Goal: Task Accomplishment & Management: Manage account settings

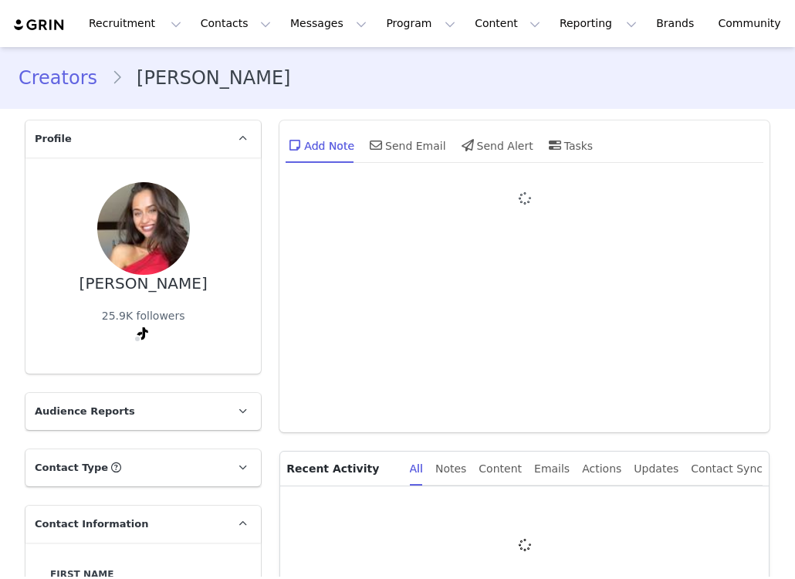
type input "+1 ([GEOGRAPHIC_DATA])"
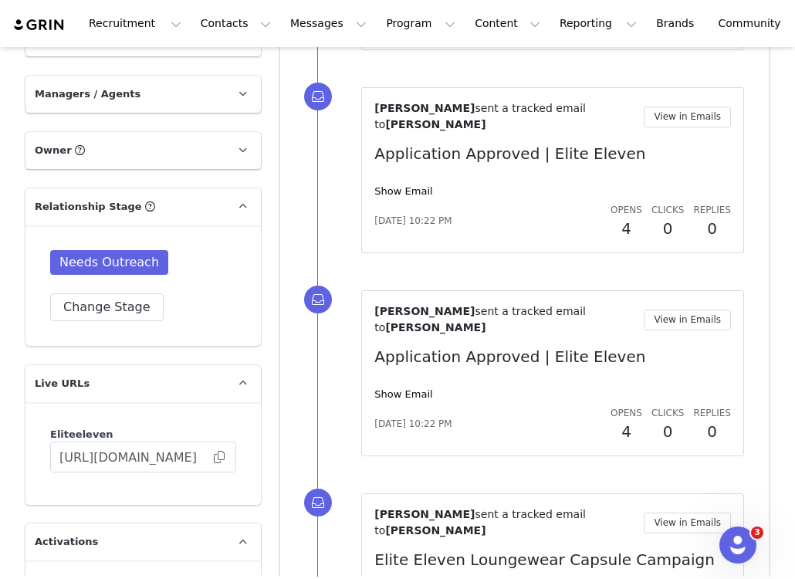
scroll to position [1681, 0]
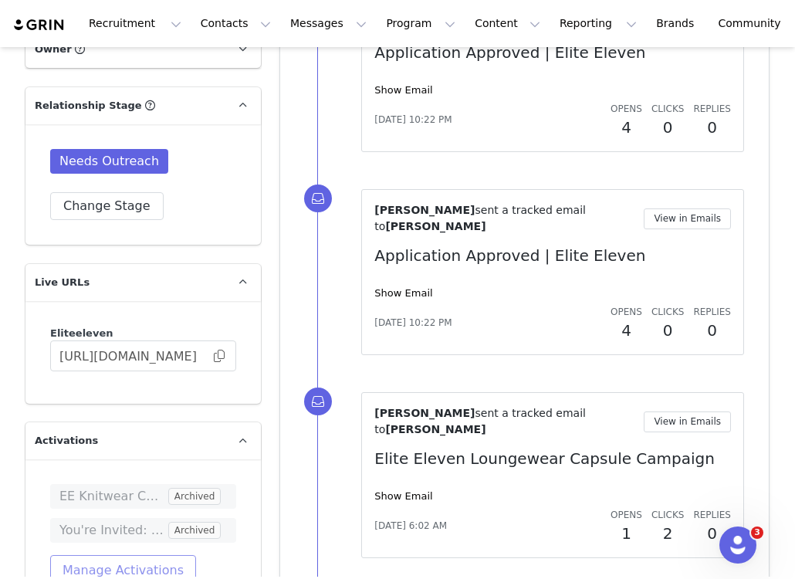
click at [130, 555] on button "Manage Activations" at bounding box center [123, 570] width 146 height 31
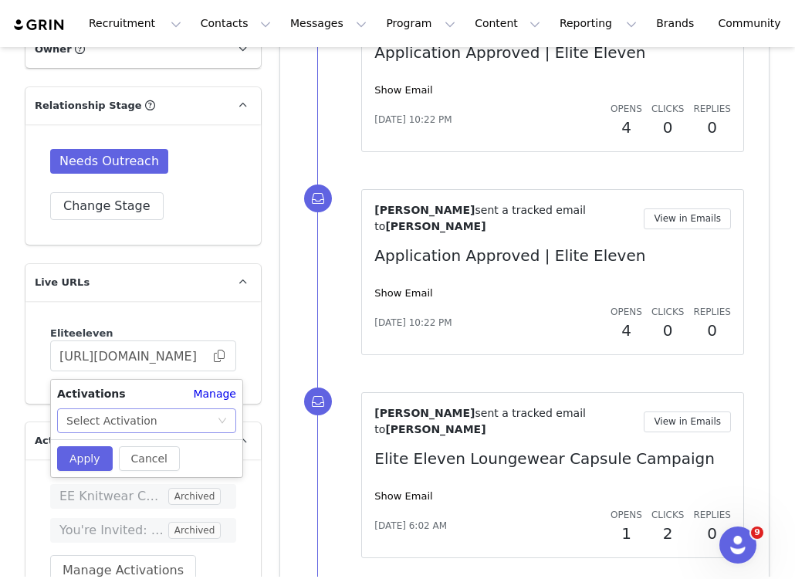
click at [166, 409] on div "Select Activation" at bounding box center [141, 420] width 151 height 23
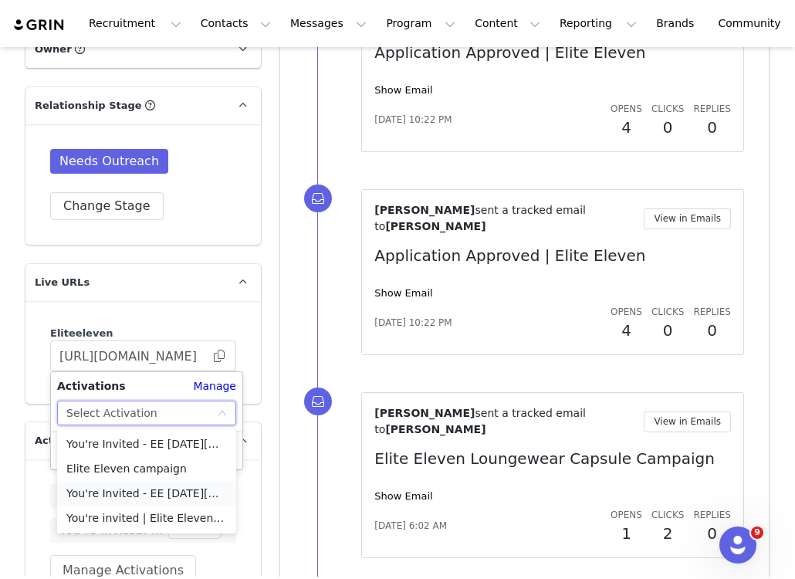
click at [149, 498] on li "You're Invited - EE [DATE][DATE] Campaign (TT)" at bounding box center [146, 493] width 179 height 25
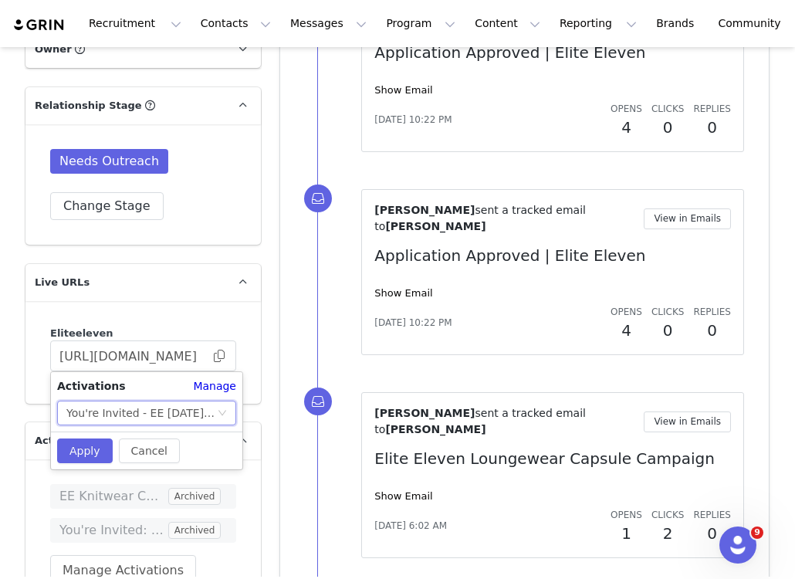
click at [222, 411] on icon "icon: down" at bounding box center [222, 413] width 9 height 9
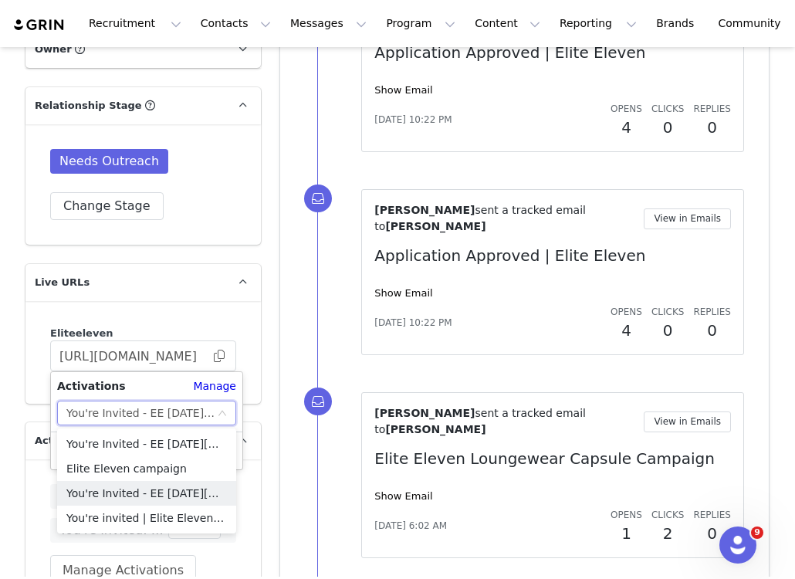
click at [156, 422] on p "Activations" at bounding box center [124, 440] width 198 height 37
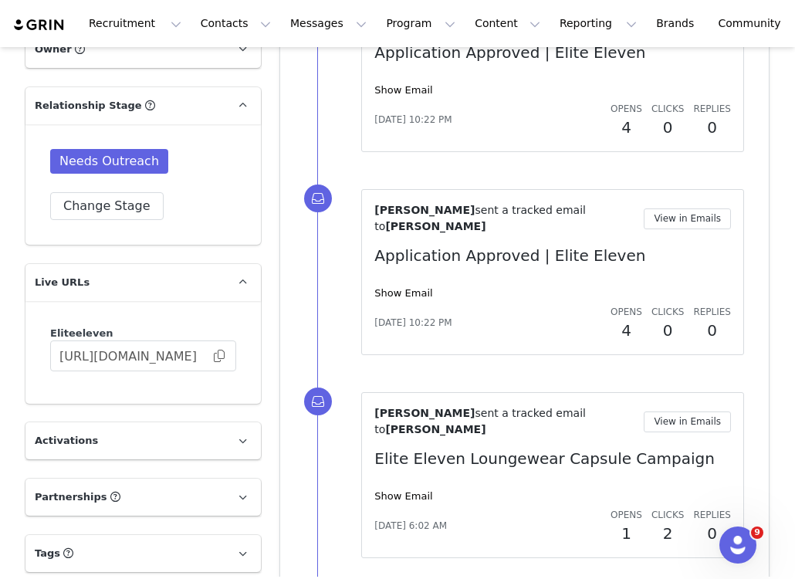
click at [156, 422] on p "Activations" at bounding box center [124, 440] width 198 height 37
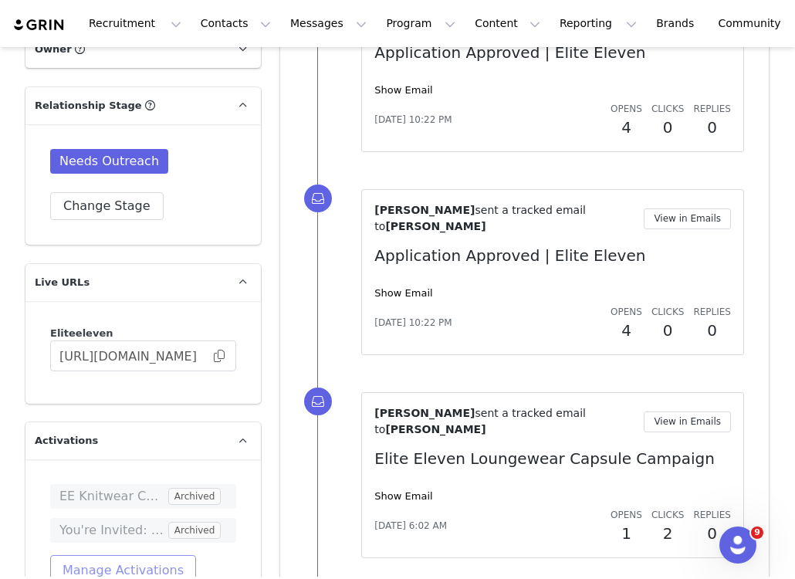
click at [117, 555] on button "Manage Activations" at bounding box center [123, 570] width 146 height 31
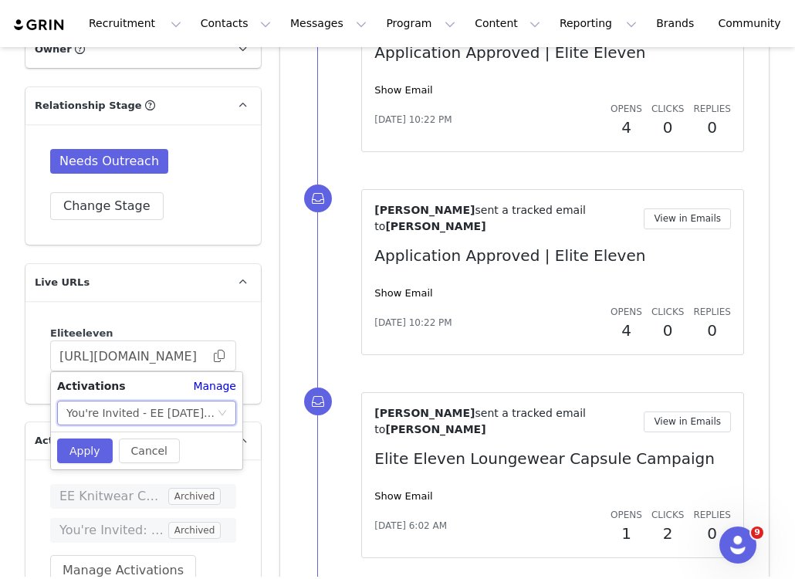
click at [209, 417] on div "You're Invited - EE [DATE][DATE] Campaign (TT)" at bounding box center [141, 413] width 151 height 23
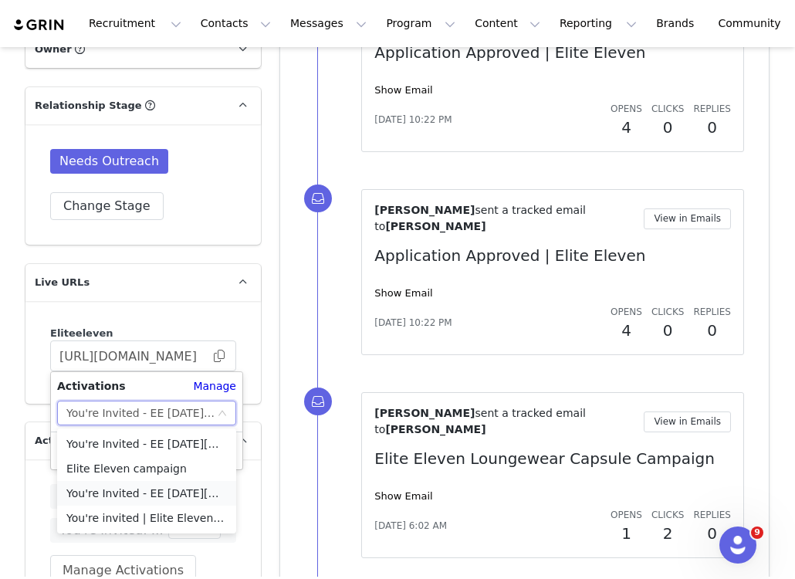
click at [200, 494] on li "You're Invited - EE [DATE][DATE] Campaign (TT)" at bounding box center [146, 493] width 179 height 25
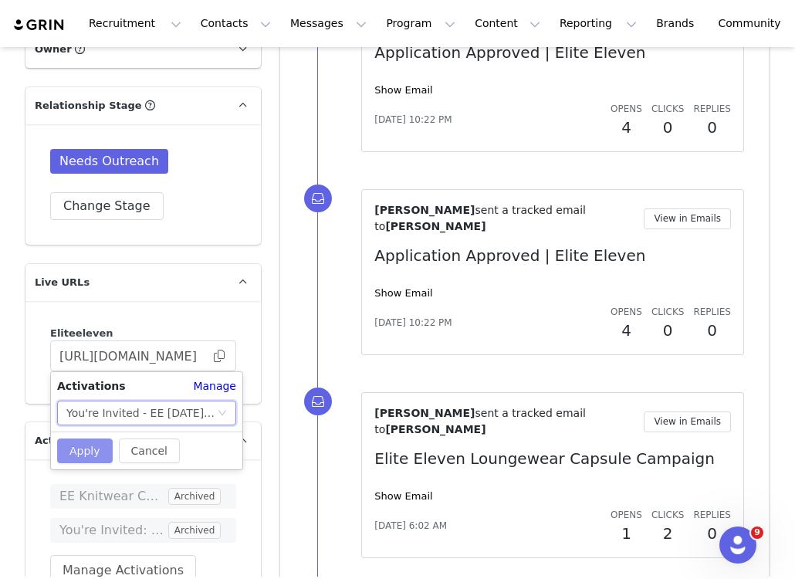
click at [86, 457] on button "Apply" at bounding box center [85, 451] width 56 height 25
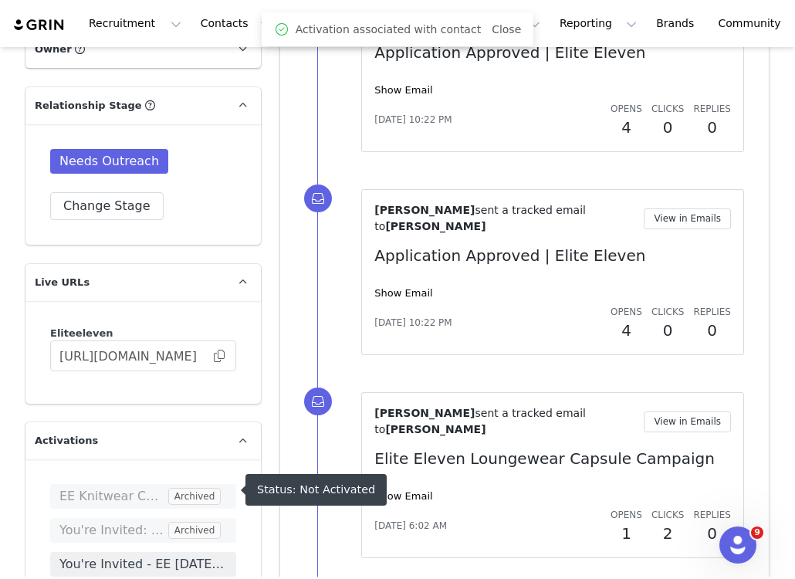
click at [206, 555] on span "You're Invited - EE [DATE][DATE] Campaign (TT)" at bounding box center [143, 564] width 168 height 19
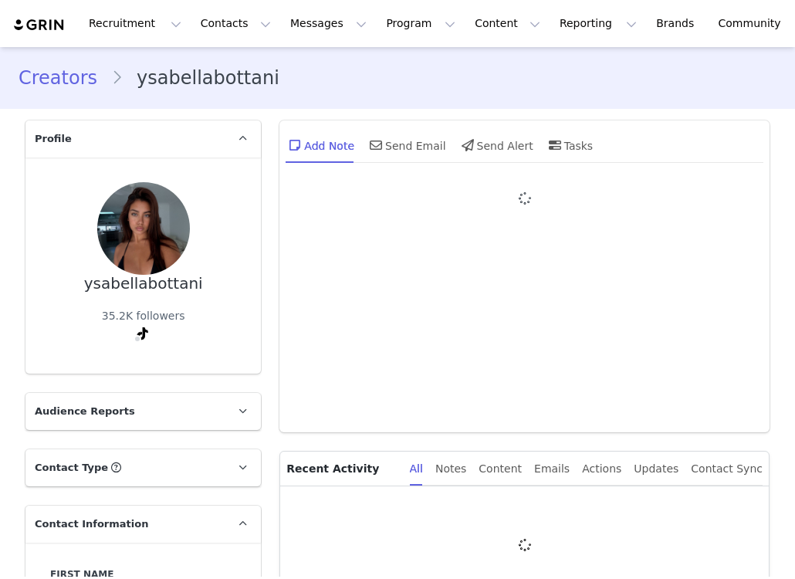
type input "+1 ([GEOGRAPHIC_DATA])"
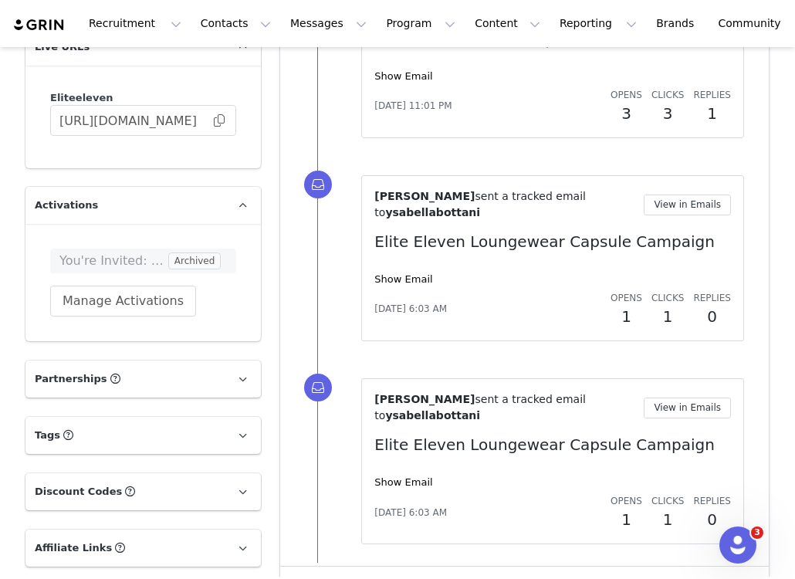
scroll to position [1922, 0]
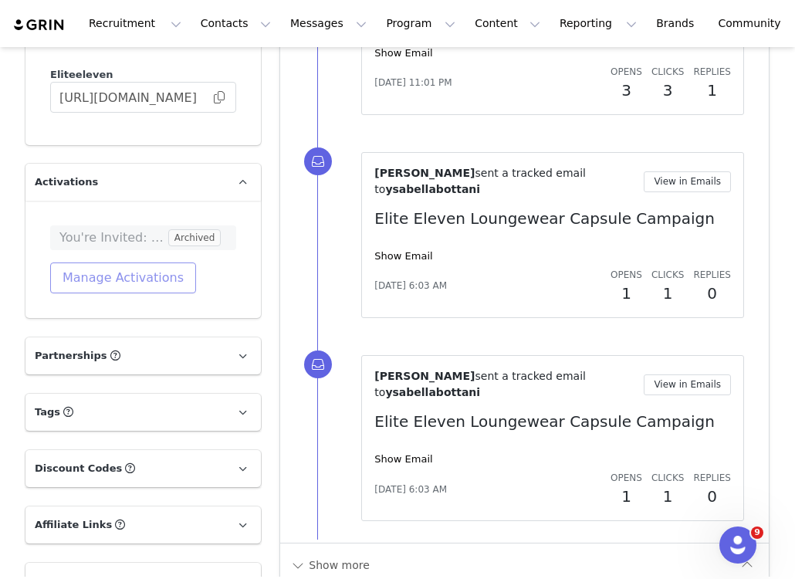
click at [147, 263] on button "Manage Activations" at bounding box center [123, 278] width 146 height 31
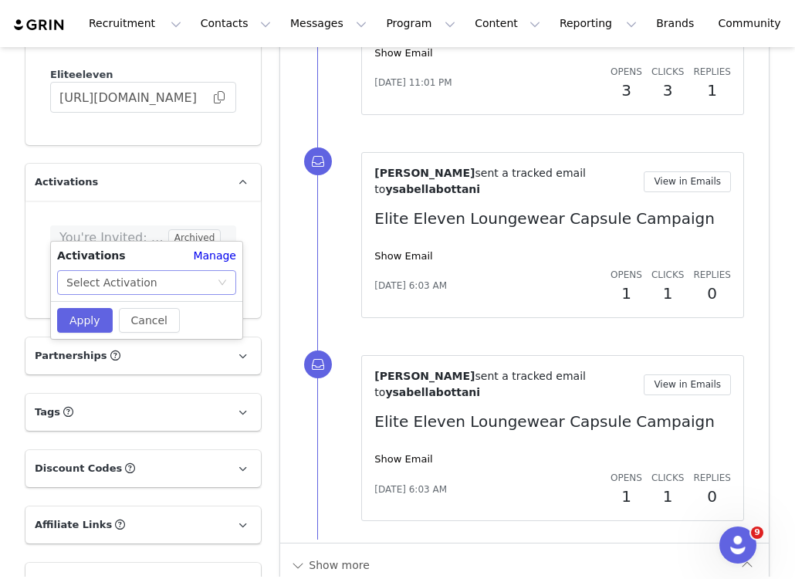
click at [131, 278] on div "Select Activation" at bounding box center [111, 282] width 91 height 23
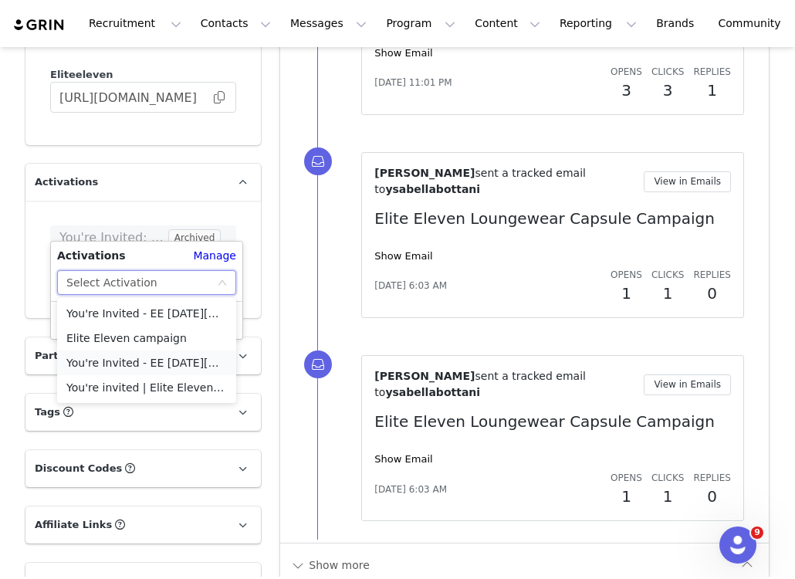
click at [185, 368] on li "You're Invited - EE [DATE][DATE] Campaign (TT)" at bounding box center [146, 363] width 179 height 25
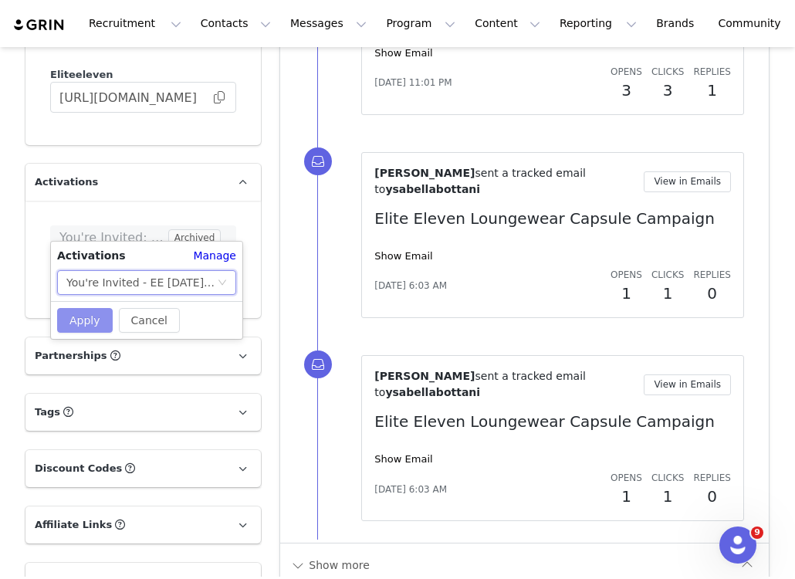
click at [96, 318] on button "Apply" at bounding box center [85, 320] width 56 height 25
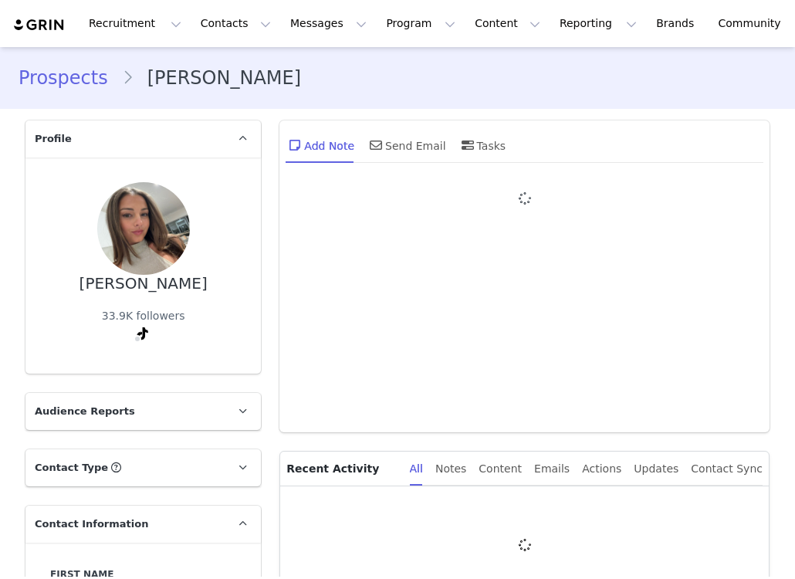
type input "+1 ([GEOGRAPHIC_DATA])"
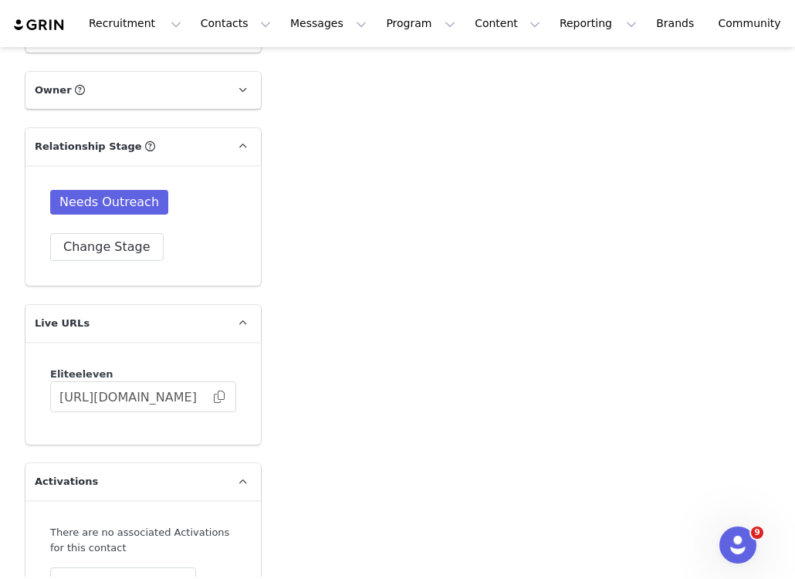
scroll to position [1534, 0]
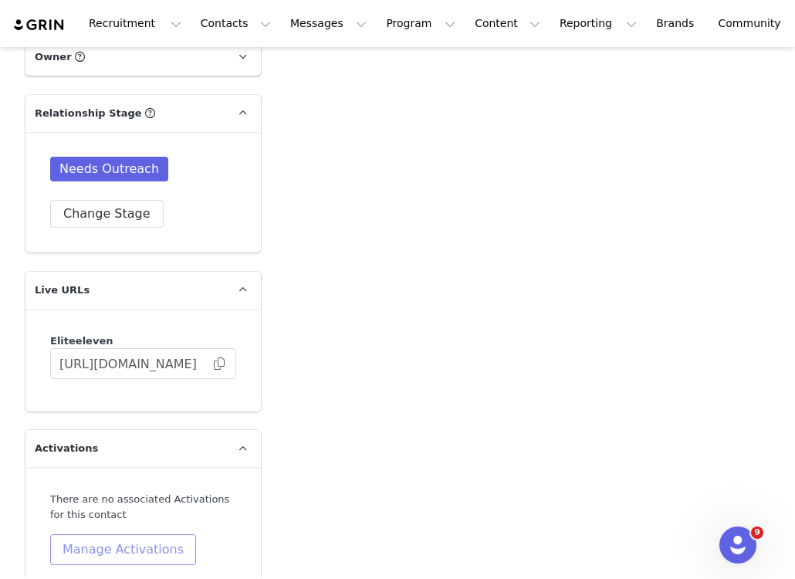
click at [97, 534] on button "Manage Activations" at bounding box center [123, 549] width 146 height 31
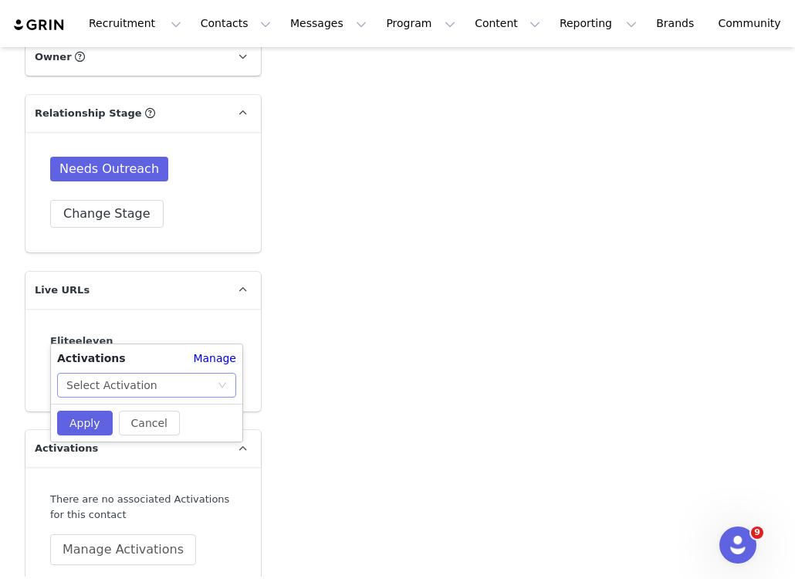
click at [140, 392] on div "Select Activation" at bounding box center [111, 385] width 91 height 23
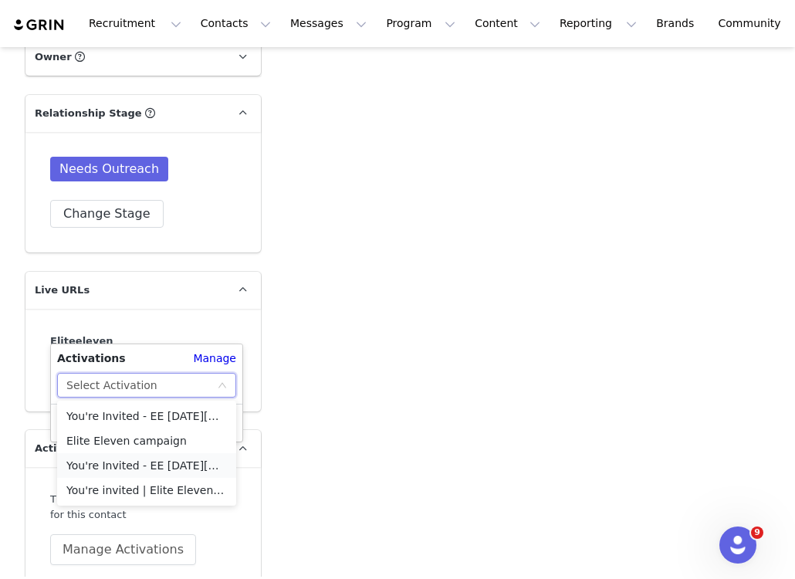
click at [151, 463] on li "You're Invited - EE [DATE][DATE] Campaign (TT)" at bounding box center [146, 465] width 179 height 25
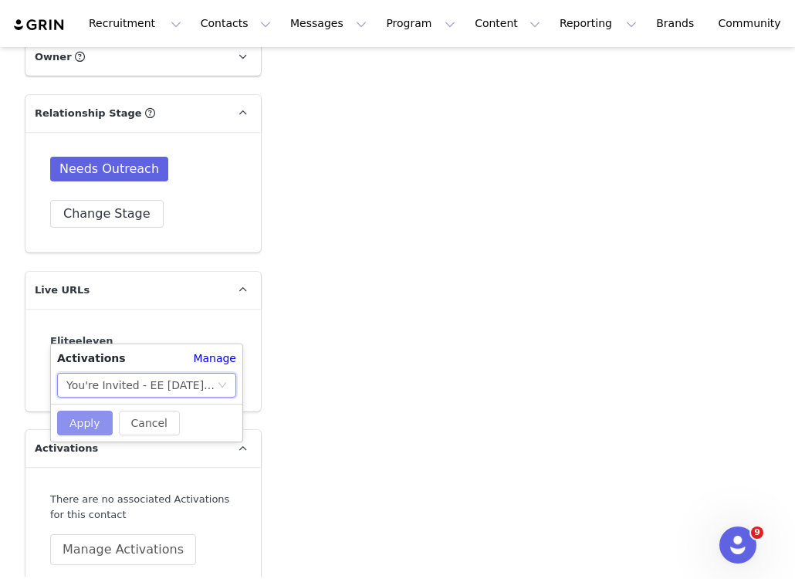
click at [96, 424] on button "Apply" at bounding box center [85, 423] width 56 height 25
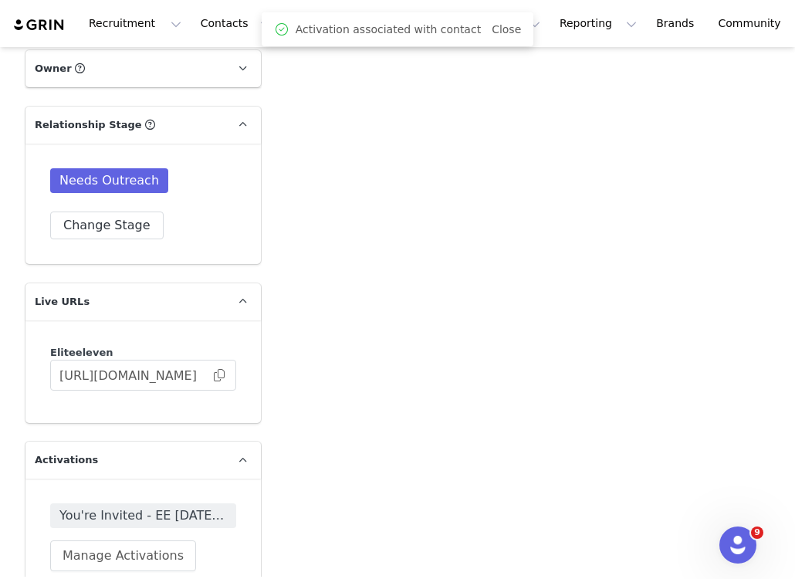
scroll to position [1528, 0]
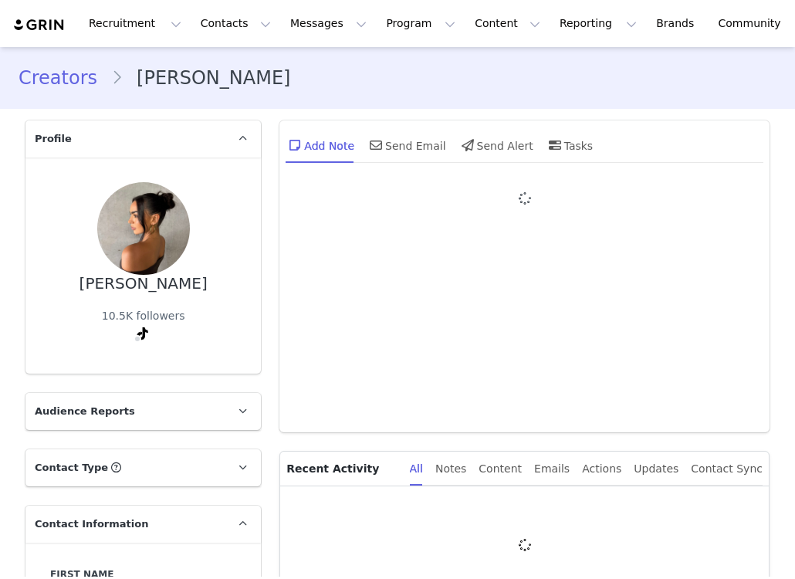
type input "+1 ([GEOGRAPHIC_DATA])"
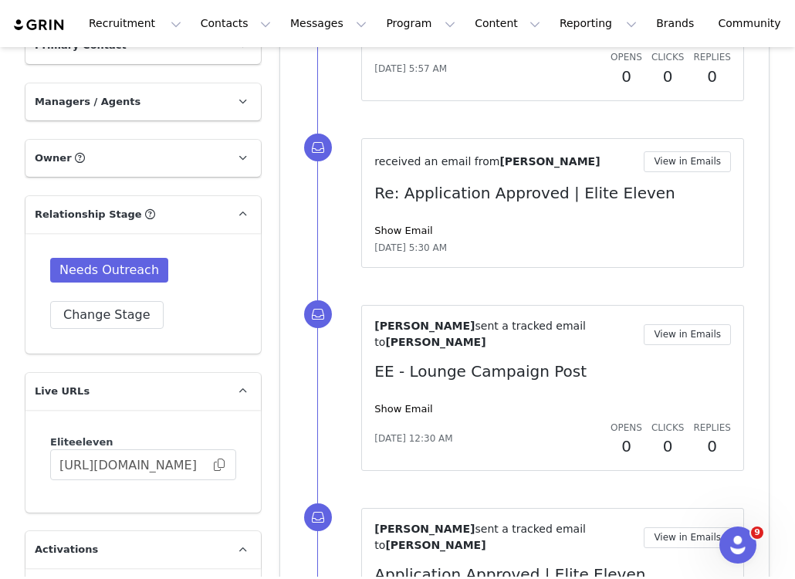
scroll to position [1697, 0]
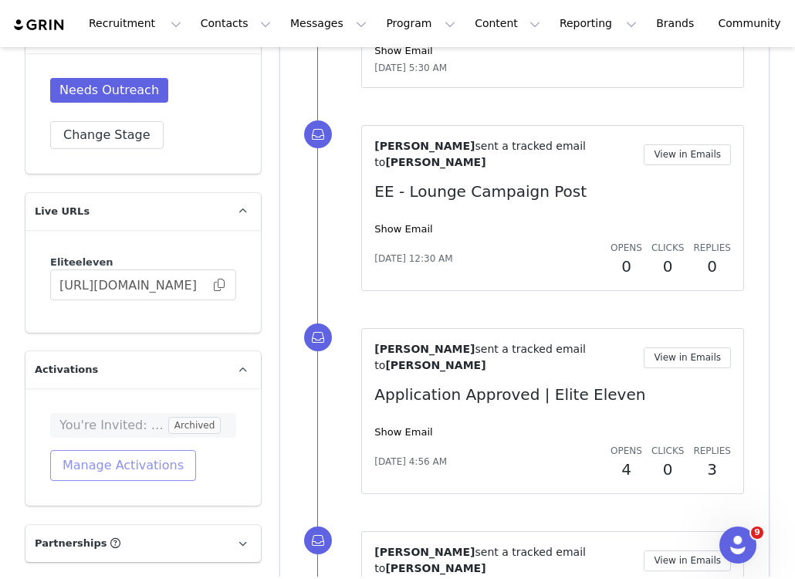
click at [134, 450] on button "Manage Activations" at bounding box center [123, 465] width 146 height 31
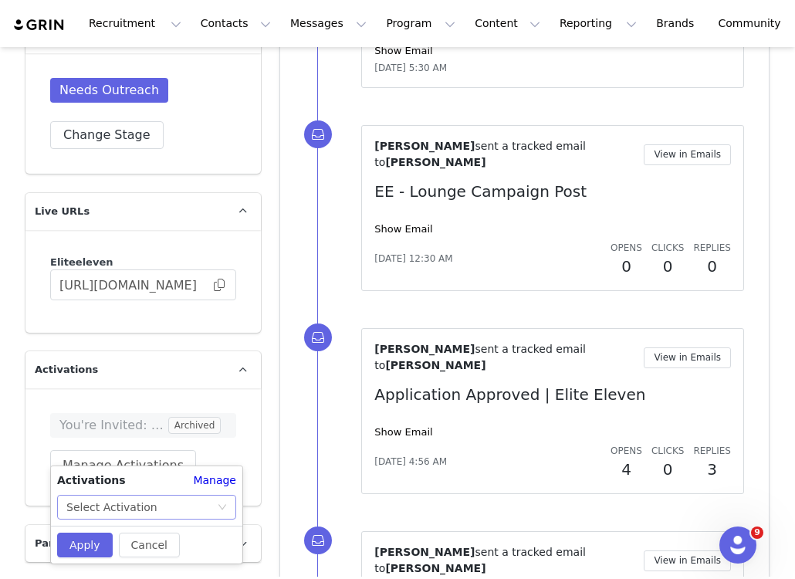
click at [138, 503] on div "Select Activation" at bounding box center [111, 507] width 91 height 23
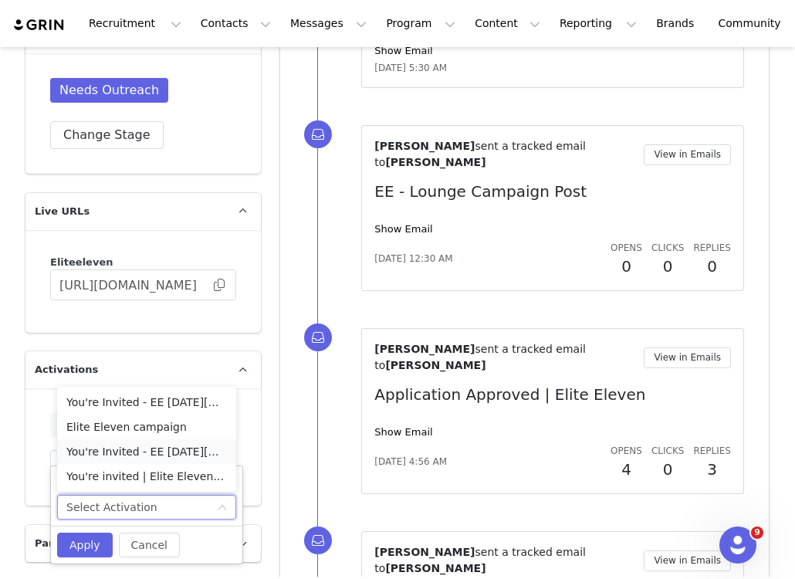
click at [201, 449] on li "You're Invited - EE [DATE][DATE] Campaign (TT)" at bounding box center [146, 451] width 179 height 25
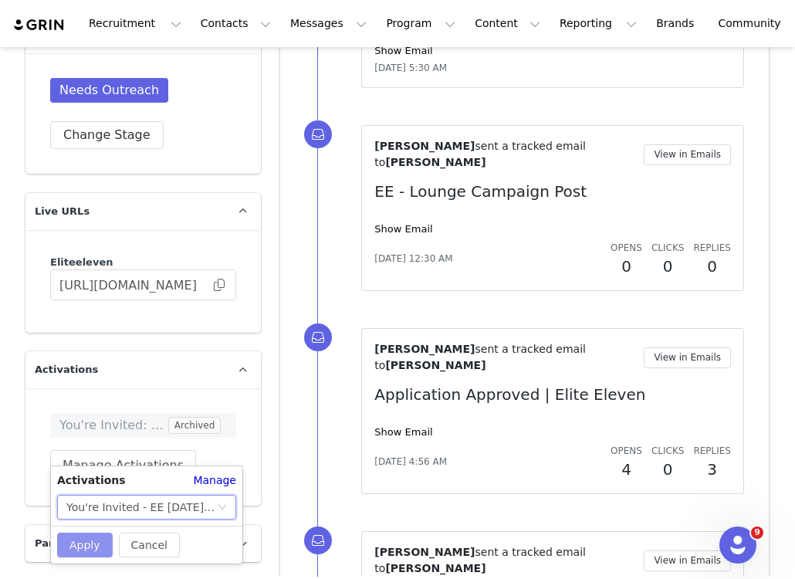
click at [66, 546] on button "Apply" at bounding box center [85, 545] width 56 height 25
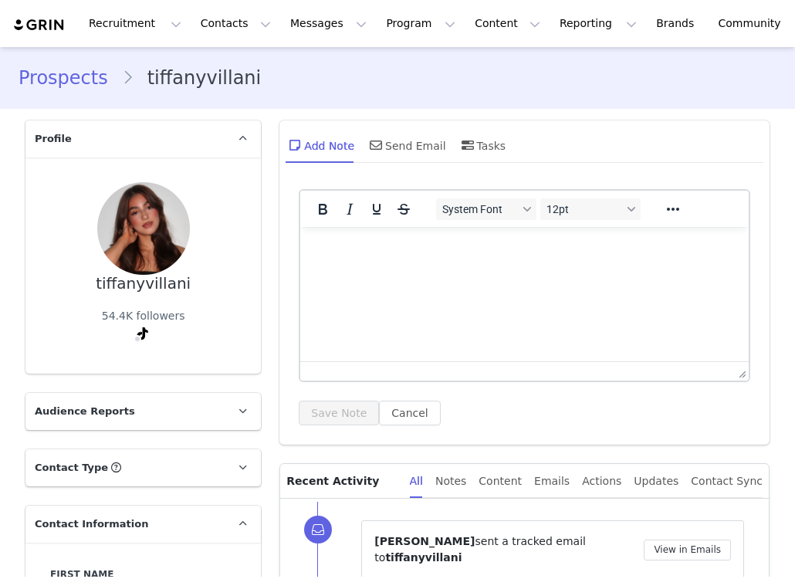
type input "+1 ([GEOGRAPHIC_DATA])"
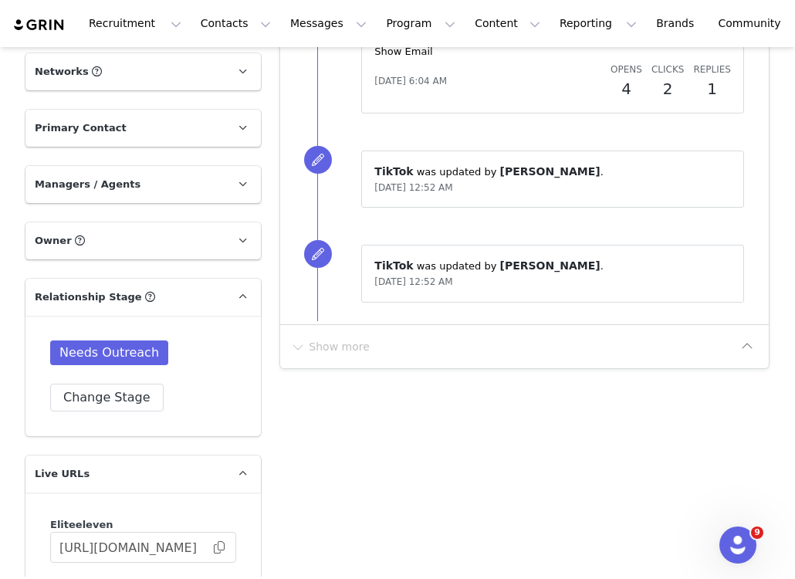
scroll to position [1614, 0]
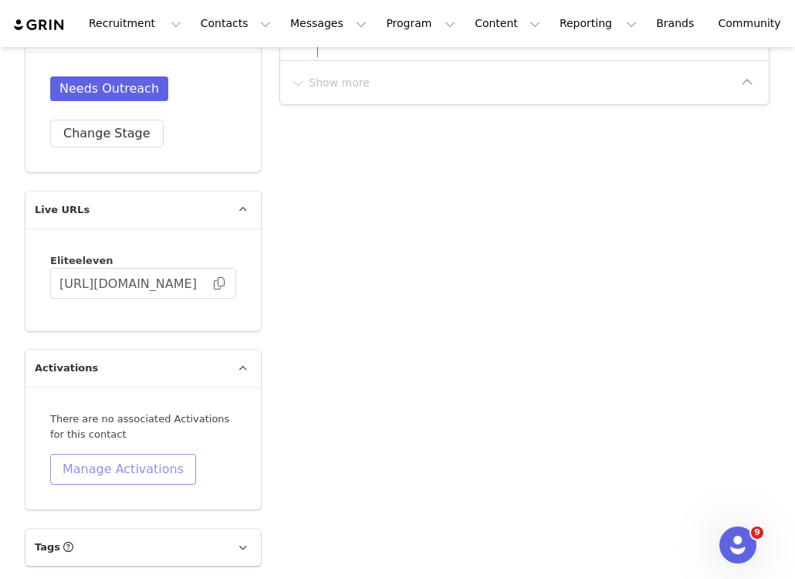
click at [136, 473] on button "Manage Activations" at bounding box center [123, 469] width 146 height 31
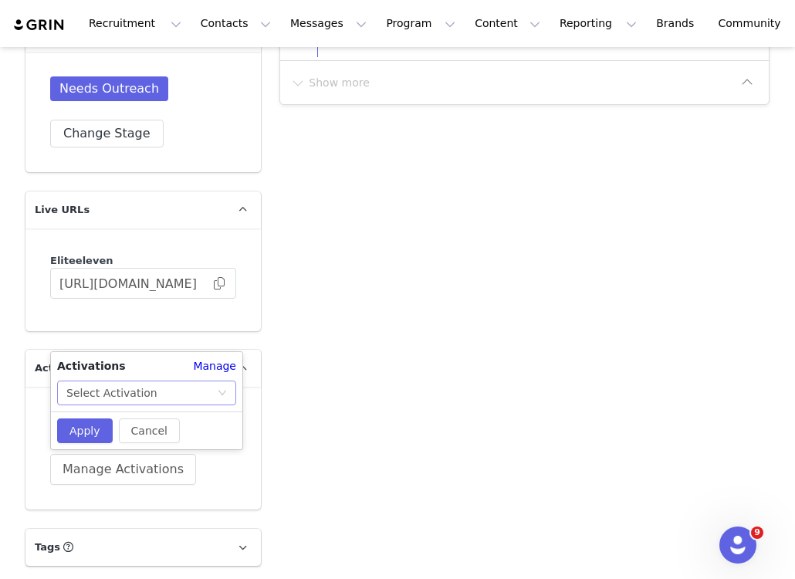
click at [161, 399] on div "Activations Manage Select Activation Cancel Apply" at bounding box center [147, 400] width 192 height 97
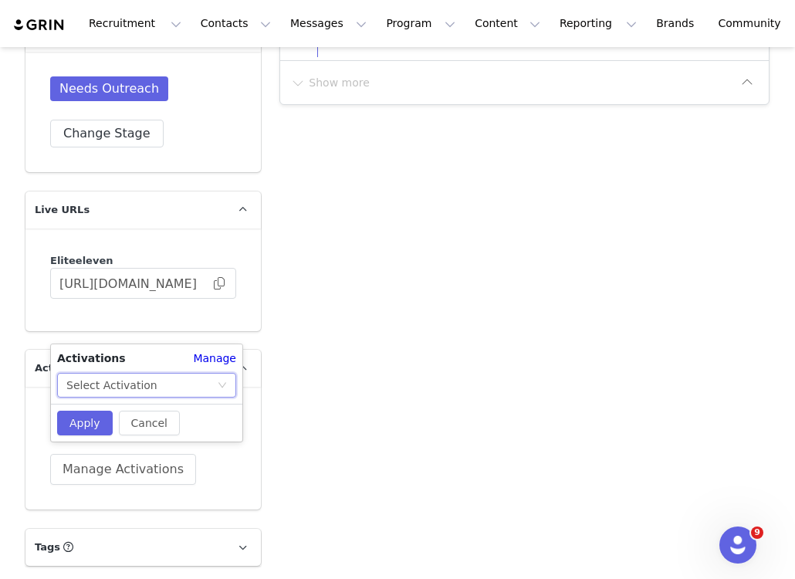
click at [147, 386] on div "Select Activation" at bounding box center [111, 385] width 91 height 23
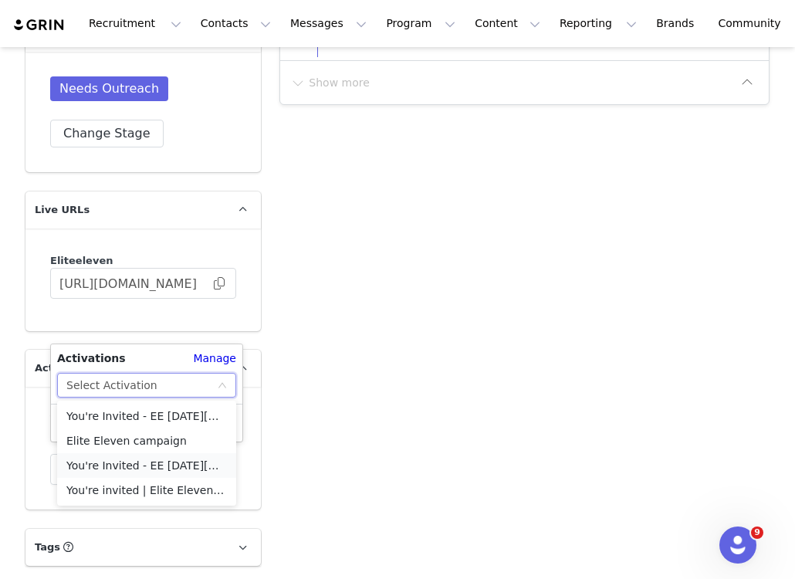
click at [146, 457] on li "You're Invited - EE [DATE][DATE] Campaign (TT)" at bounding box center [146, 465] width 179 height 25
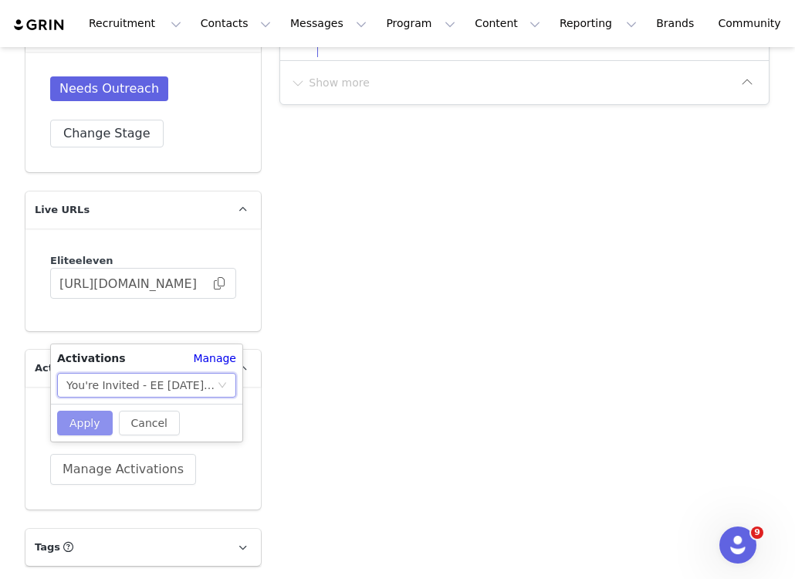
click at [83, 420] on button "Apply" at bounding box center [85, 423] width 56 height 25
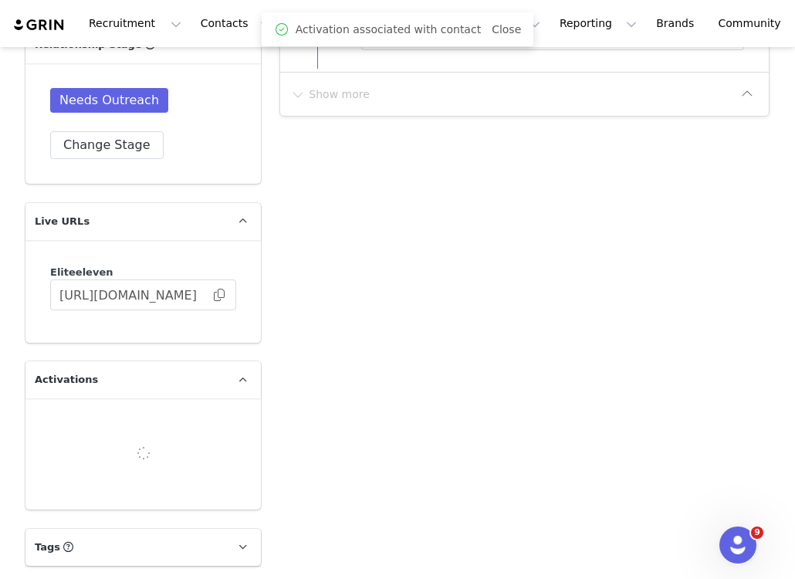
scroll to position [1609, 0]
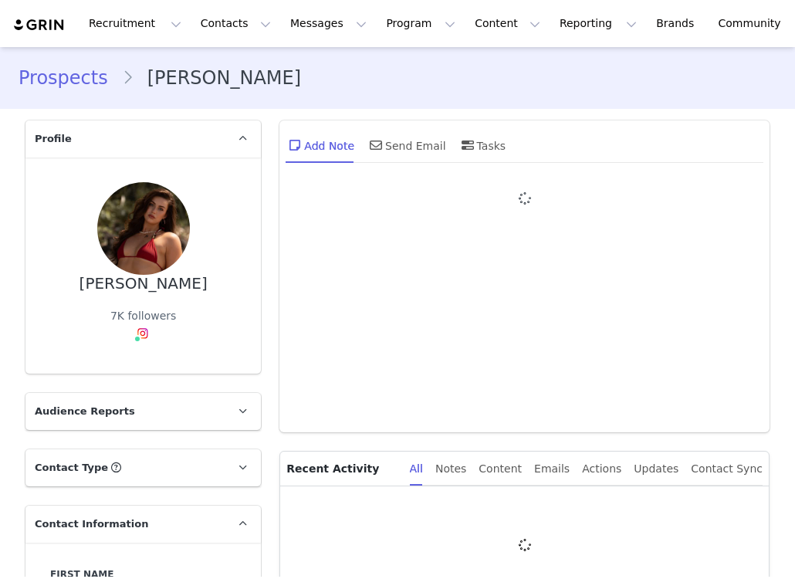
type input "+1 ([GEOGRAPHIC_DATA])"
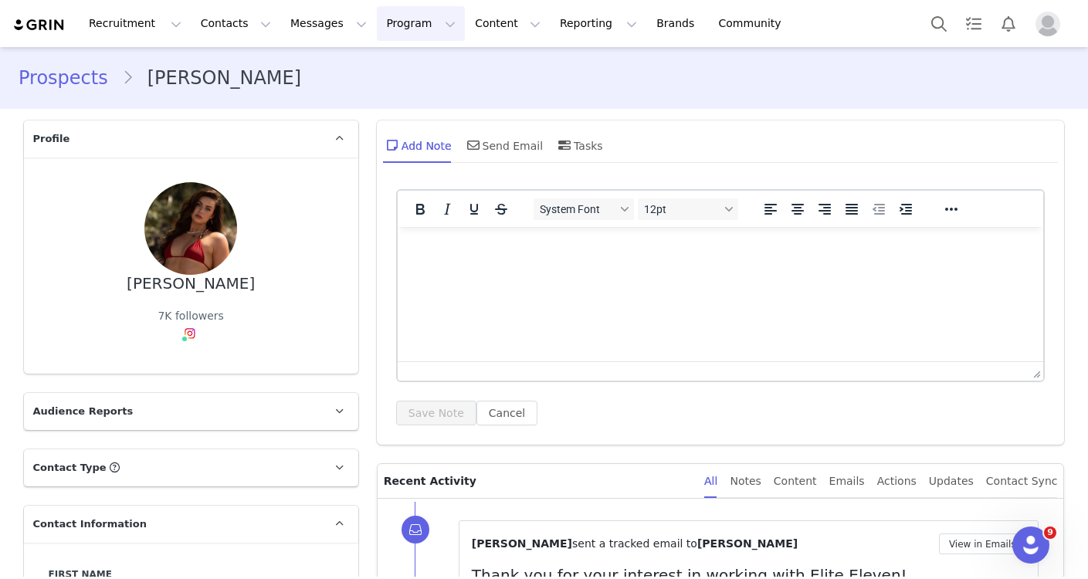
click at [377, 22] on button "Program Program" at bounding box center [421, 23] width 88 height 35
click at [395, 73] on p "Activations" at bounding box center [394, 68] width 59 height 16
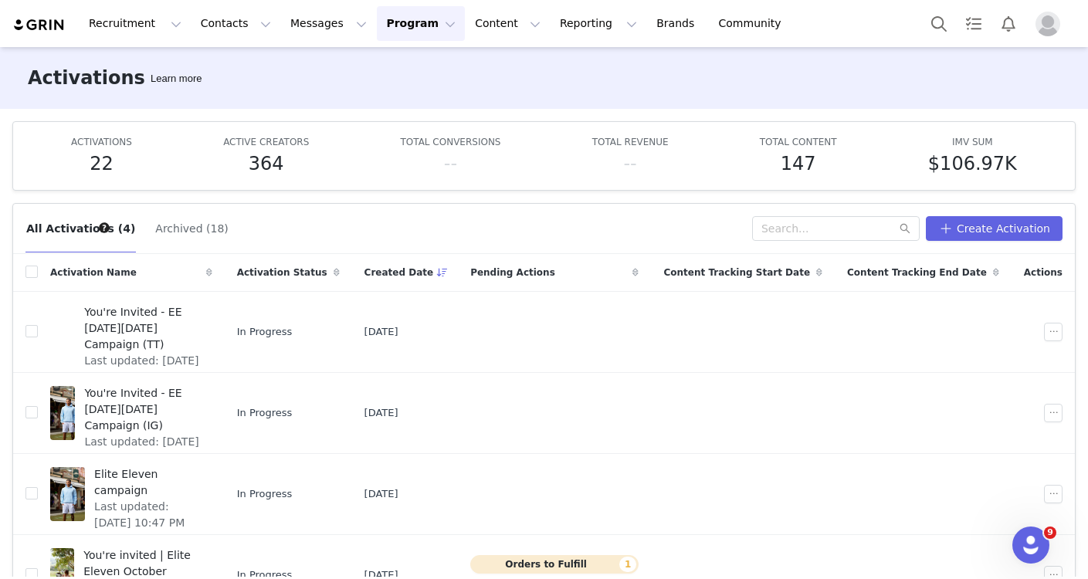
click at [180, 234] on button "Archived (18)" at bounding box center [191, 228] width 74 height 25
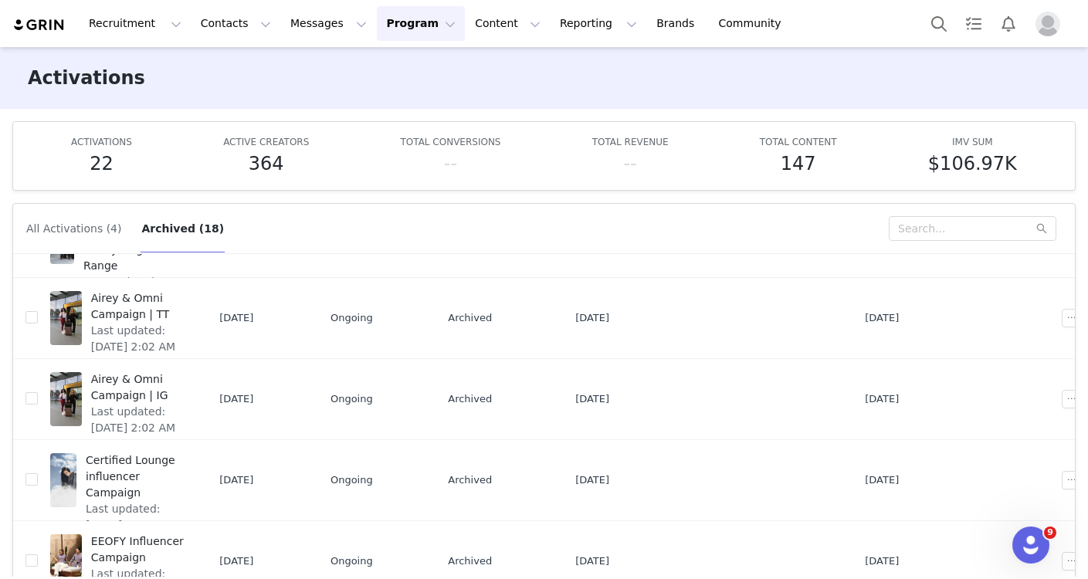
scroll to position [81, 0]
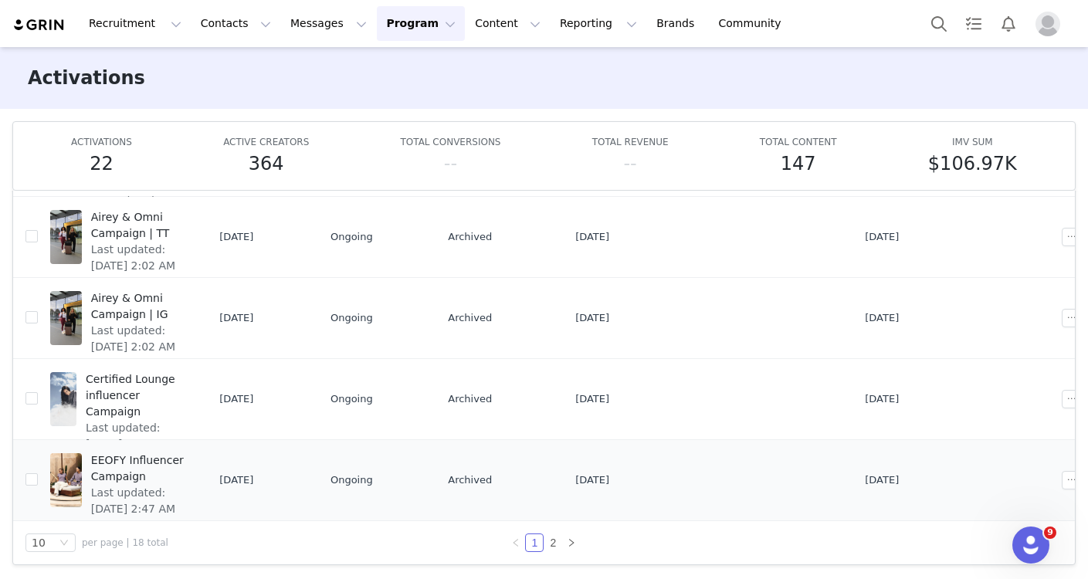
click at [117, 473] on span "EEOFY Influencer Campaign" at bounding box center [138, 469] width 95 height 32
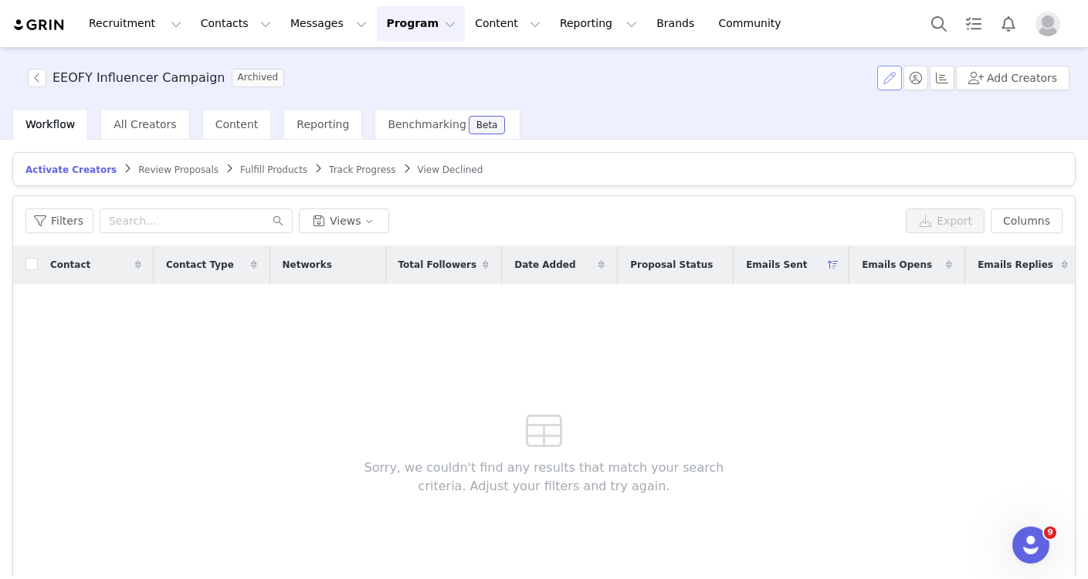
click at [795, 75] on button "button" at bounding box center [889, 78] width 25 height 25
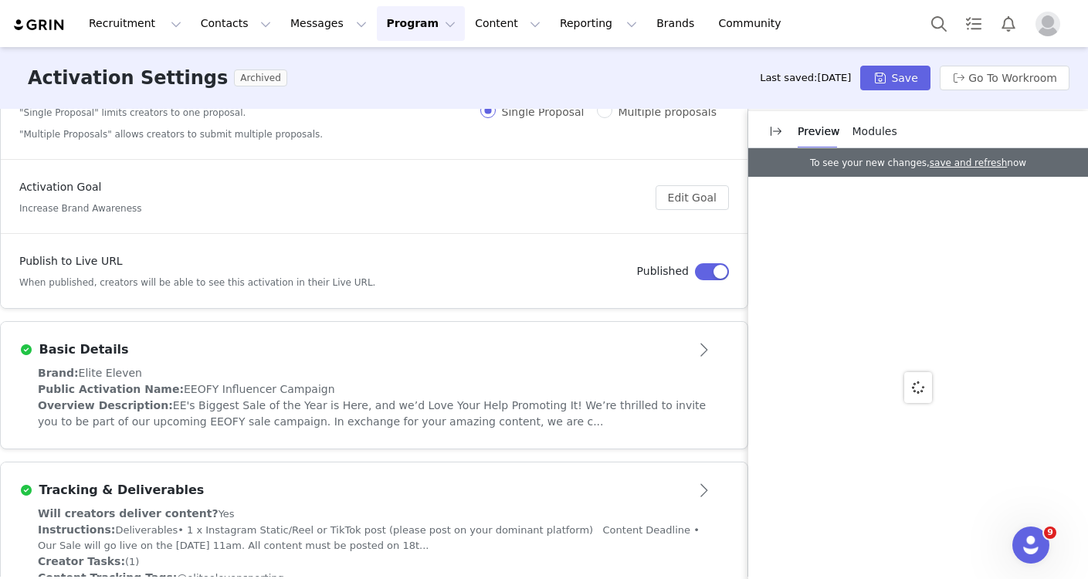
click at [466, 358] on div "Basic Details" at bounding box center [348, 350] width 659 height 19
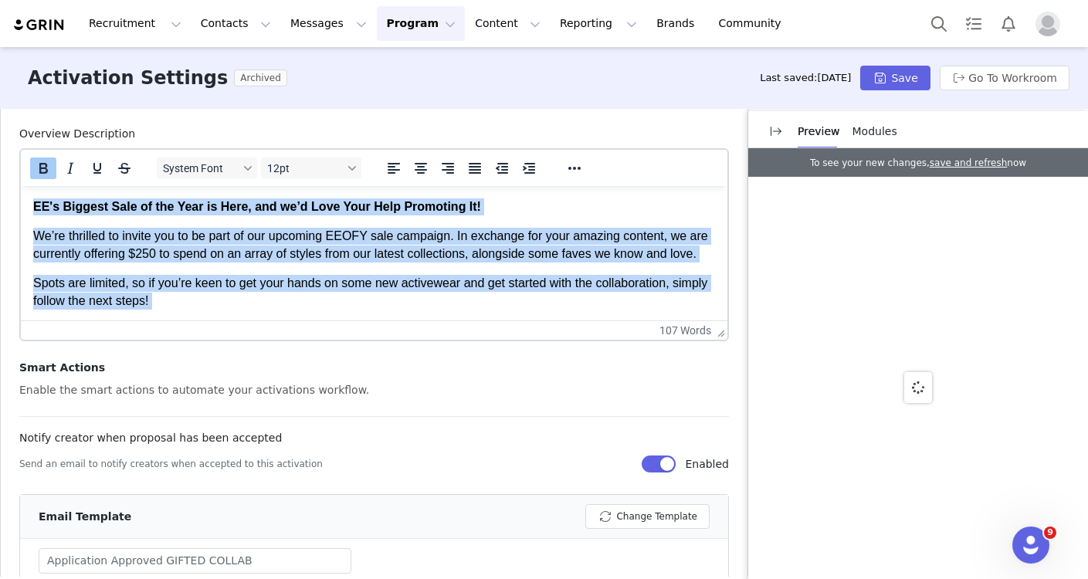
drag, startPoint x: 712, startPoint y: 300, endPoint x: 70, endPoint y: 146, distance: 660.1
click at [70, 186] on html "EE's Biggest Sale of the Year is Here, and we’d Love Your Help Promoting It! We…" at bounding box center [374, 268] width 707 height 165
copy body "EE's Biggest Sale of the Year is Here, and we’d Love Your Help Promoting It! We…"
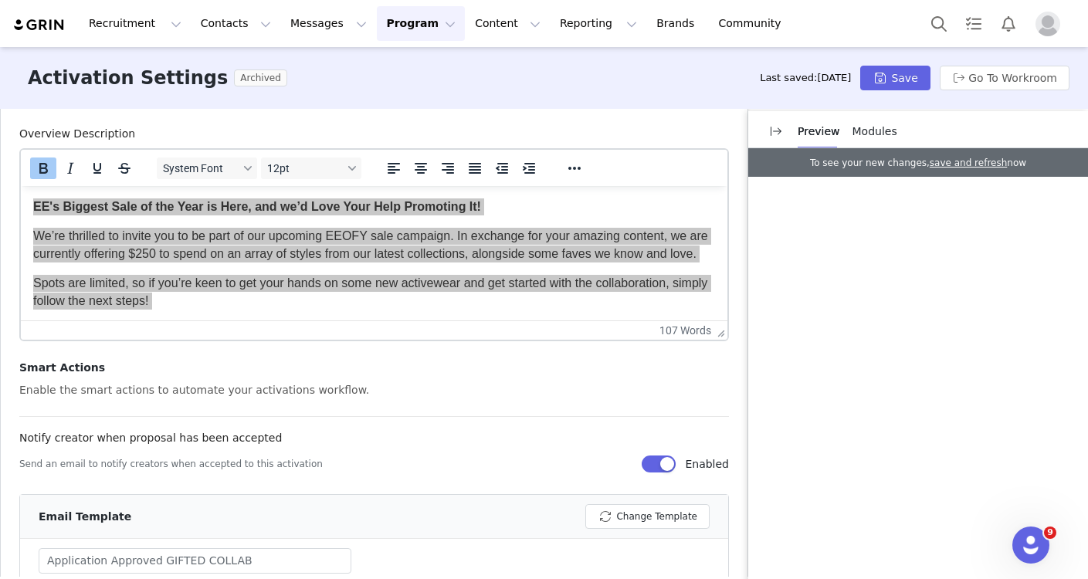
click at [377, 18] on button "Program Program" at bounding box center [421, 23] width 88 height 35
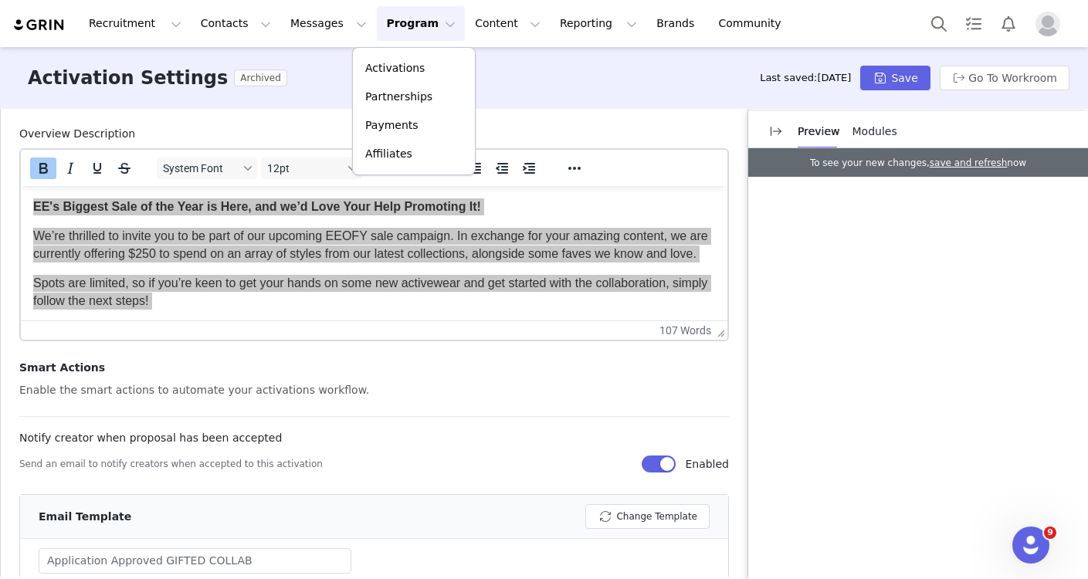
scroll to position [1136, 0]
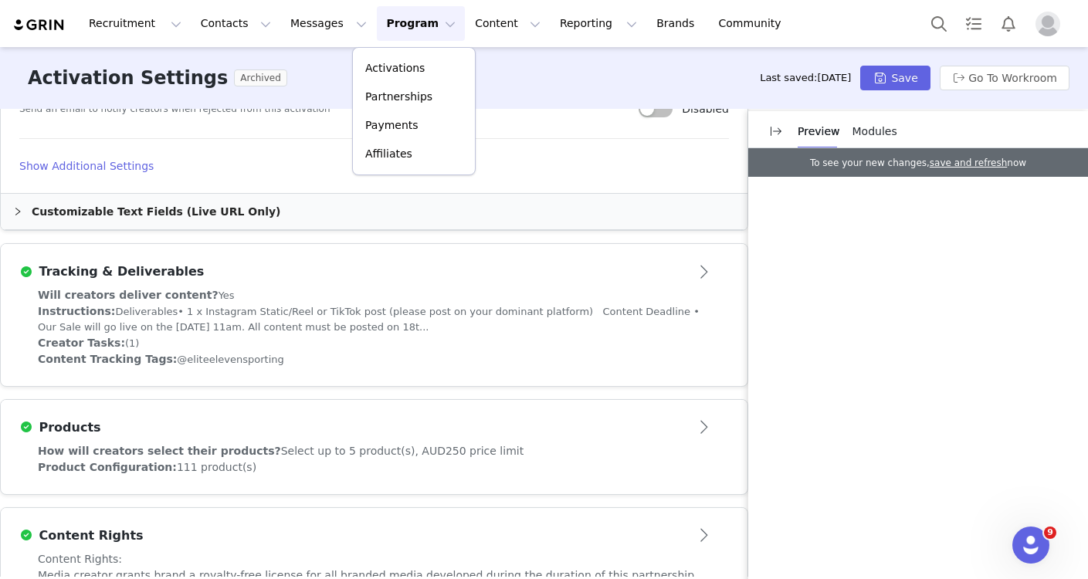
click at [396, 294] on div "Will creators deliver content? Yes" at bounding box center [374, 295] width 673 height 16
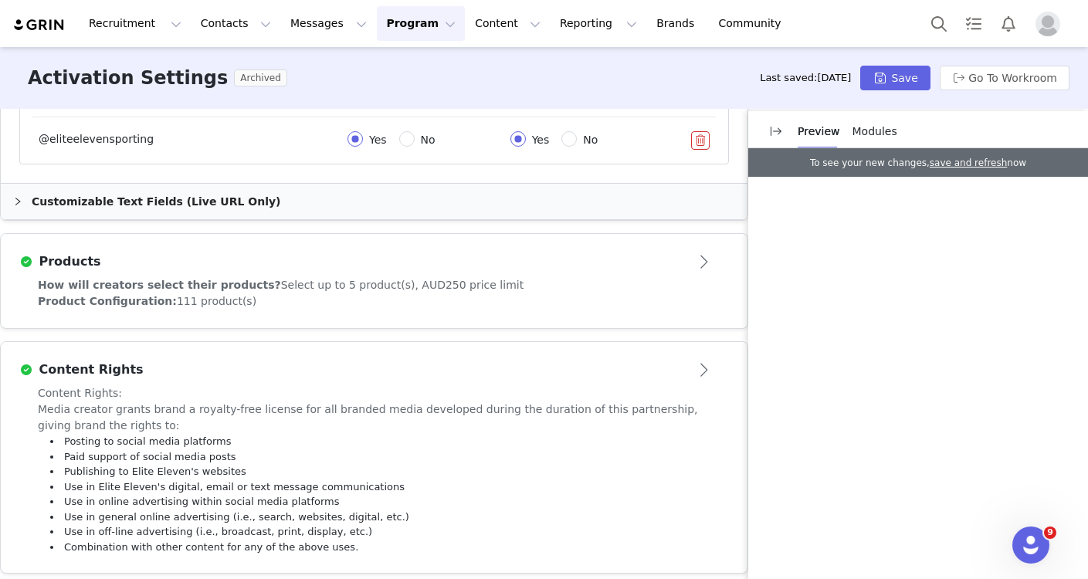
scroll to position [813, 0]
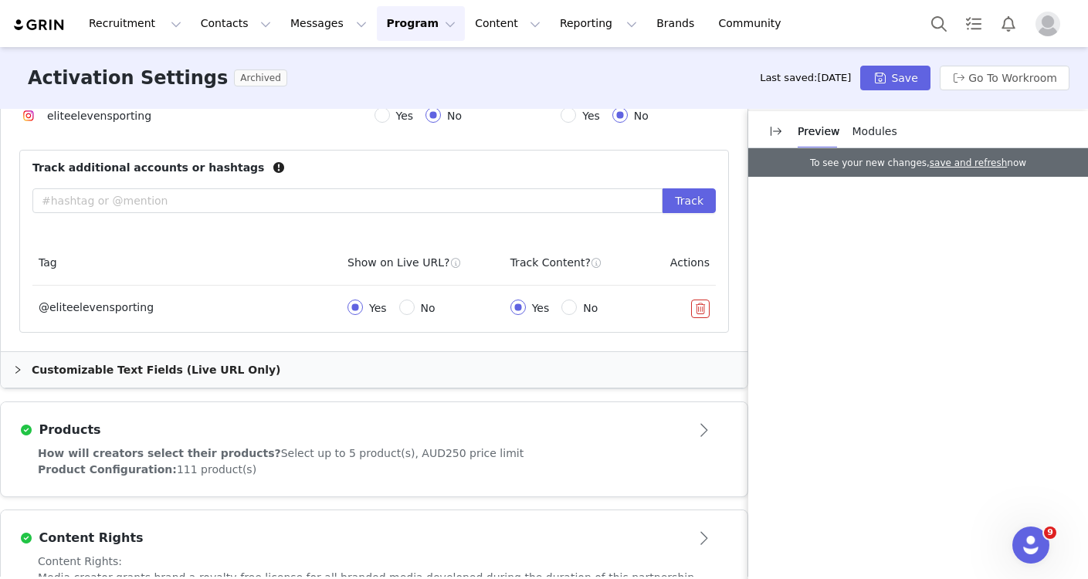
click at [150, 375] on div "Customizable Text Fields (Live URL Only)" at bounding box center [374, 370] width 747 height 36
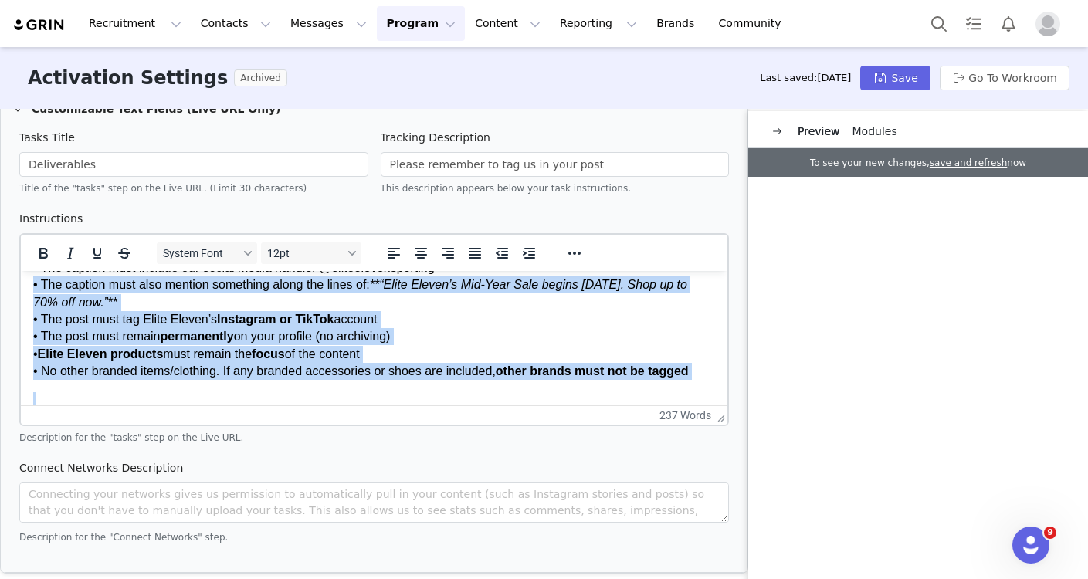
scroll to position [0, 0]
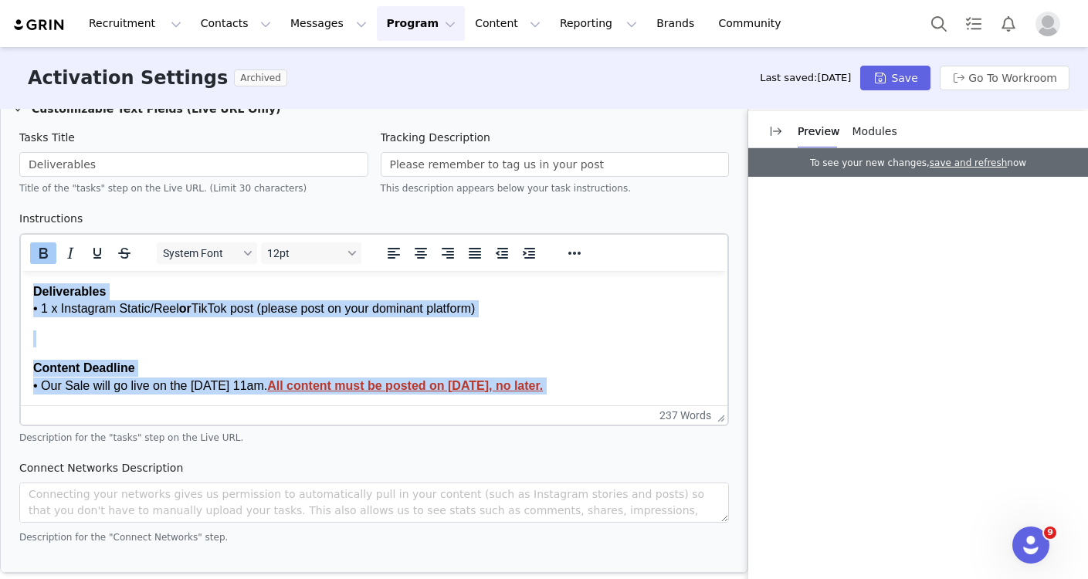
copy body "Deliverables • 1 x Instagram Static/Reel or TikTok post (please post on your do…"
drag, startPoint x: 464, startPoint y: 348, endPoint x: -26, endPoint y: 206, distance: 510.4
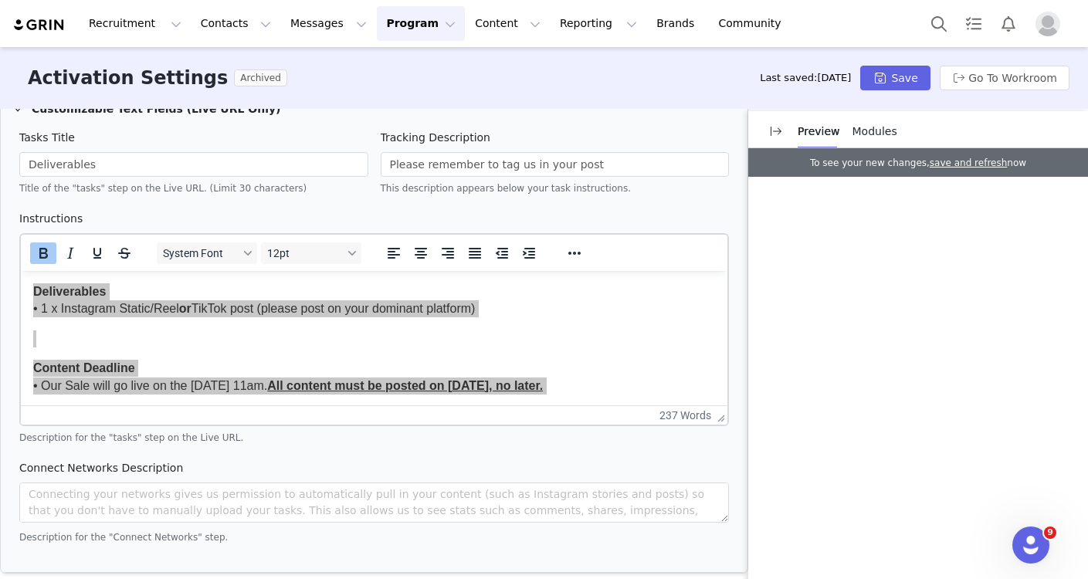
click at [407, 35] on button "Program Program" at bounding box center [421, 23] width 88 height 35
click at [425, 69] on div "Activations" at bounding box center [413, 68] width 103 height 16
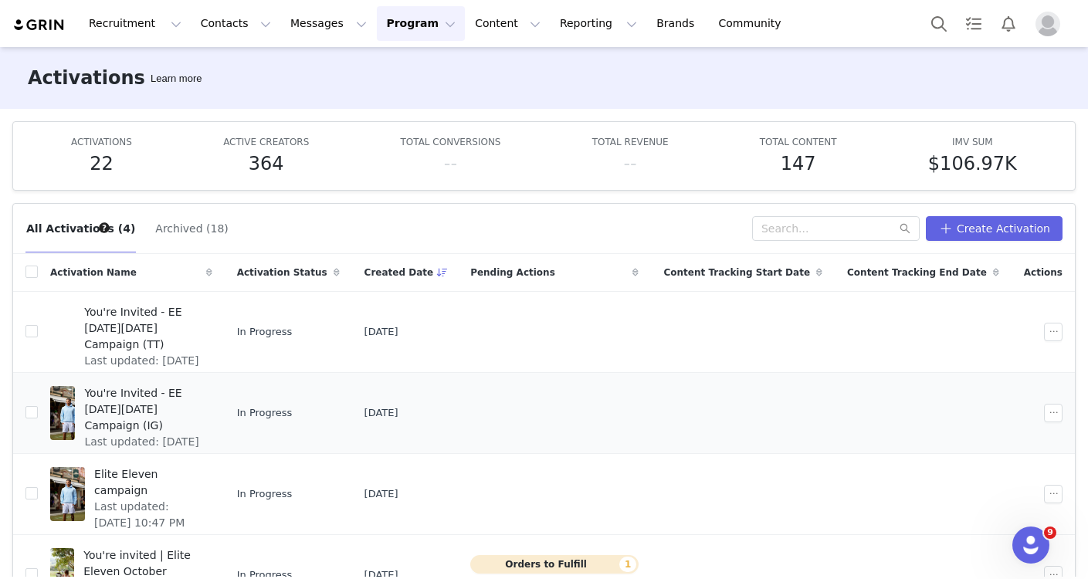
click at [133, 393] on span "You're Invited - EE [DATE][DATE] Campaign (IG)" at bounding box center [143, 409] width 118 height 49
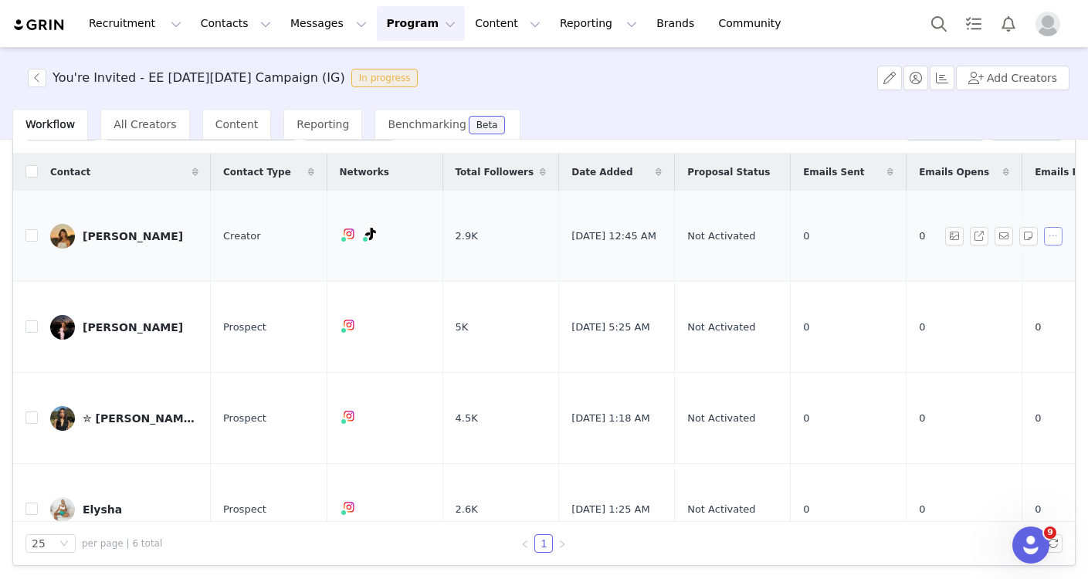
click at [795, 236] on button "button" at bounding box center [1053, 236] width 19 height 19
click at [96, 232] on div "Christina Luu" at bounding box center [133, 236] width 100 height 12
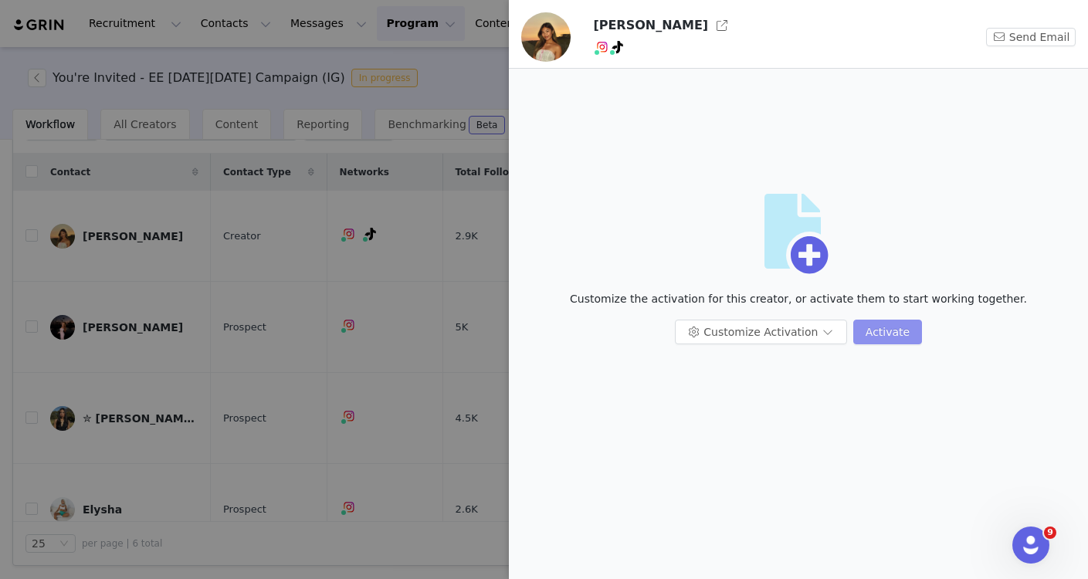
click at [795, 327] on button "Activate" at bounding box center [887, 332] width 69 height 25
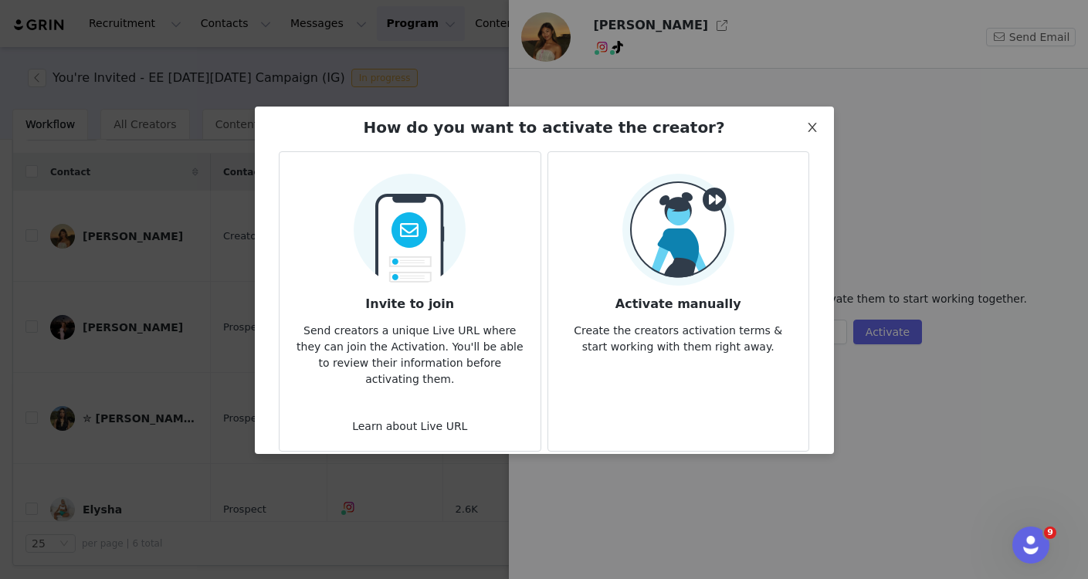
click at [795, 123] on icon "icon: close" at bounding box center [812, 127] width 12 height 12
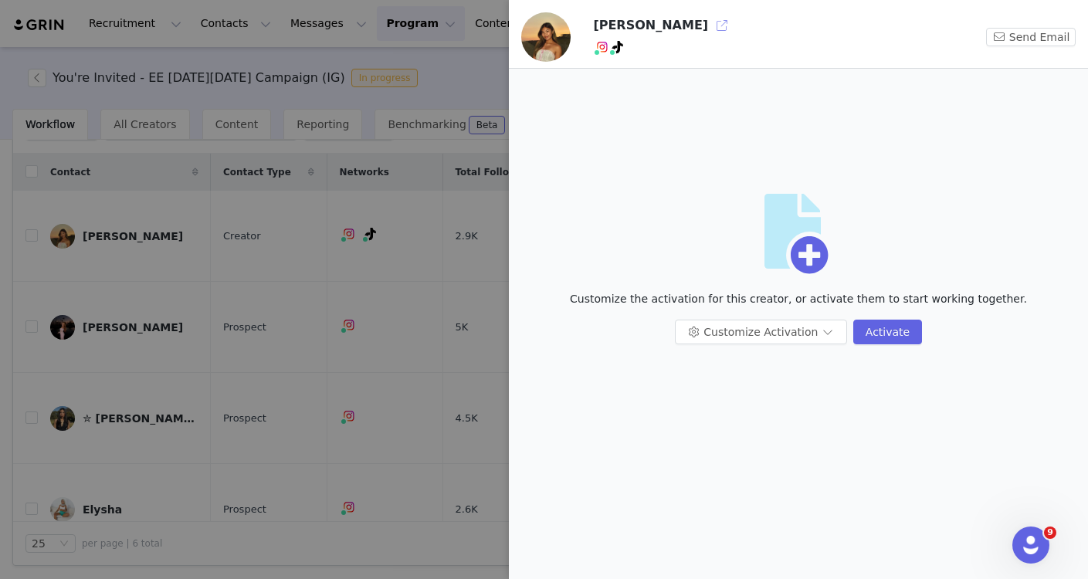
click at [710, 17] on button "button" at bounding box center [722, 25] width 25 height 25
click at [218, 429] on div at bounding box center [544, 289] width 1088 height 579
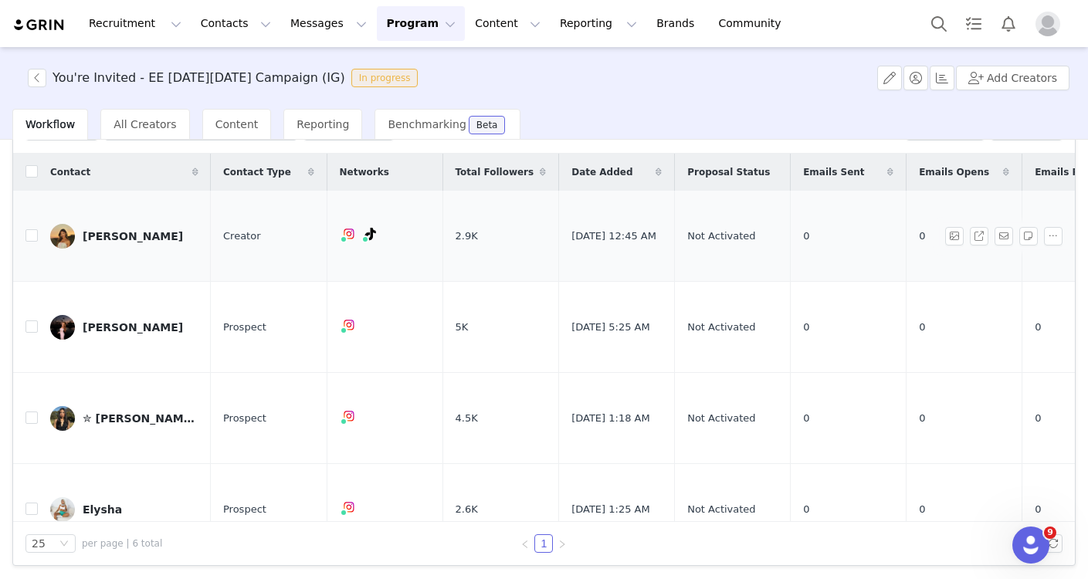
click at [110, 235] on div "Christina Luu" at bounding box center [133, 236] width 100 height 12
click at [102, 316] on link "LEONA O’SHEA" at bounding box center [124, 327] width 148 height 25
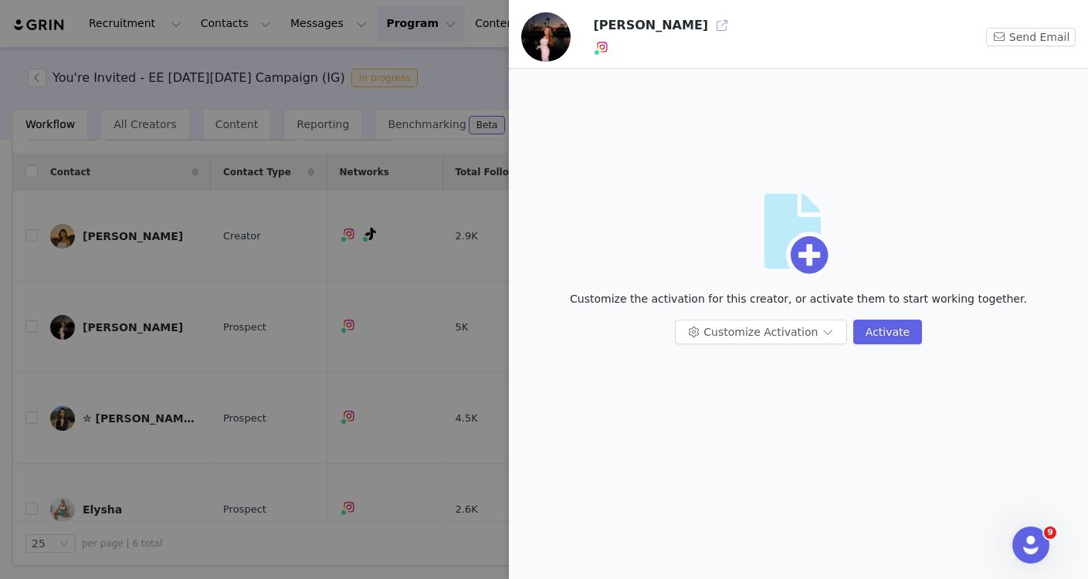
click at [710, 22] on button "button" at bounding box center [722, 25] width 25 height 25
click at [171, 357] on div at bounding box center [544, 289] width 1088 height 579
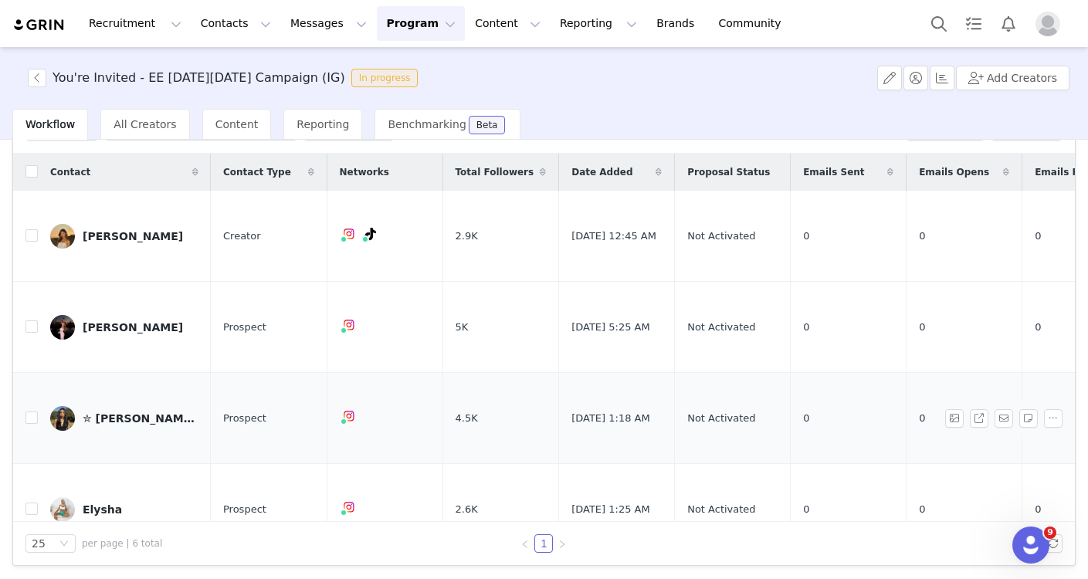
click at [129, 413] on div "✮ Mariah Belot ✮" at bounding box center [141, 418] width 116 height 12
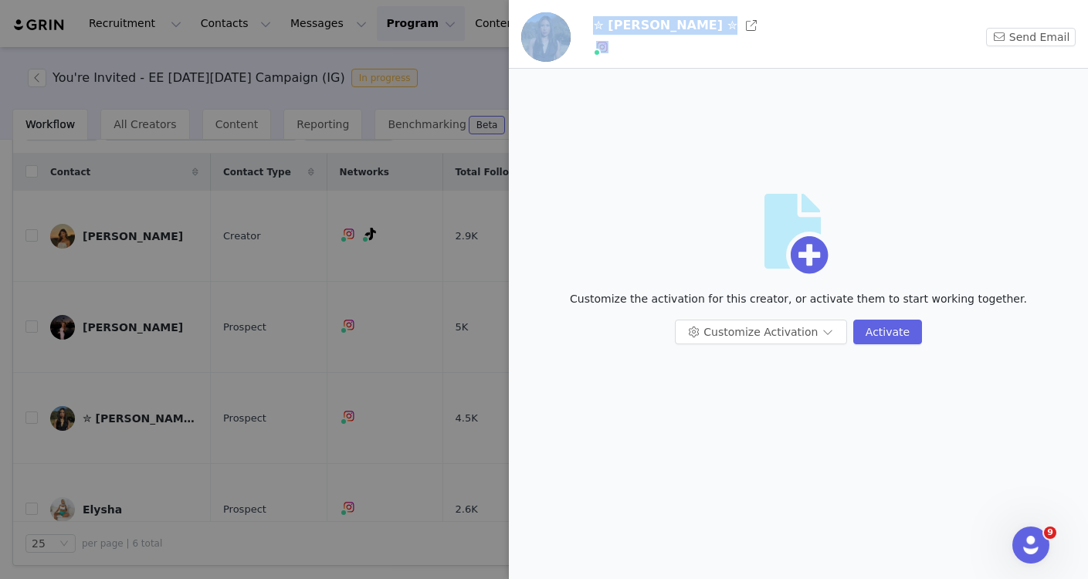
drag, startPoint x: 129, startPoint y: 413, endPoint x: 627, endPoint y: 61, distance: 610.1
click at [628, 61] on div "✮ Mariah Belot ✮ Send Email Artboard Customize the activation for this creator,…" at bounding box center [544, 289] width 1088 height 579
click at [739, 25] on button "button" at bounding box center [751, 25] width 25 height 25
click at [261, 438] on div at bounding box center [544, 289] width 1088 height 579
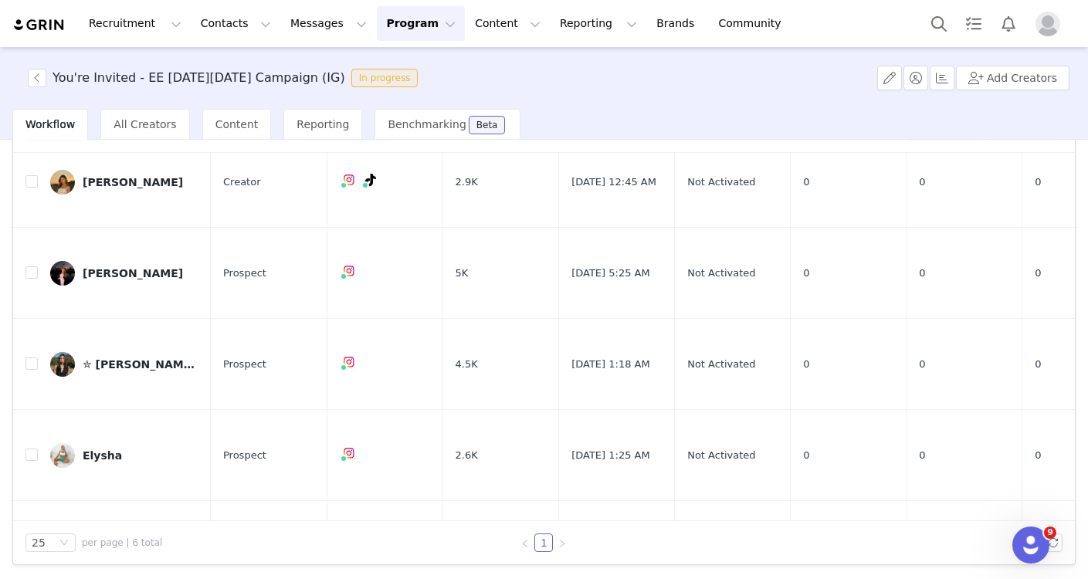
scroll to position [67, 0]
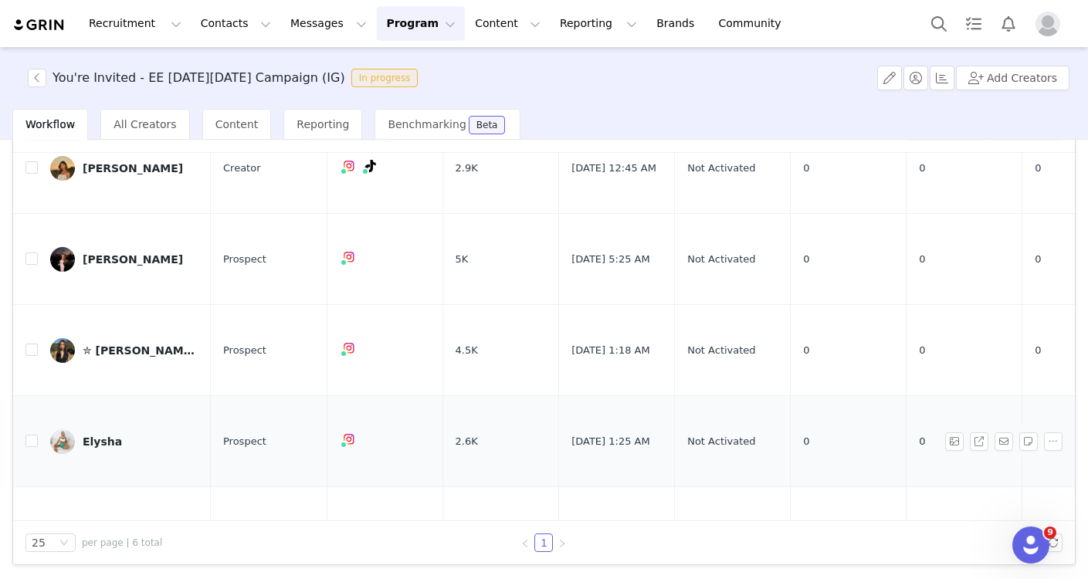
click at [95, 442] on div "Elysha" at bounding box center [102, 442] width 39 height 12
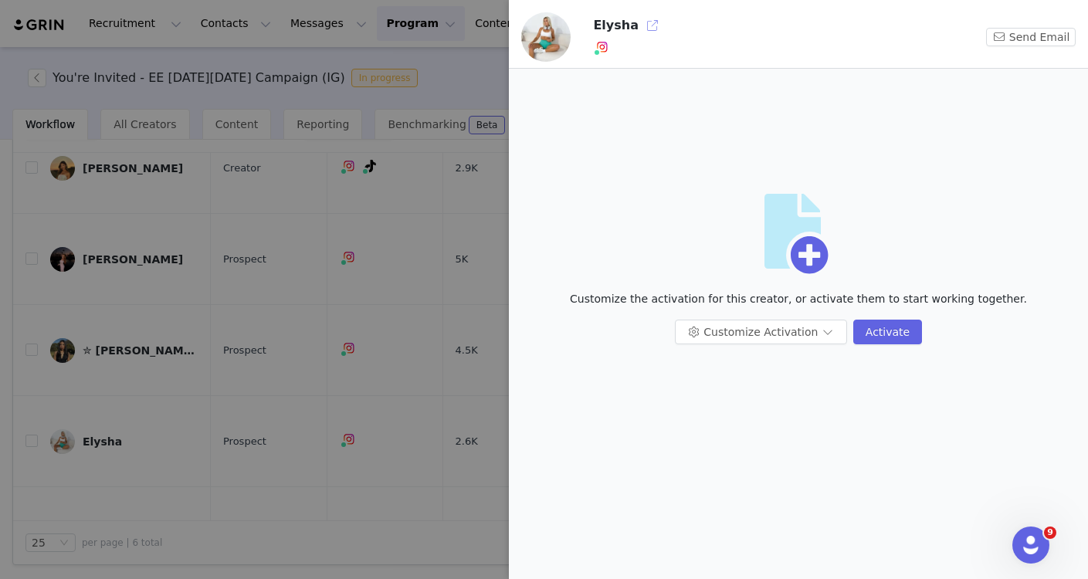
click at [650, 25] on button "button" at bounding box center [652, 25] width 25 height 25
click at [352, 372] on div at bounding box center [544, 289] width 1088 height 579
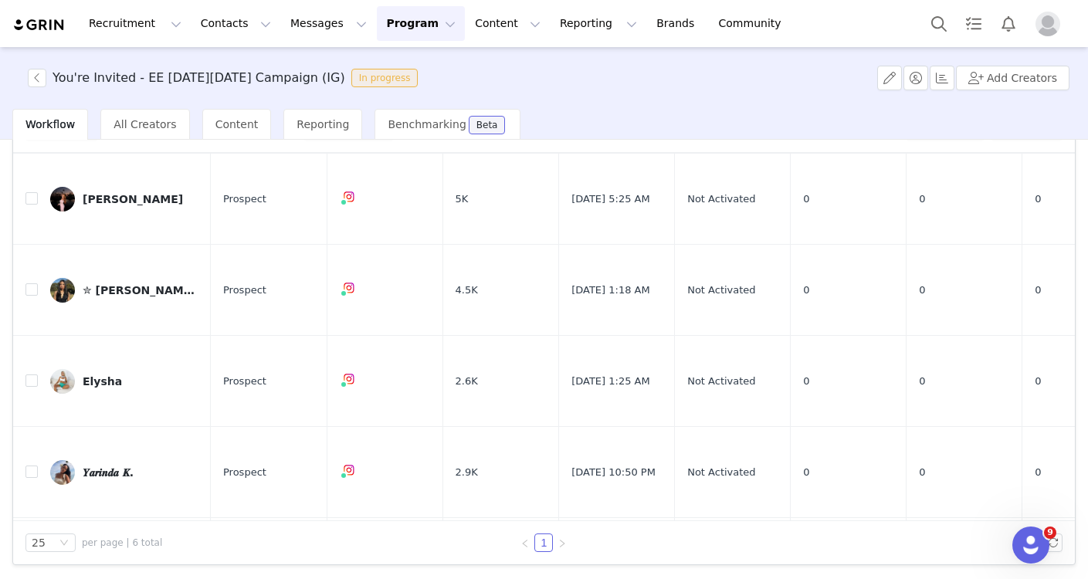
scroll to position [211, 0]
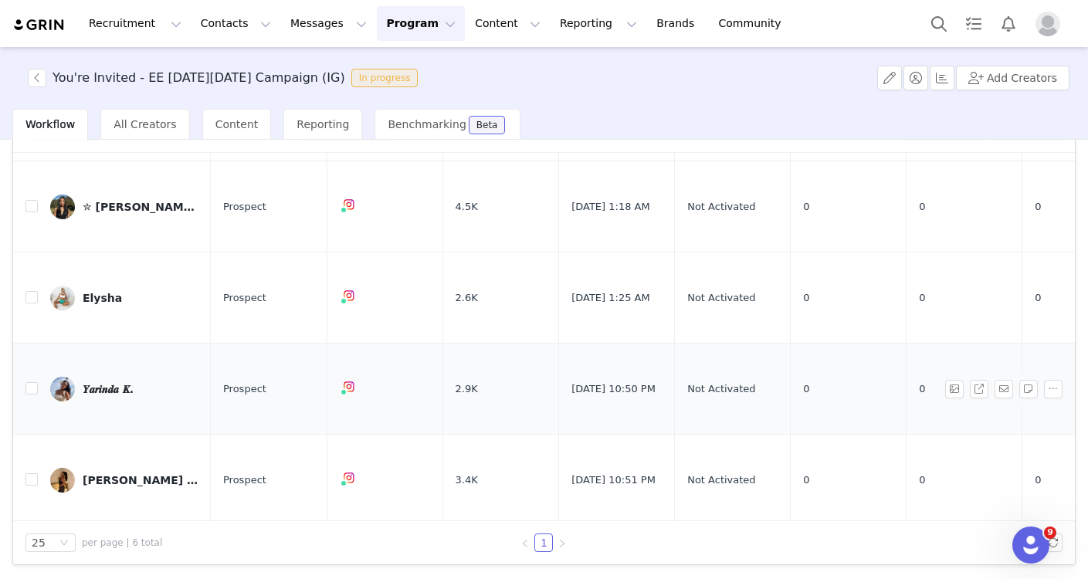
click at [107, 383] on div "𝒀𝒂𝒓𝒊𝒏𝒅𝒂 𝑲." at bounding box center [108, 389] width 51 height 12
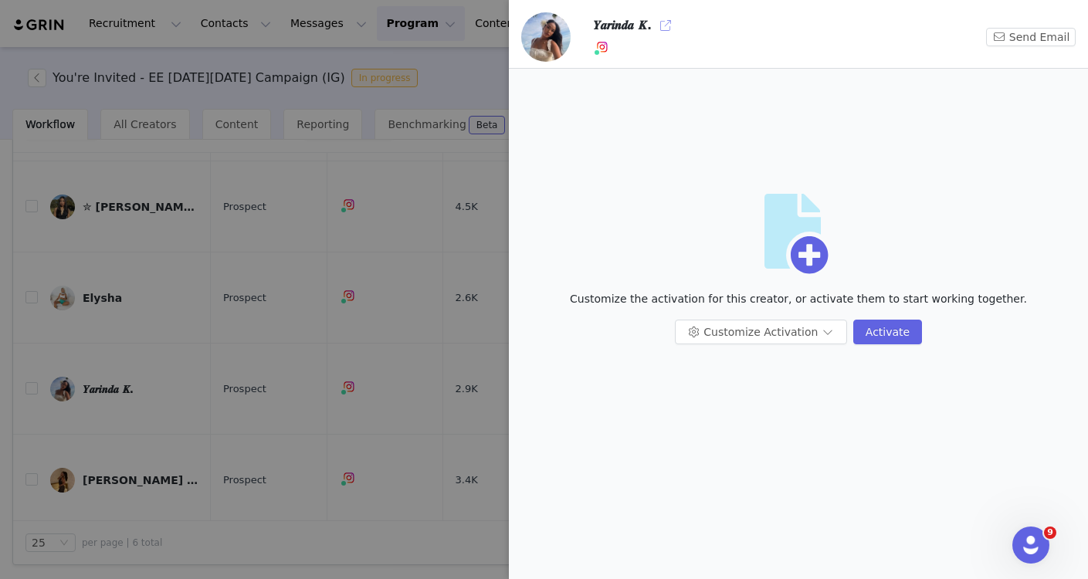
click at [668, 25] on button "button" at bounding box center [665, 25] width 25 height 25
click at [118, 444] on div at bounding box center [544, 289] width 1088 height 579
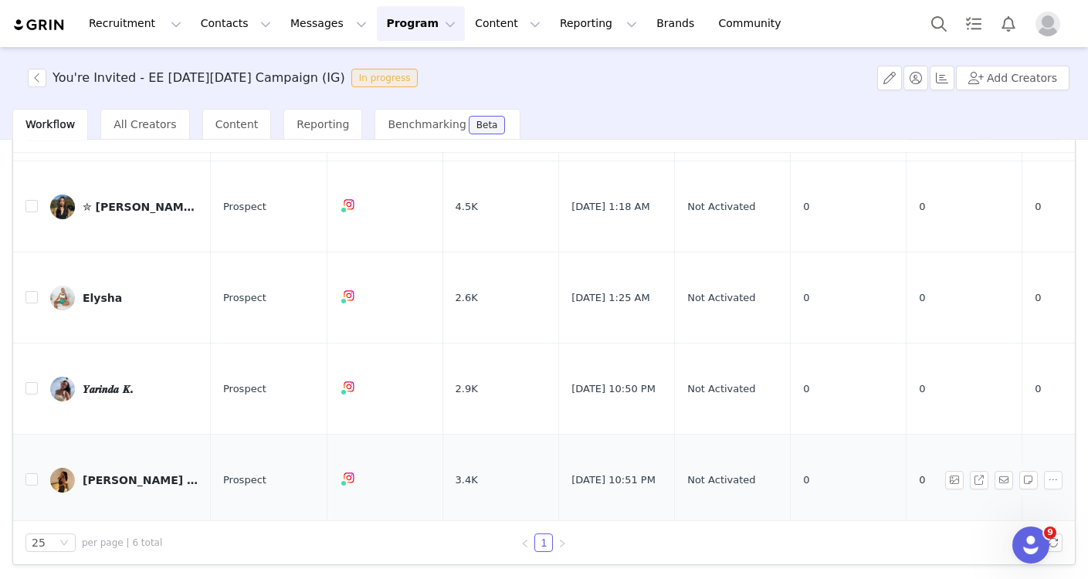
click at [110, 474] on div "[PERSON_NAME] [PERSON_NAME]" at bounding box center [141, 480] width 116 height 12
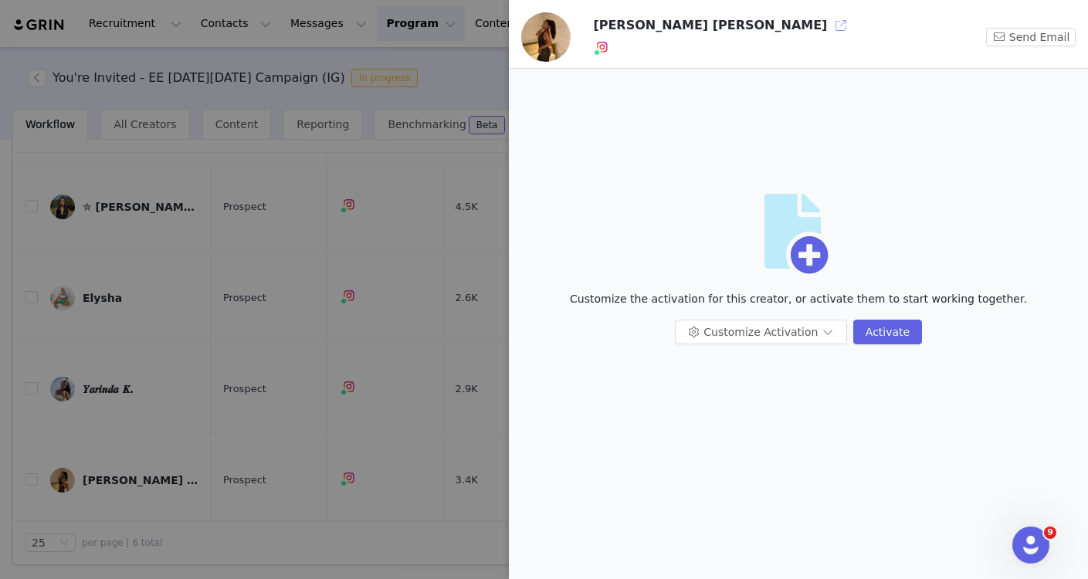
click at [795, 24] on button "button" at bounding box center [841, 25] width 25 height 25
click at [188, 240] on div at bounding box center [544, 289] width 1088 height 579
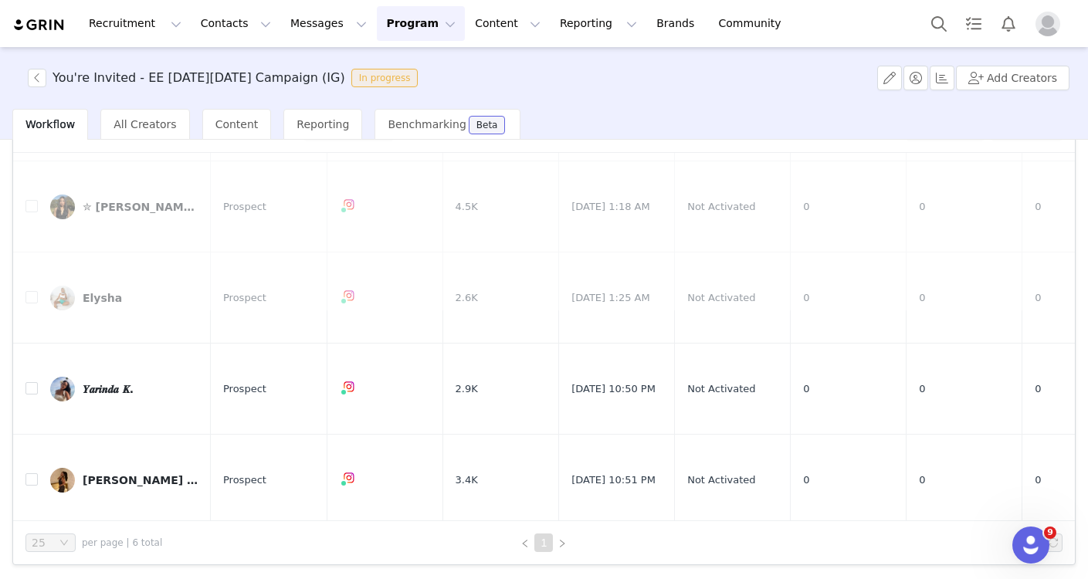
scroll to position [0, 0]
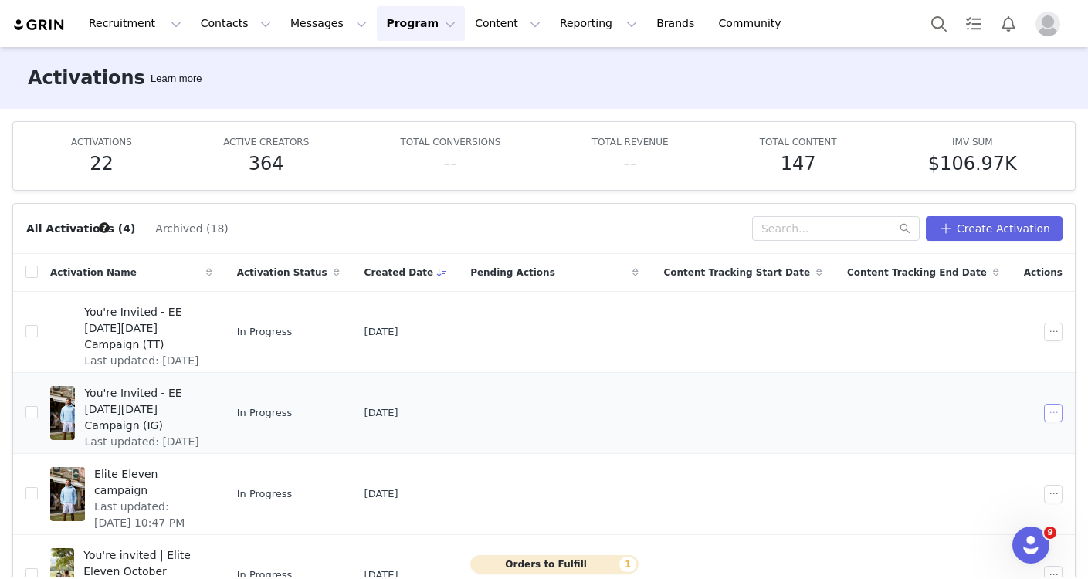
click at [795, 411] on button "button" at bounding box center [1053, 413] width 19 height 19
click at [795, 388] on div "Delete" at bounding box center [995, 385] width 134 height 17
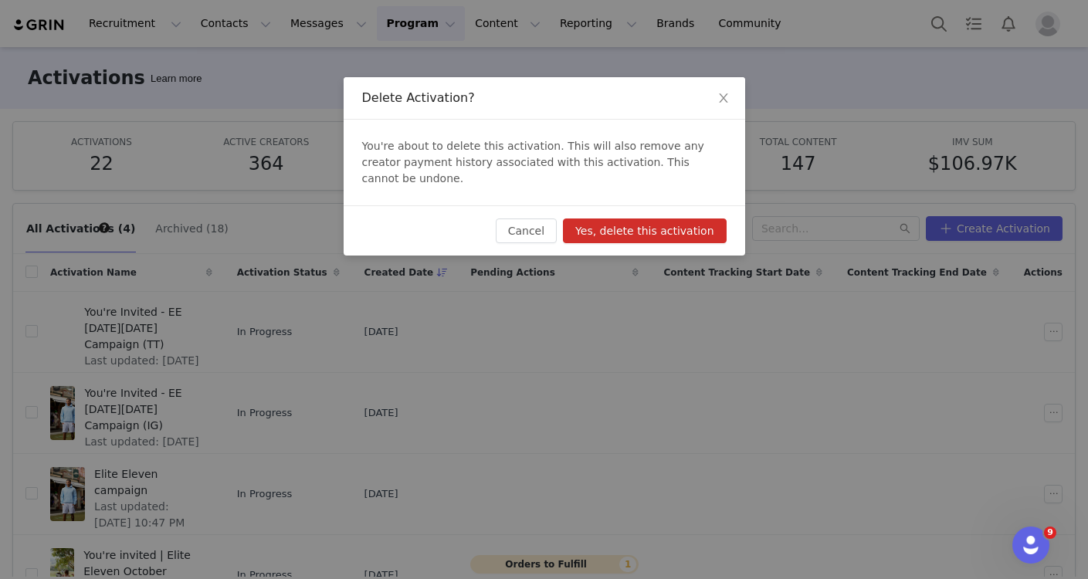
click at [661, 219] on button "Yes, delete this activation" at bounding box center [644, 231] width 163 height 25
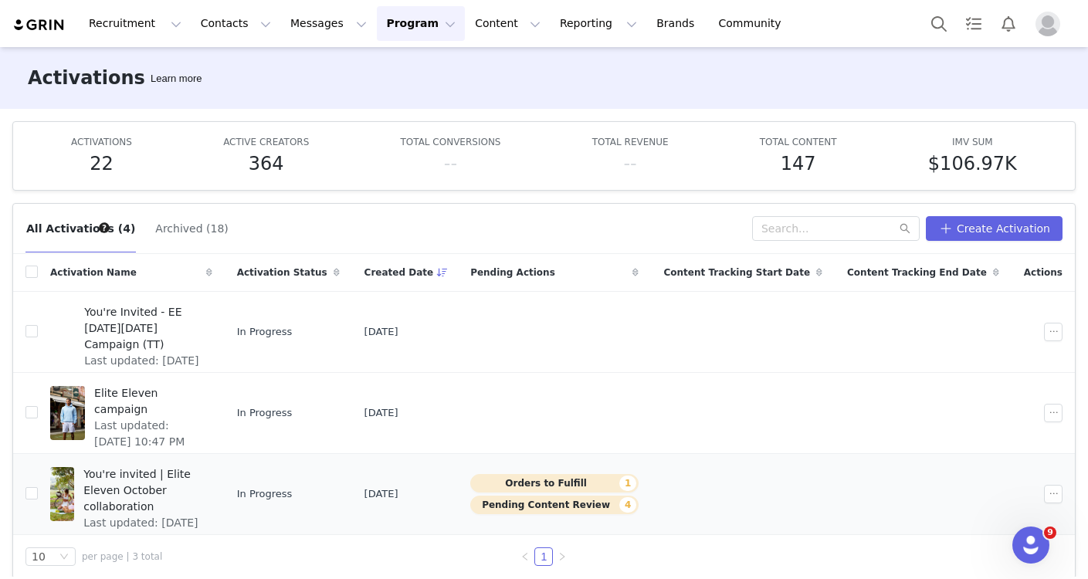
click at [587, 507] on button "Pending Content Review 4" at bounding box center [554, 505] width 168 height 19
click at [183, 314] on span "You're Invited - EE [DATE][DATE] Campaign (TT)" at bounding box center [143, 328] width 118 height 49
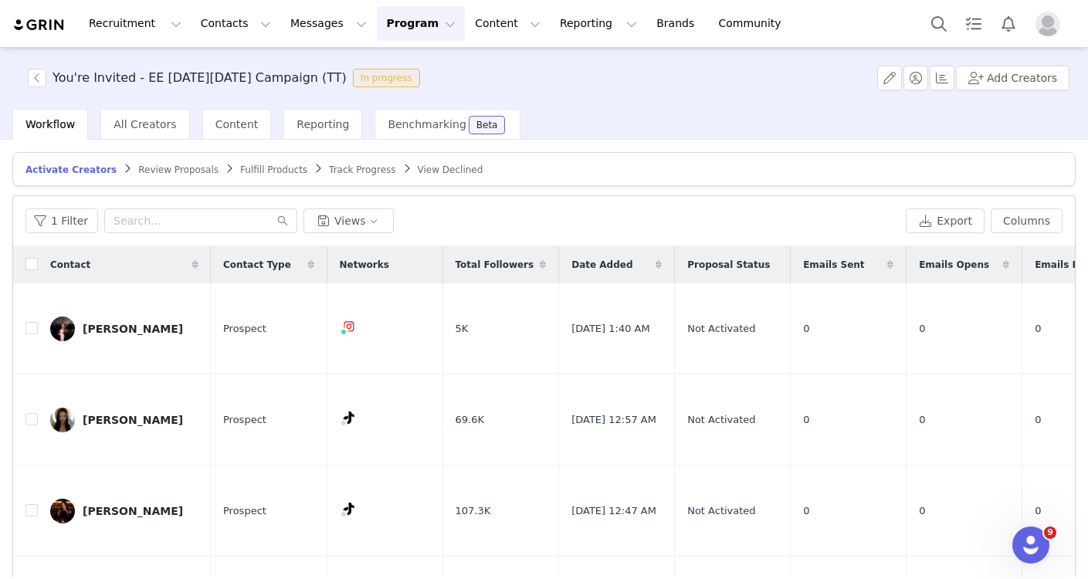
click at [402, 36] on button "Program Program" at bounding box center [421, 23] width 88 height 35
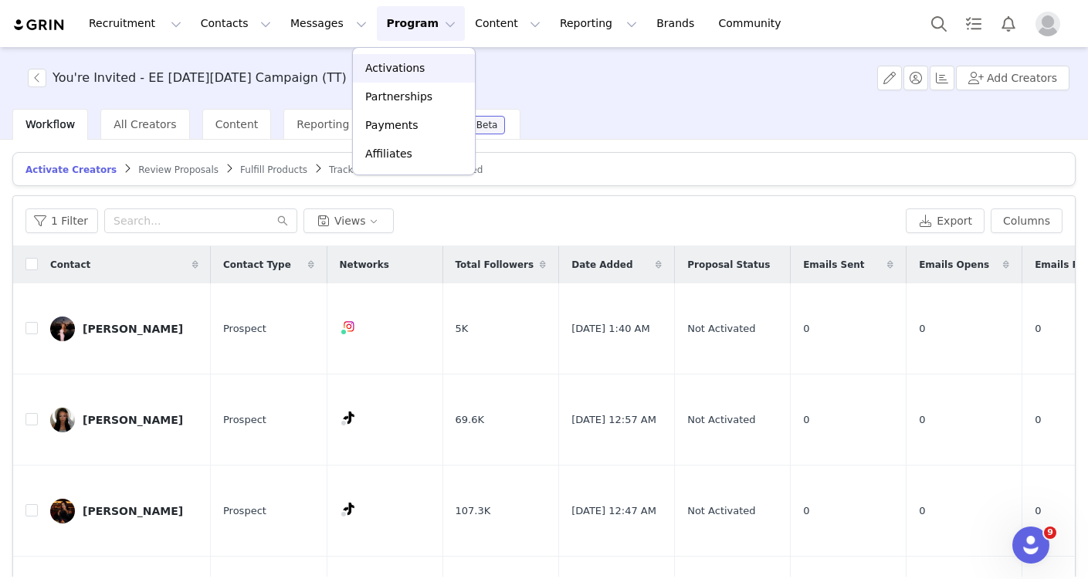
click at [385, 73] on p "Activations" at bounding box center [394, 68] width 59 height 16
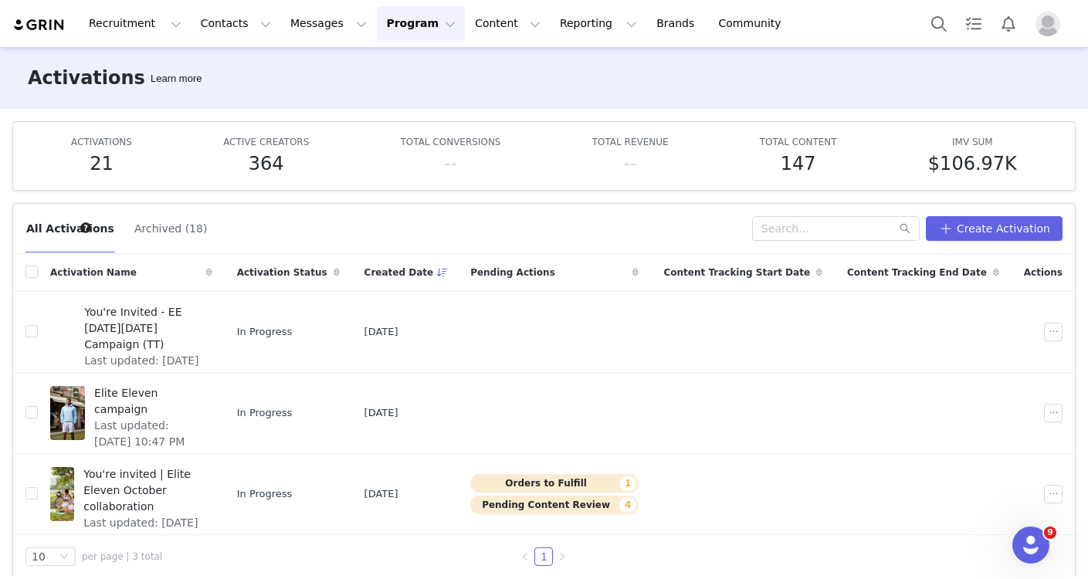
click at [158, 236] on button "Archived (18)" at bounding box center [171, 228] width 74 height 25
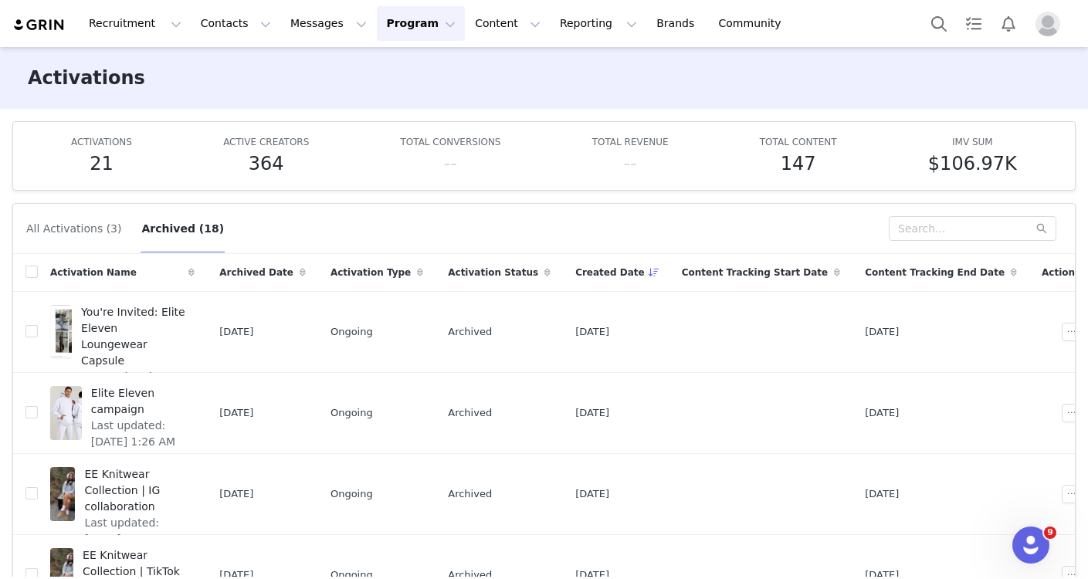
click at [63, 229] on button "All Activations (3)" at bounding box center [73, 228] width 97 height 25
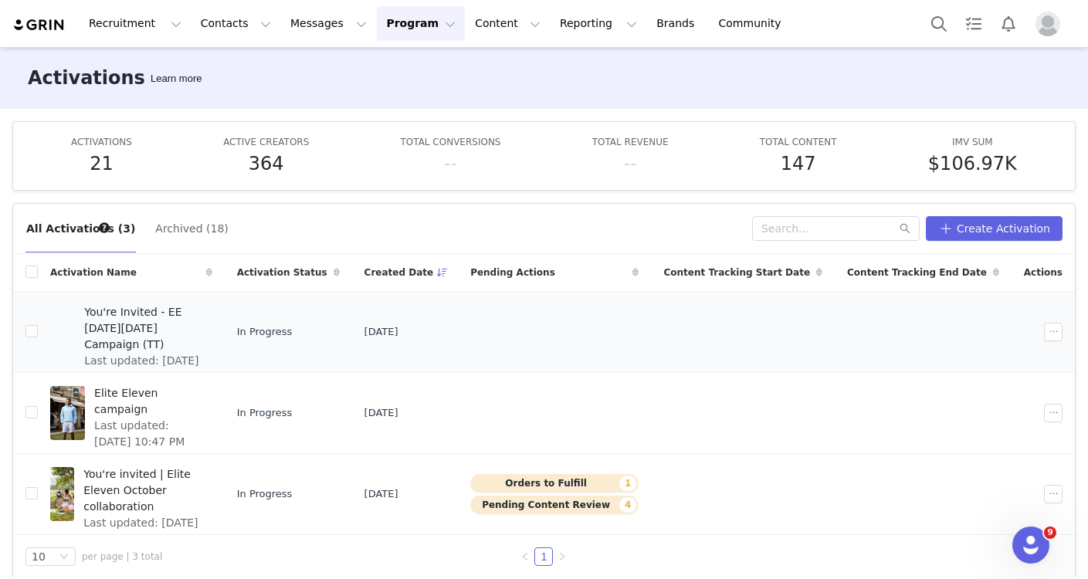
click at [117, 316] on span "You're Invited - EE [DATE][DATE] Campaign (TT)" at bounding box center [143, 328] width 118 height 49
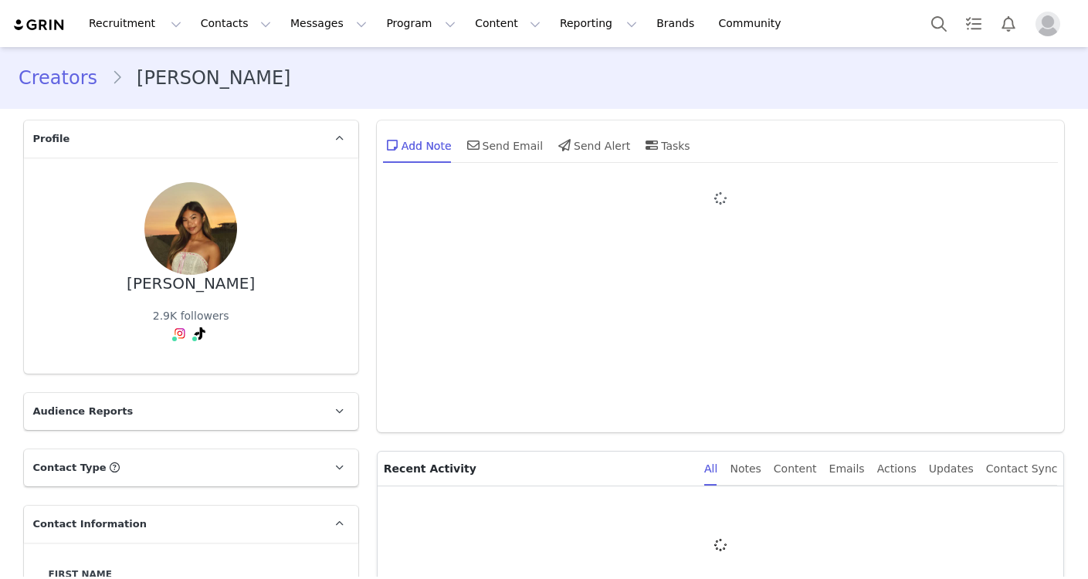
type input "+1 ([GEOGRAPHIC_DATA])"
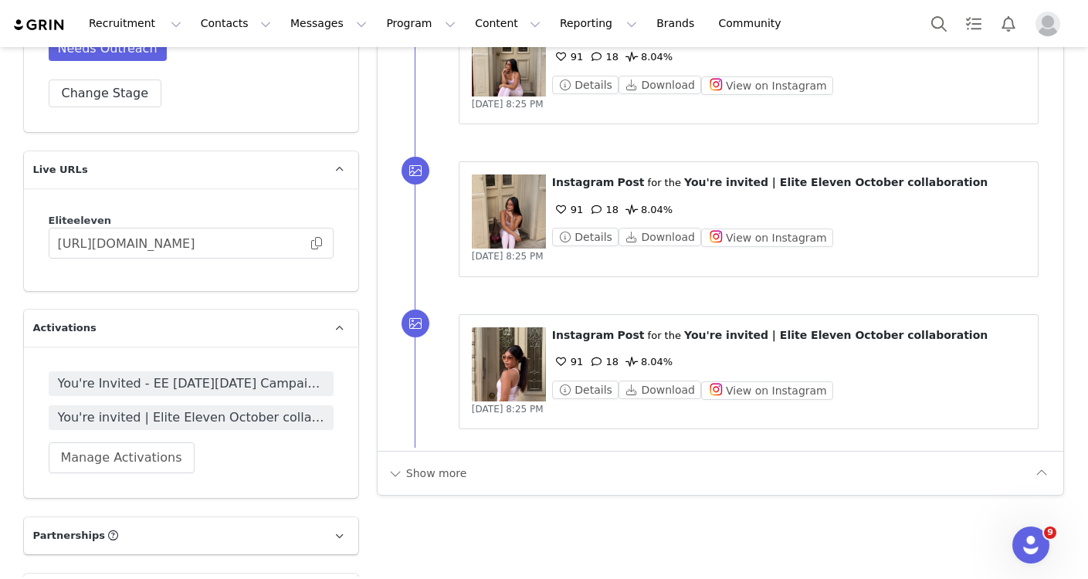
scroll to position [1735, 0]
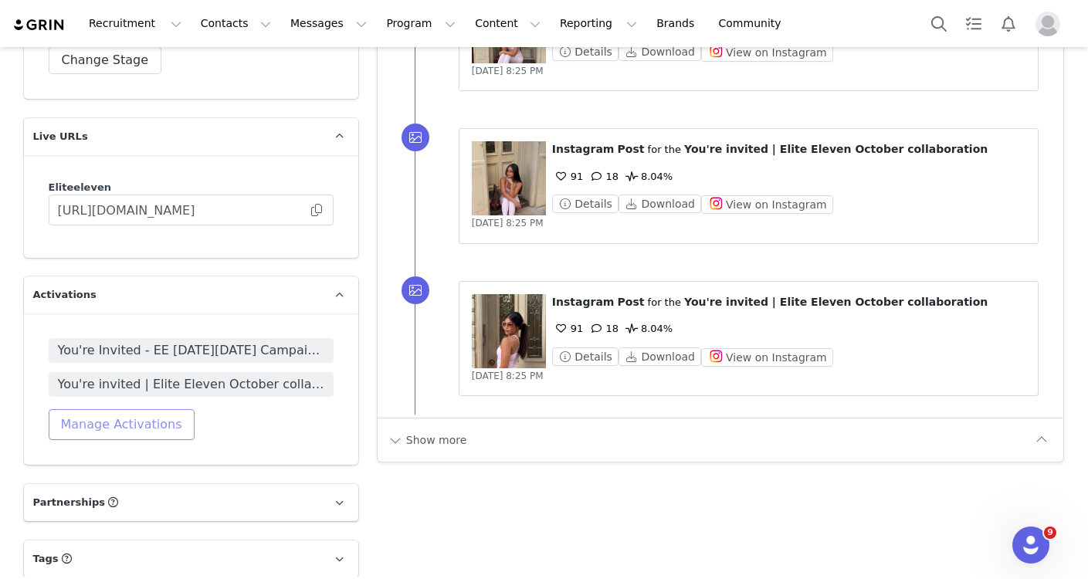
click at [141, 416] on button "Manage Activations" at bounding box center [122, 424] width 146 height 31
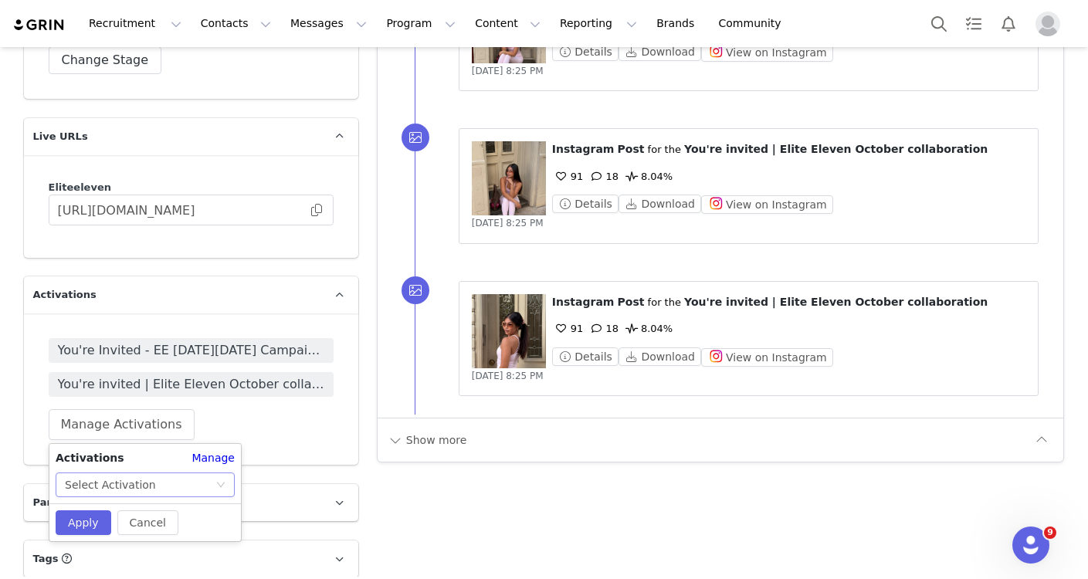
click at [202, 480] on div "Select Activation" at bounding box center [140, 484] width 151 height 23
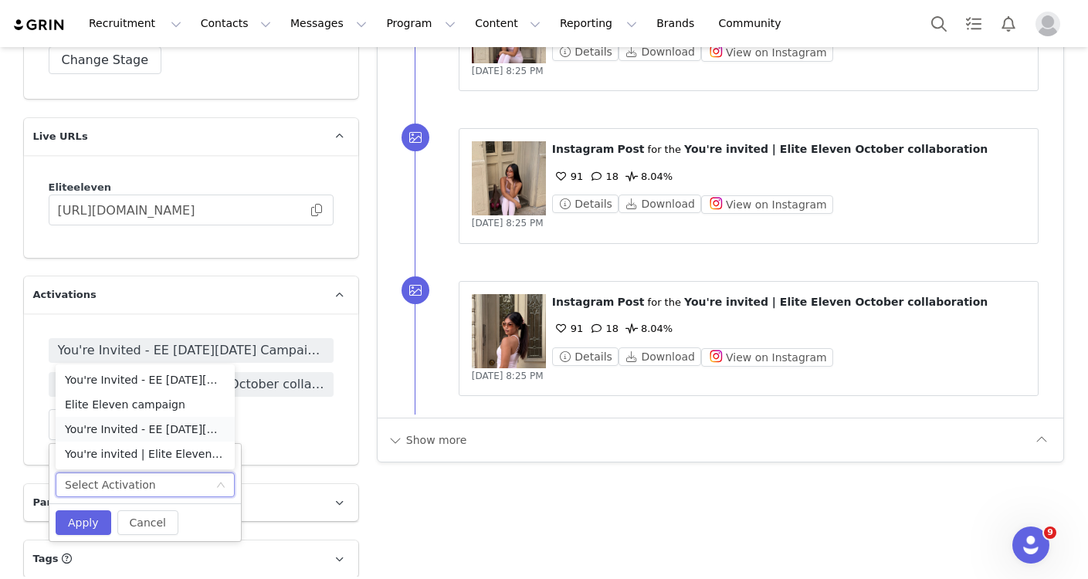
click at [161, 432] on li "You're Invited - EE [DATE][DATE] Campaign (TT)" at bounding box center [145, 429] width 179 height 25
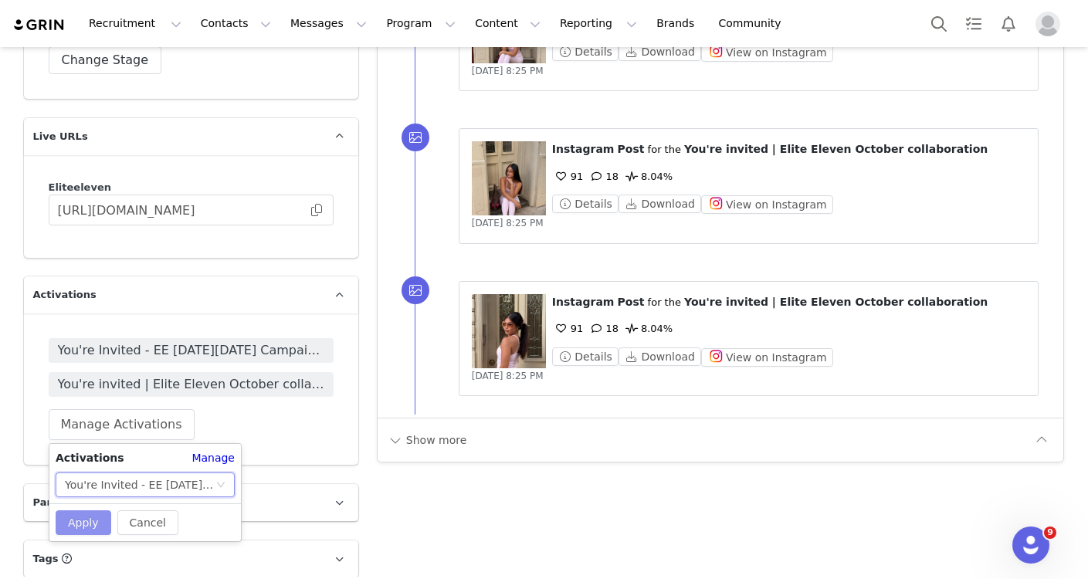
click at [83, 520] on button "Apply" at bounding box center [84, 523] width 56 height 25
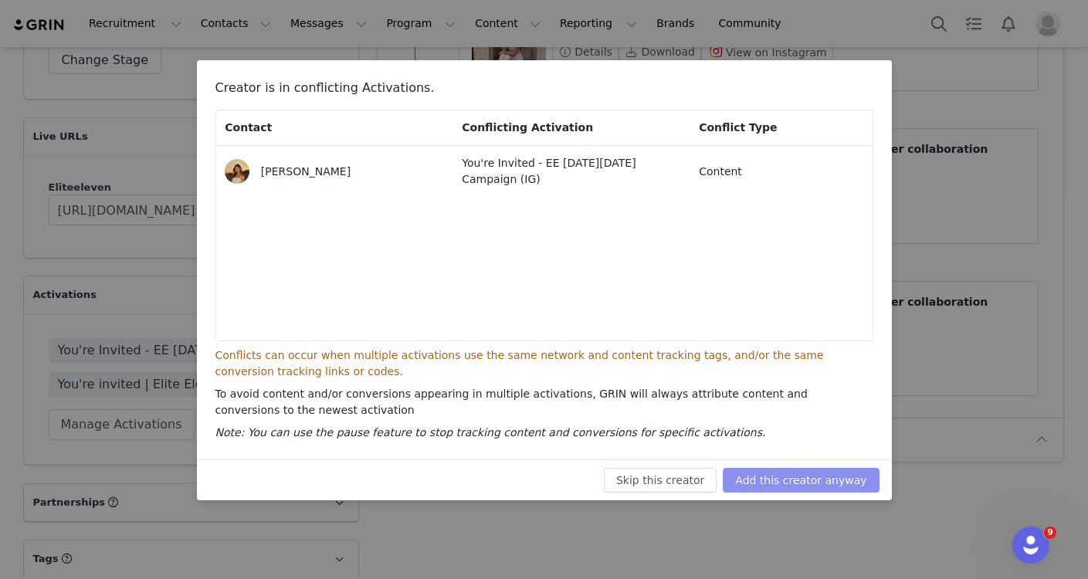
click at [799, 477] on button "Add this creator anyway" at bounding box center [801, 480] width 156 height 25
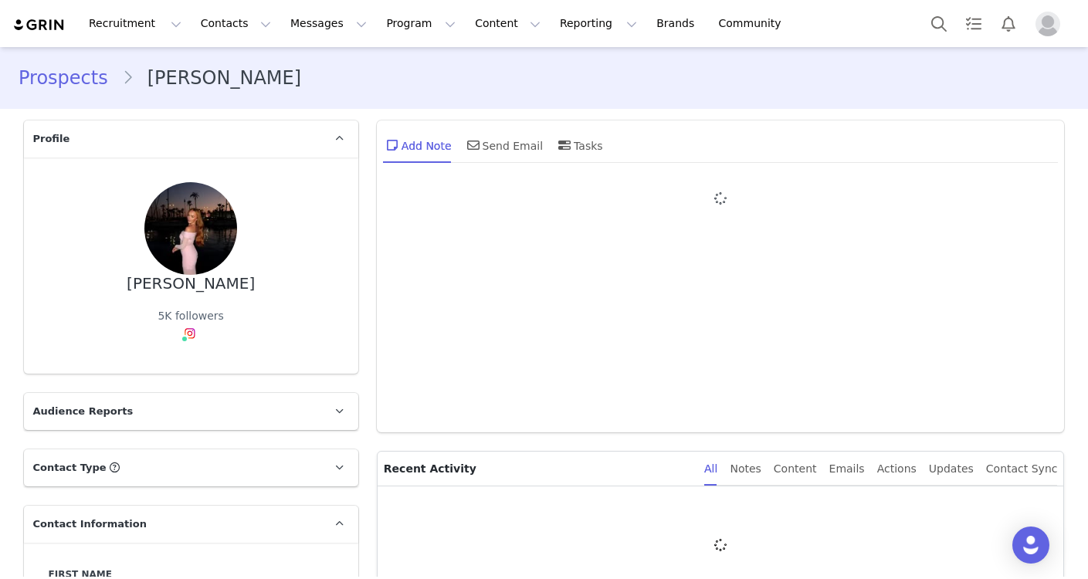
type input "+1 ([GEOGRAPHIC_DATA])"
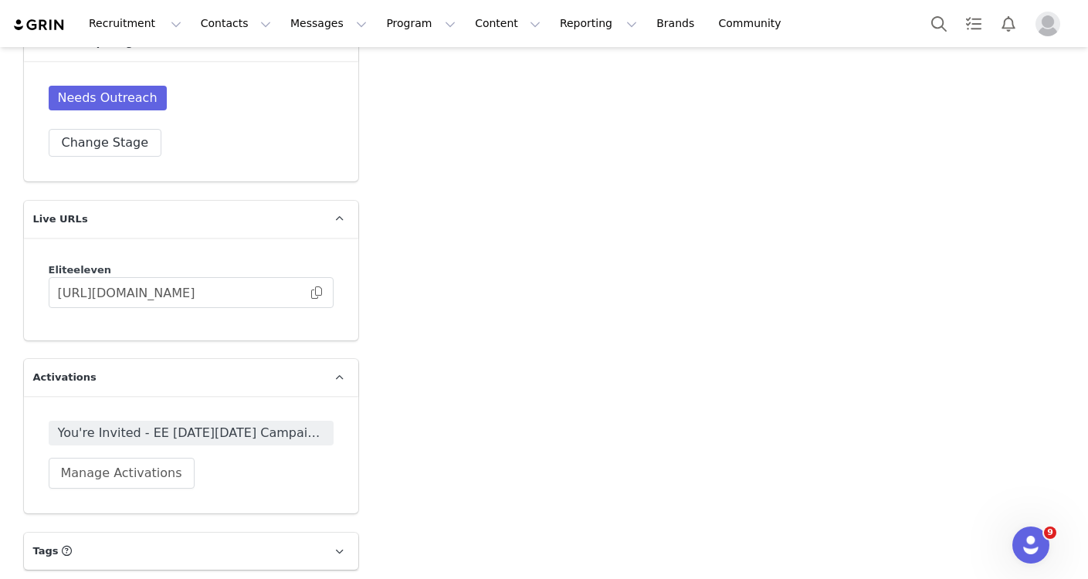
scroll to position [1609, 0]
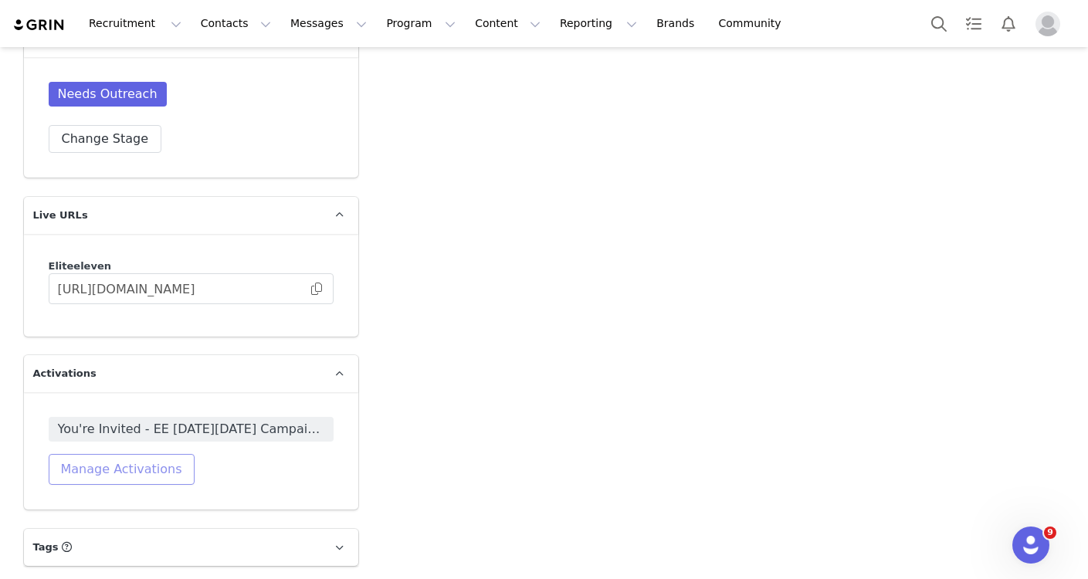
click at [128, 463] on button "Manage Activations" at bounding box center [122, 469] width 146 height 31
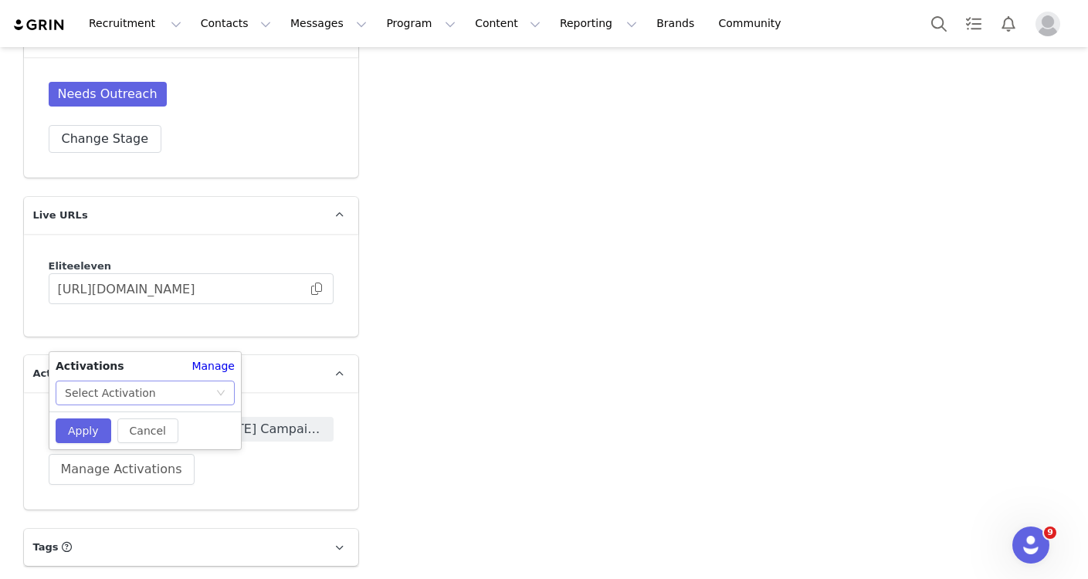
click at [206, 395] on div "Select Activation" at bounding box center [140, 393] width 151 height 23
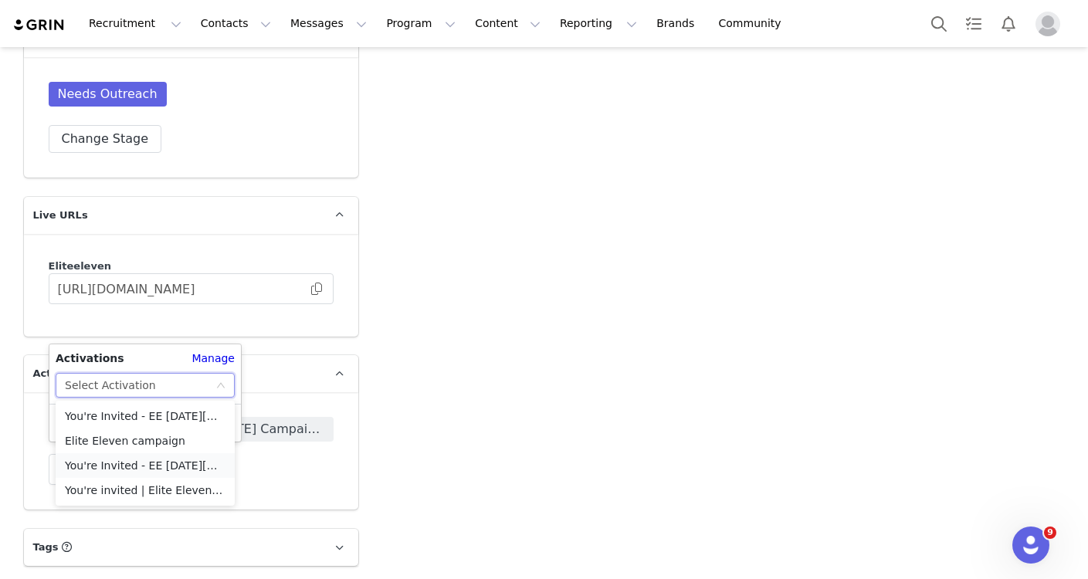
click at [150, 455] on li "You're Invited - EE [DATE][DATE] Campaign (TT)" at bounding box center [145, 465] width 179 height 25
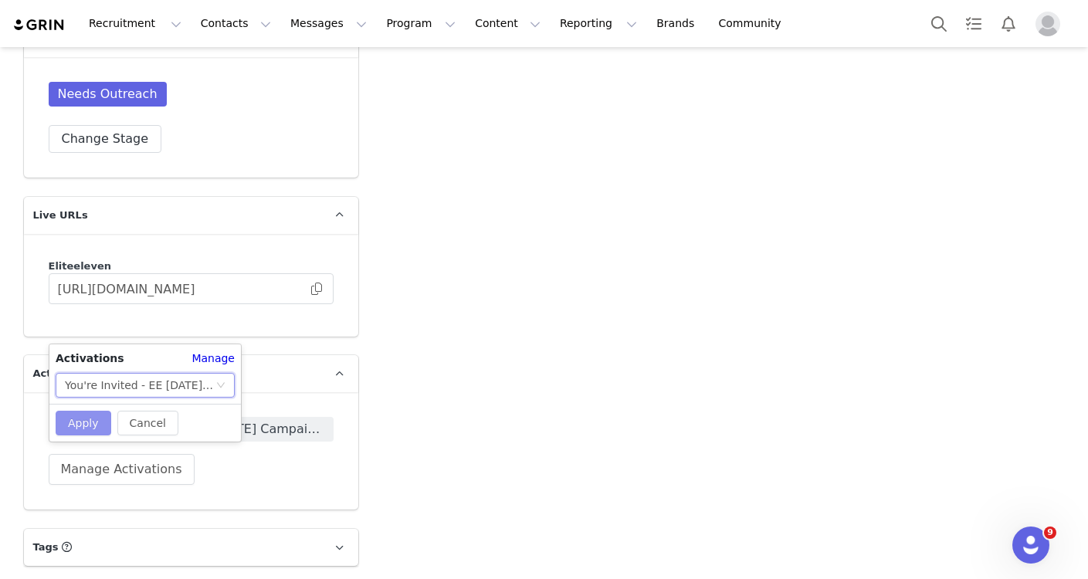
click at [80, 421] on button "Apply" at bounding box center [84, 423] width 56 height 25
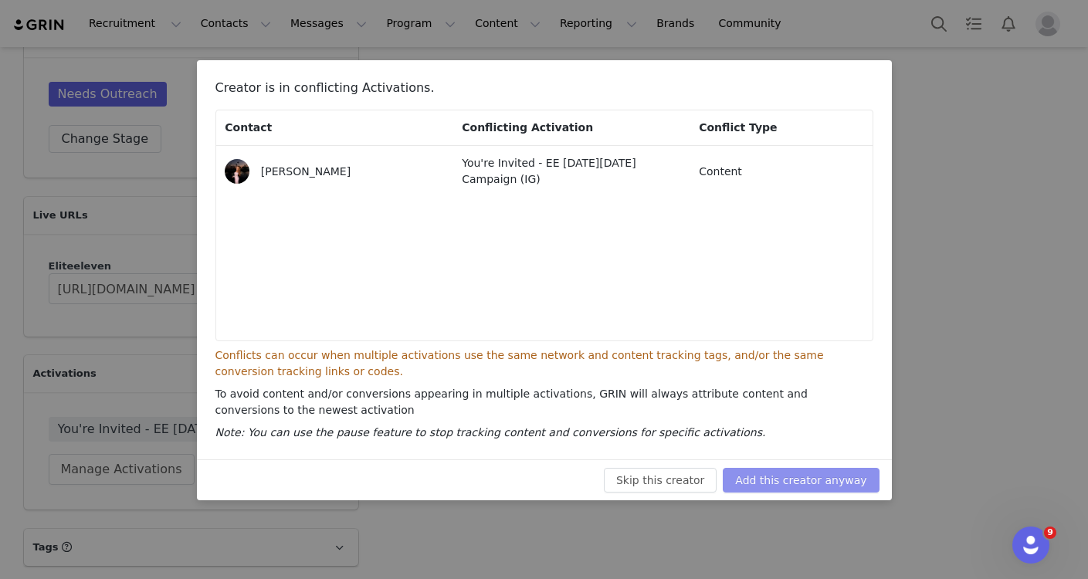
click at [789, 483] on button "Add this creator anyway" at bounding box center [801, 480] width 156 height 25
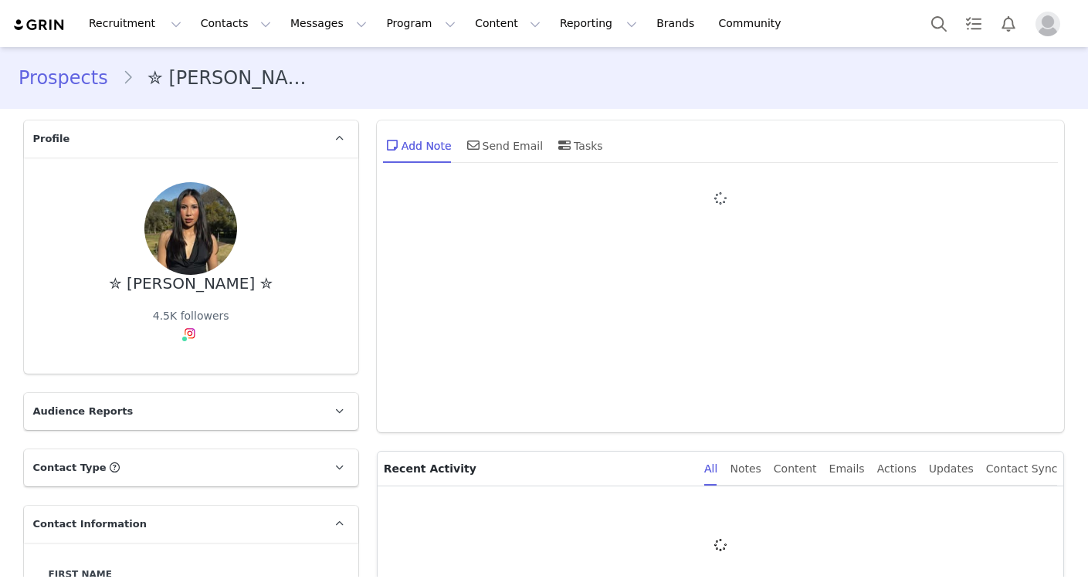
type input "+1 ([GEOGRAPHIC_DATA])"
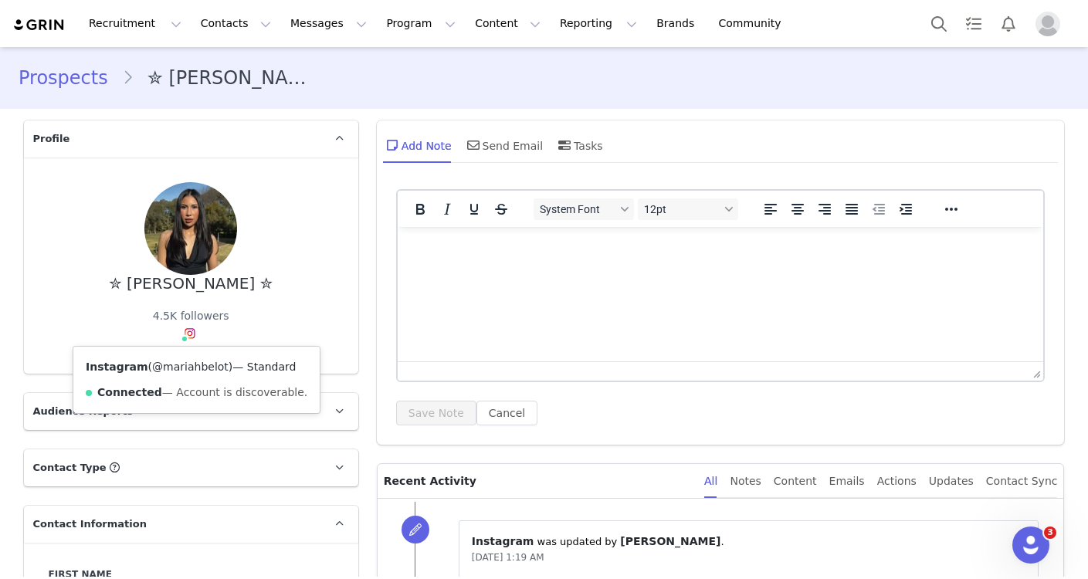
click at [178, 368] on link "@mariahbelot" at bounding box center [190, 367] width 76 height 12
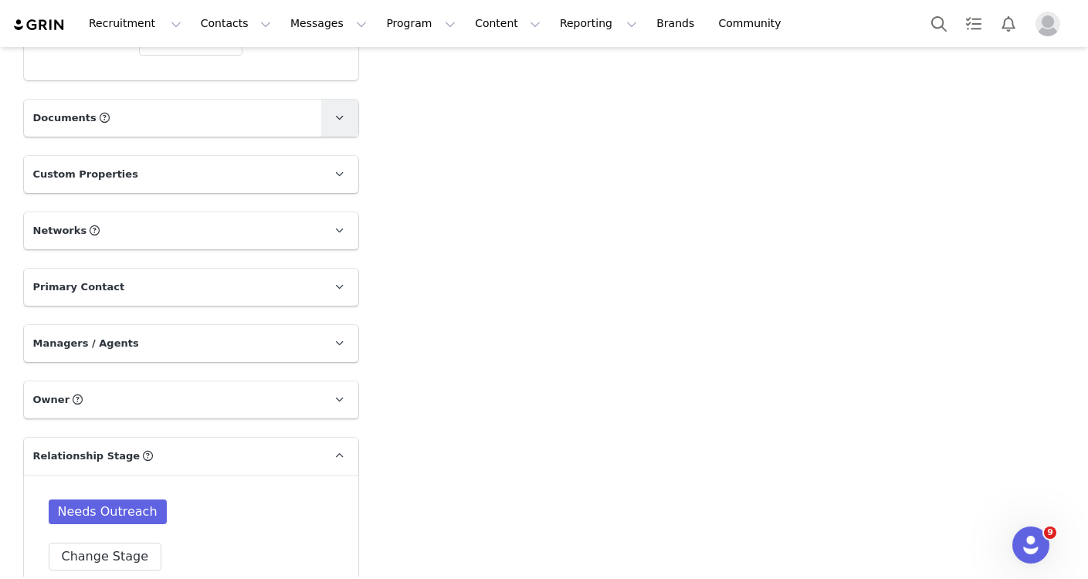
scroll to position [1508, 0]
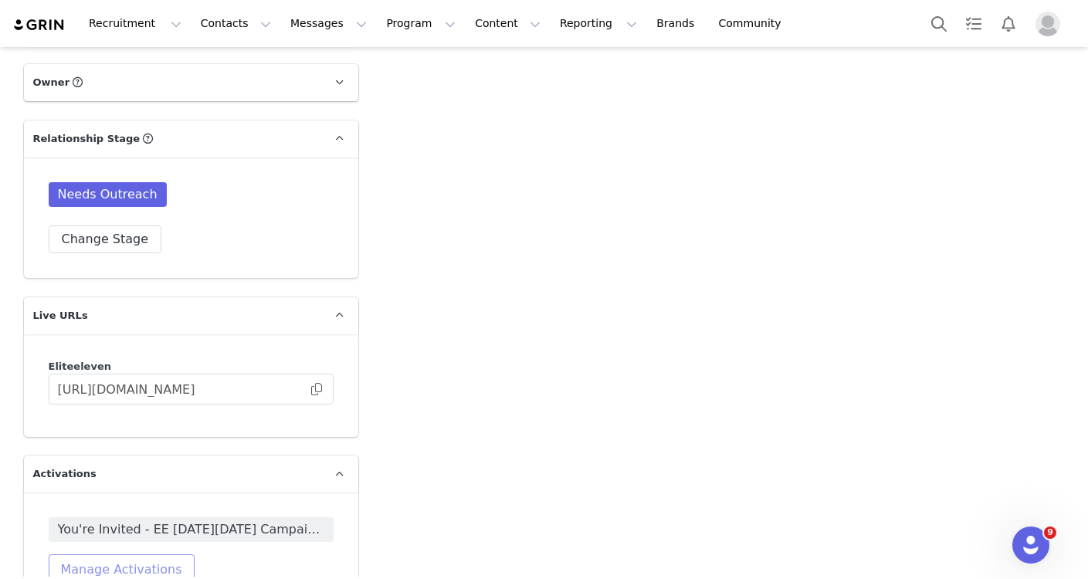
click at [135, 563] on button "Manage Activations" at bounding box center [122, 570] width 146 height 31
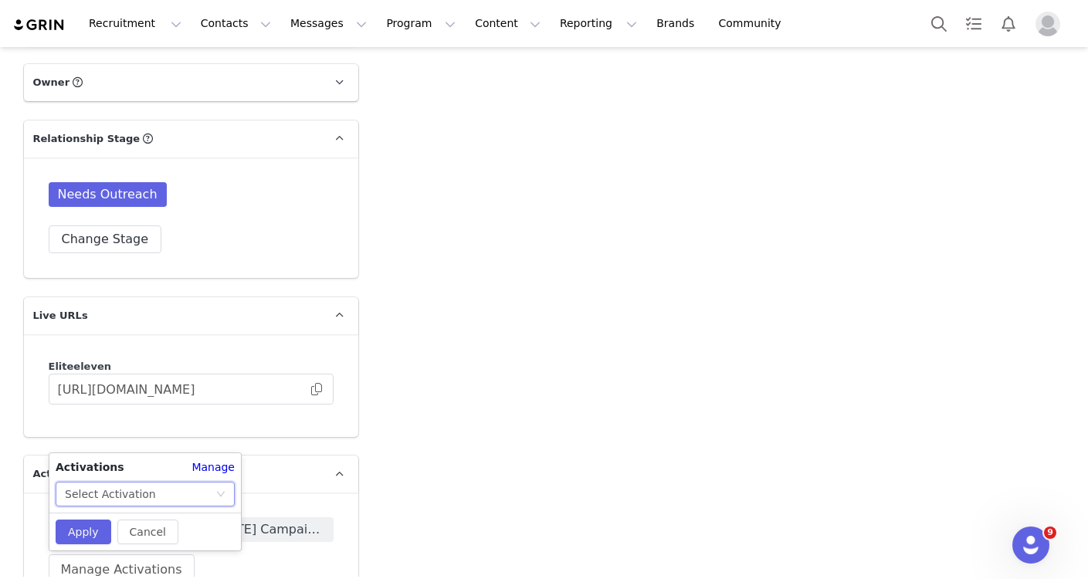
click at [175, 497] on div "Select Activation" at bounding box center [140, 494] width 151 height 23
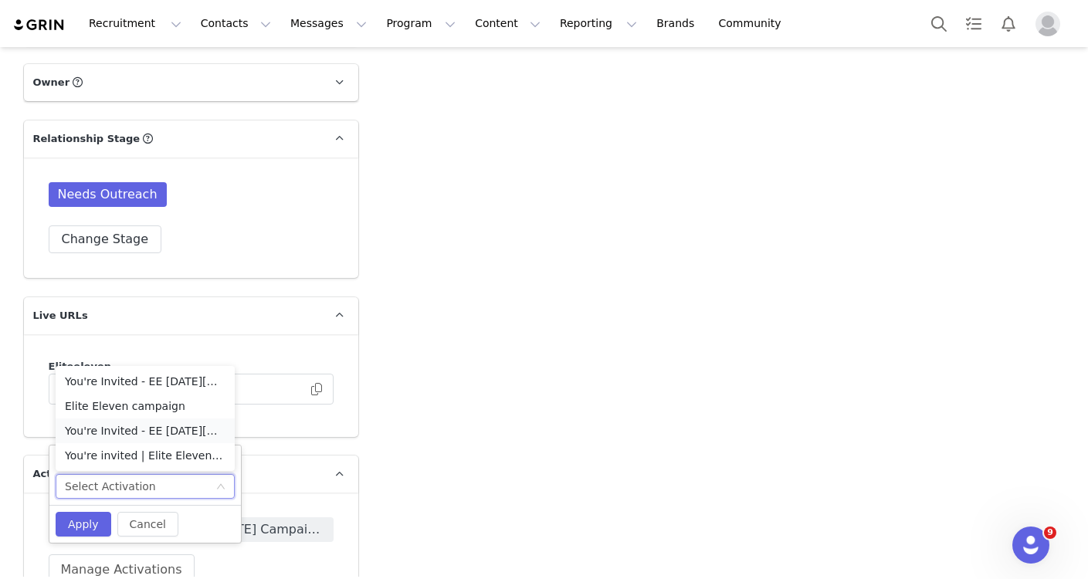
click at [153, 434] on li "You're Invited - EE [DATE][DATE] Campaign (TT)" at bounding box center [145, 431] width 179 height 25
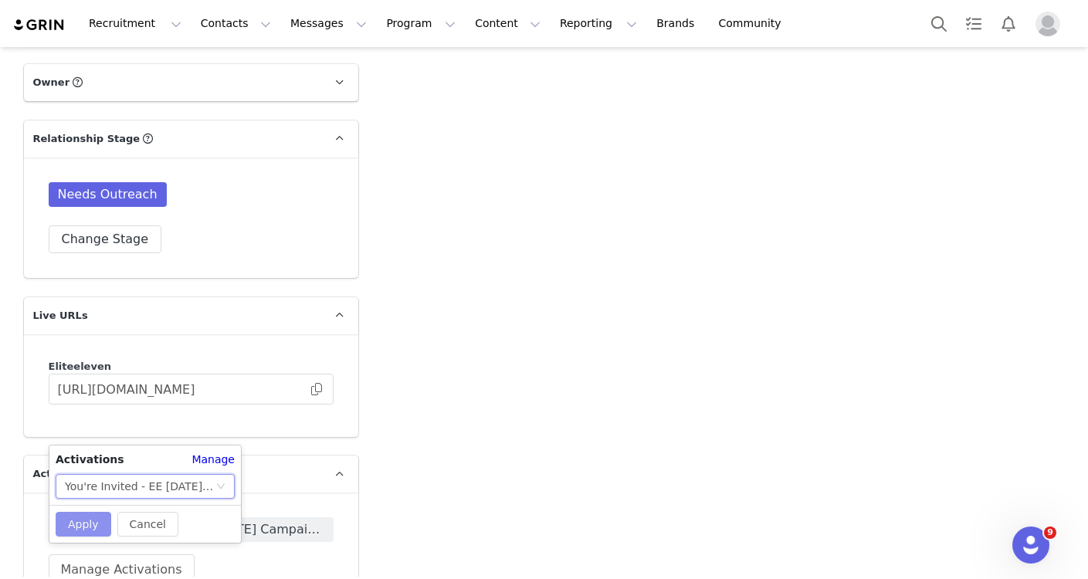
click at [75, 533] on button "Apply" at bounding box center [84, 524] width 56 height 25
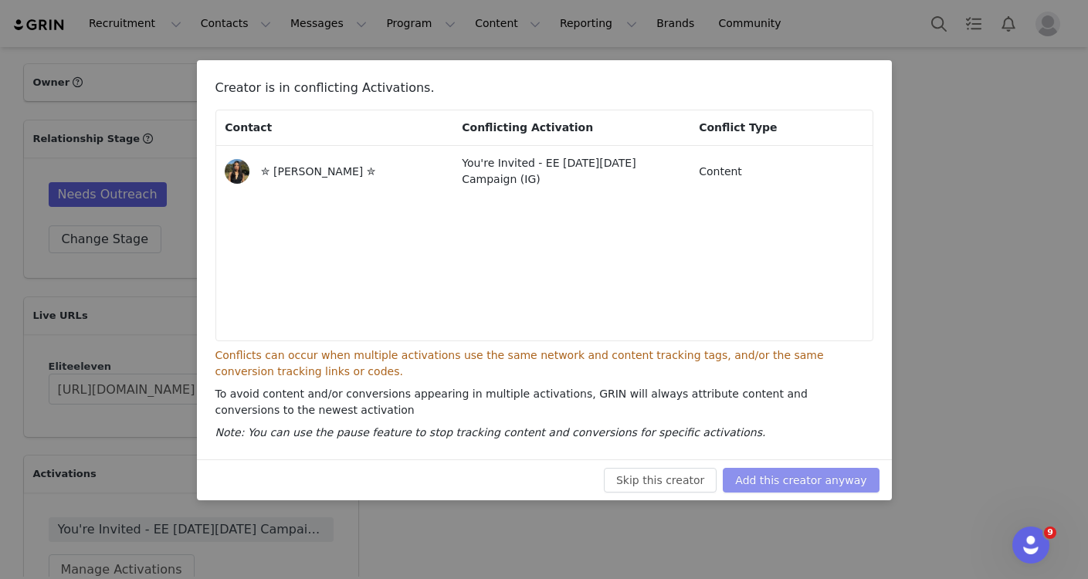
click at [764, 480] on button "Add this creator anyway" at bounding box center [801, 480] width 156 height 25
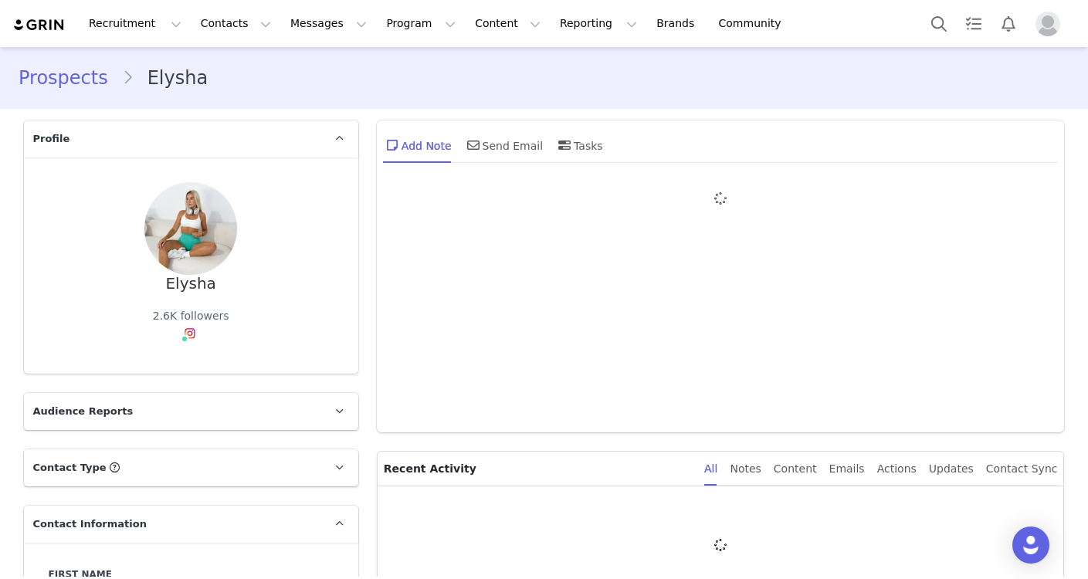
type input "+1 ([GEOGRAPHIC_DATA])"
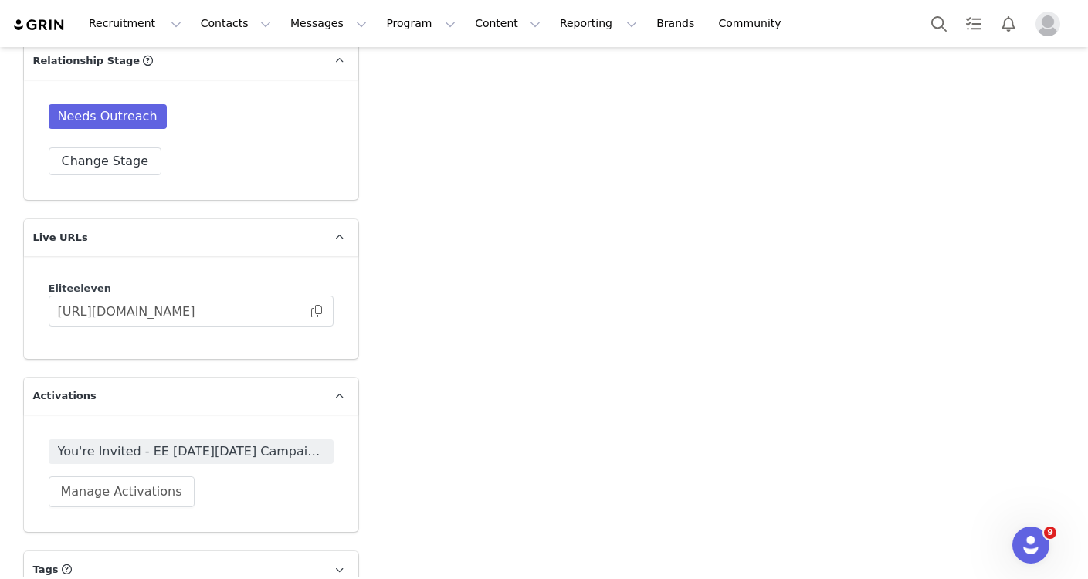
scroll to position [1609, 0]
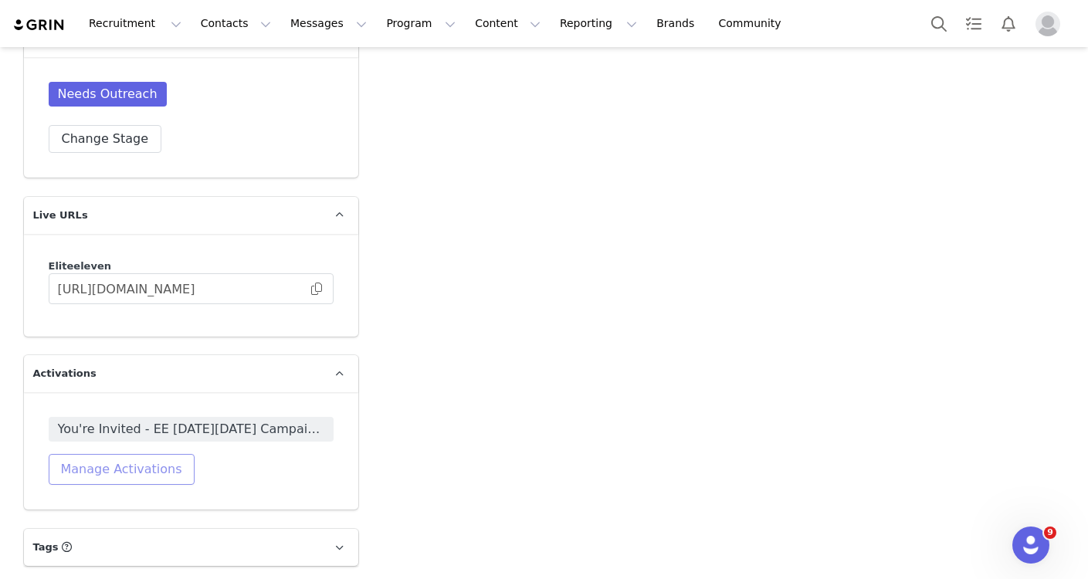
click at [130, 465] on button "Manage Activations" at bounding box center [122, 469] width 146 height 31
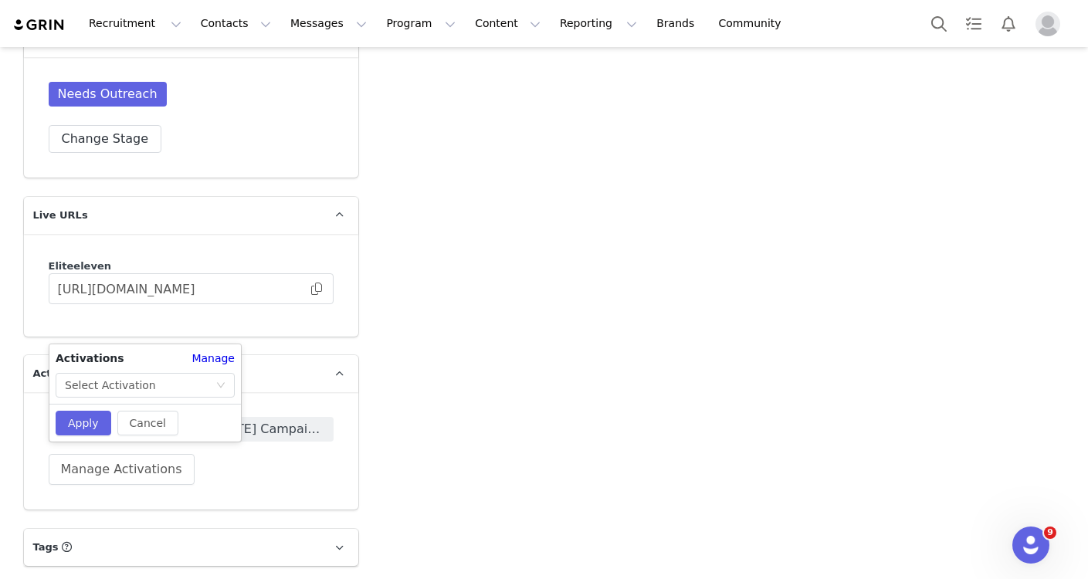
click at [187, 371] on div "Activations Manage Select Activation" at bounding box center [145, 374] width 192 height 47
click at [186, 382] on div "Select Activation" at bounding box center [140, 385] width 151 height 23
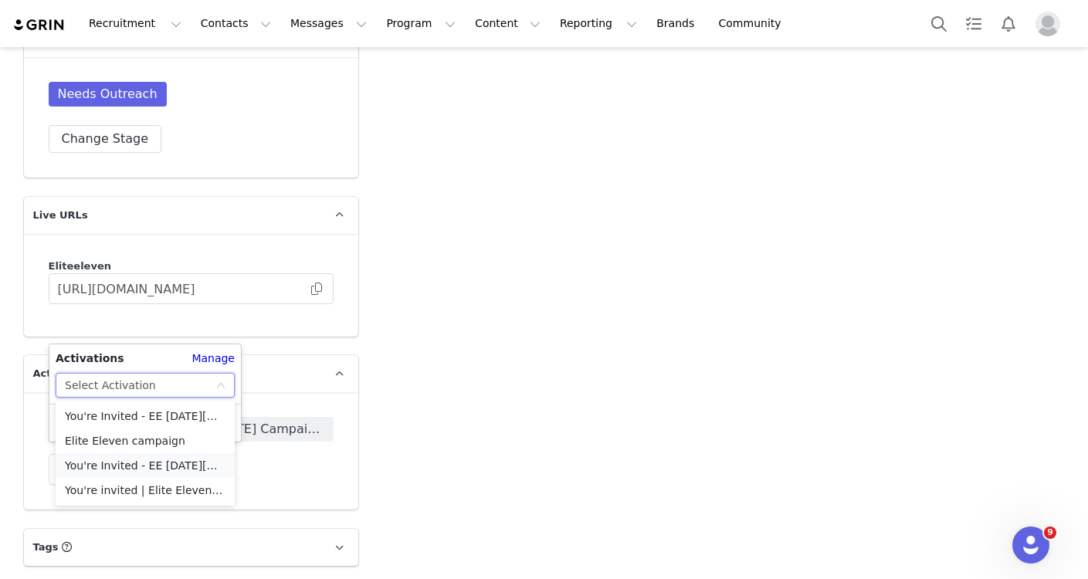
click at [184, 466] on li "You're Invited - EE [DATE][DATE] Campaign (TT)" at bounding box center [145, 465] width 179 height 25
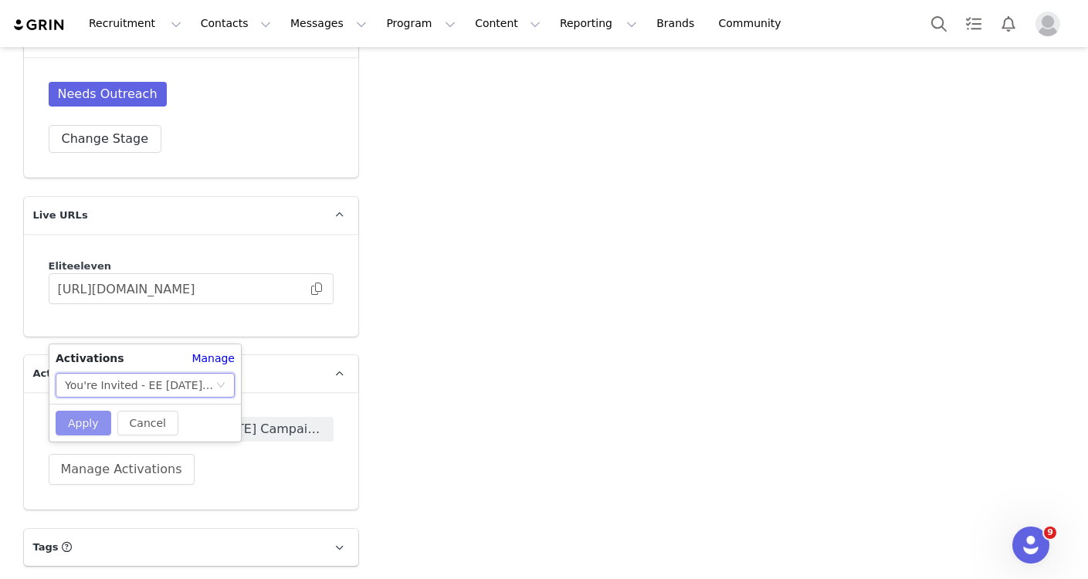
click at [79, 427] on button "Apply" at bounding box center [84, 423] width 56 height 25
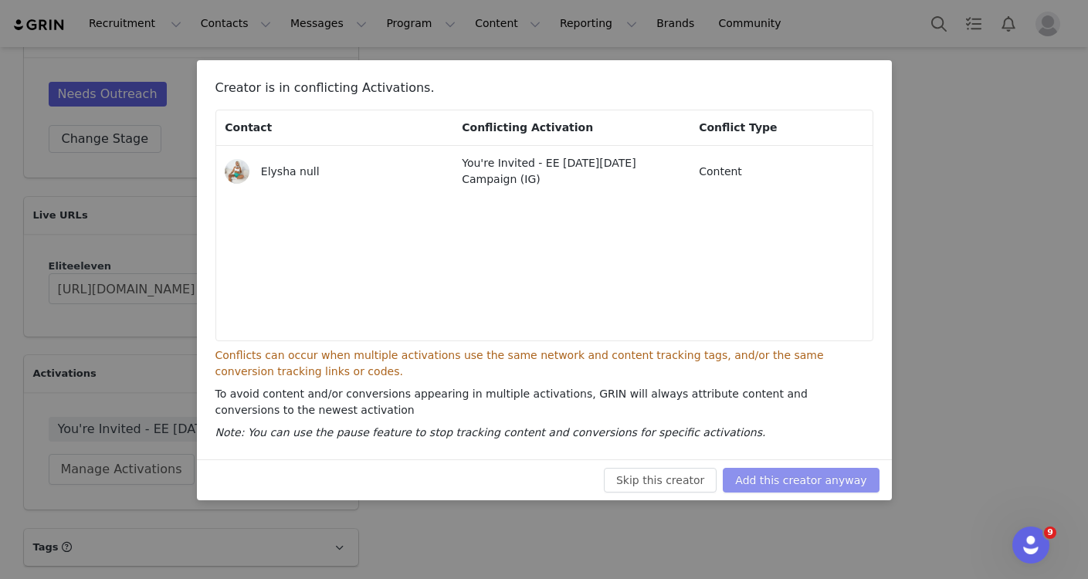
click at [805, 477] on button "Add this creator anyway" at bounding box center [801, 480] width 156 height 25
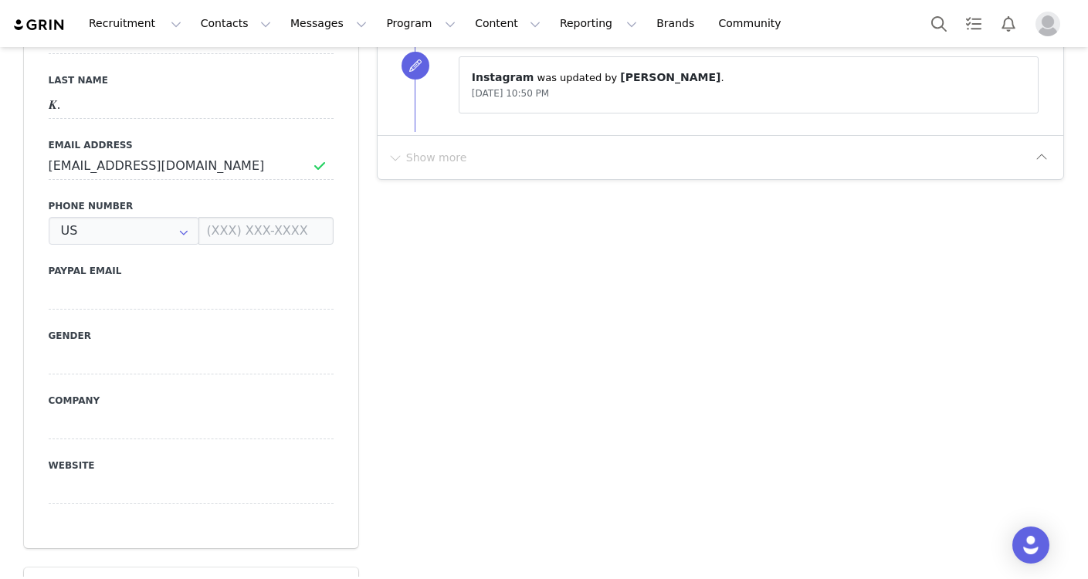
type input "+1 ([GEOGRAPHIC_DATA])"
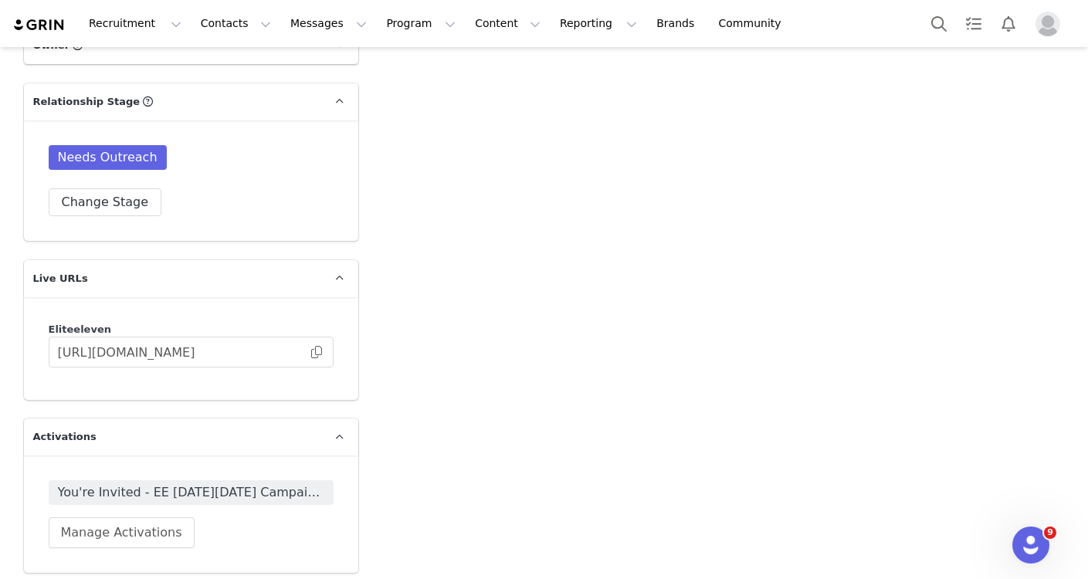
scroll to position [1552, 0]
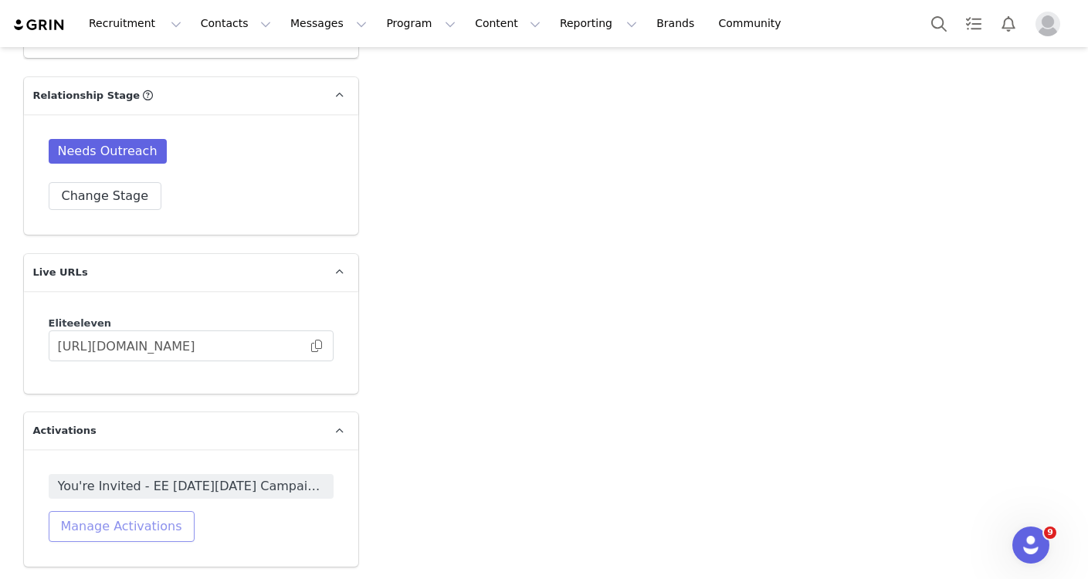
click at [87, 527] on button "Manage Activations" at bounding box center [122, 526] width 146 height 31
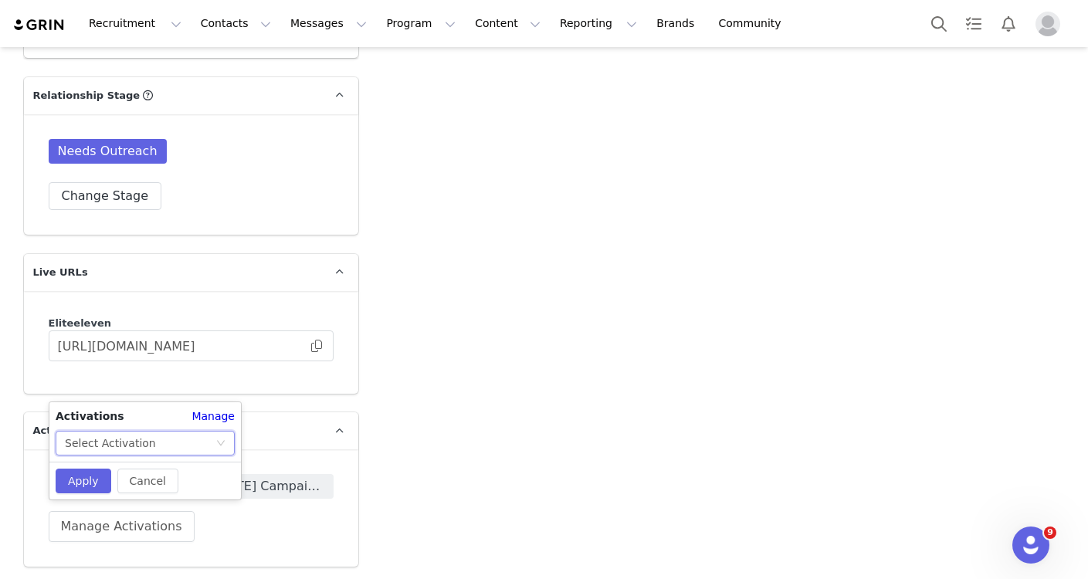
click at [186, 455] on div "Select Activation" at bounding box center [145, 443] width 179 height 25
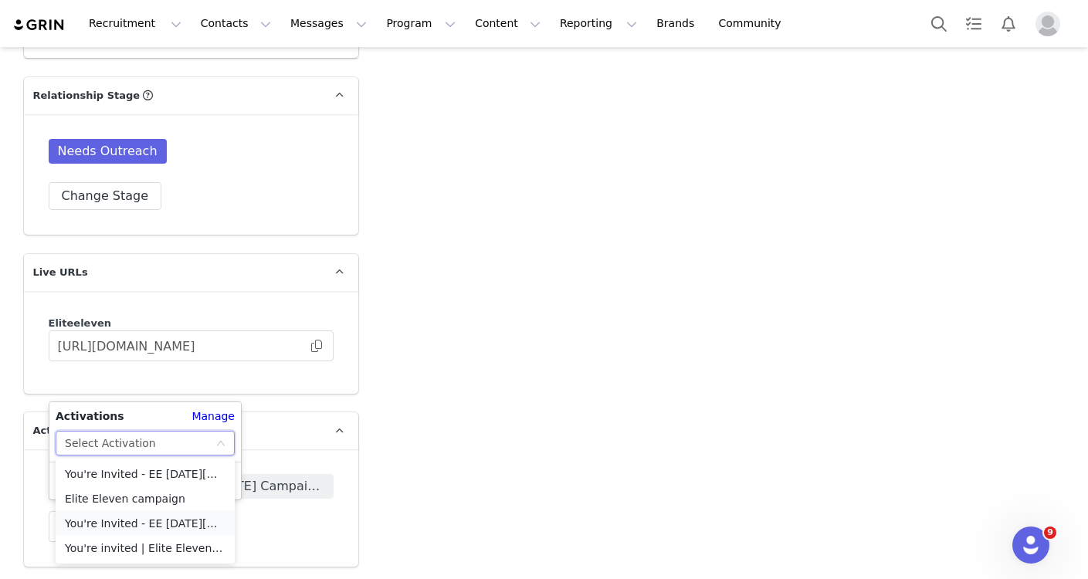
click at [195, 516] on li "You're Invited - EE [DATE][DATE] Campaign (TT)" at bounding box center [145, 523] width 179 height 25
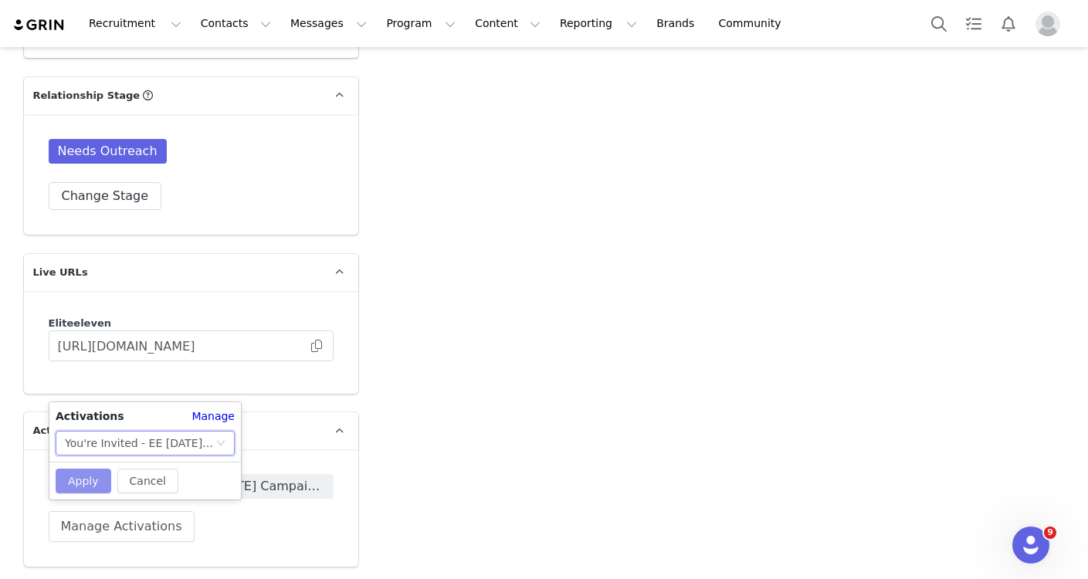
click at [82, 480] on button "Apply" at bounding box center [84, 481] width 56 height 25
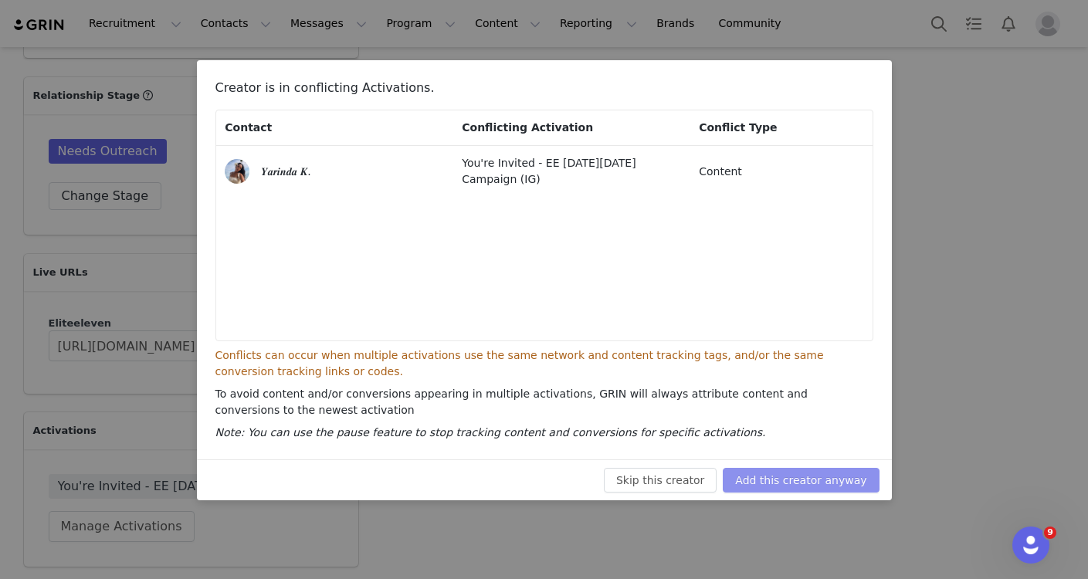
click at [748, 486] on button "Add this creator anyway" at bounding box center [801, 480] width 156 height 25
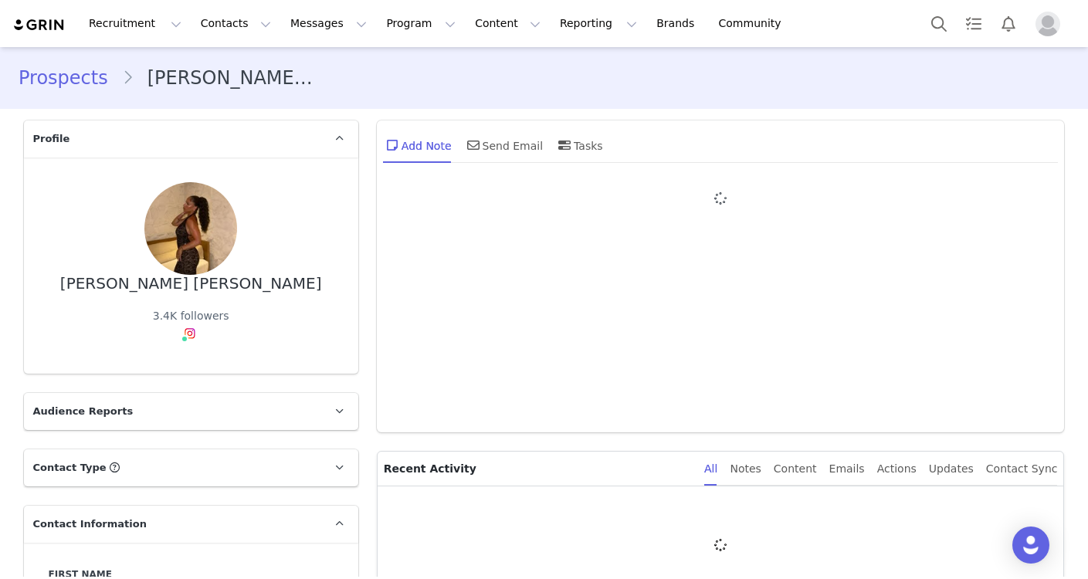
type input "+1 ([GEOGRAPHIC_DATA])"
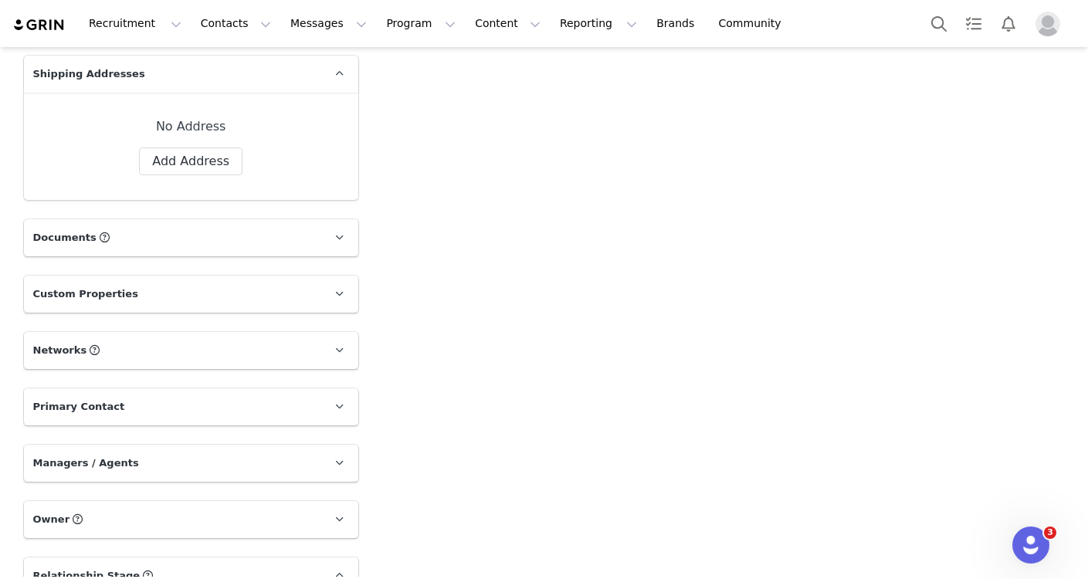
scroll to position [1609, 0]
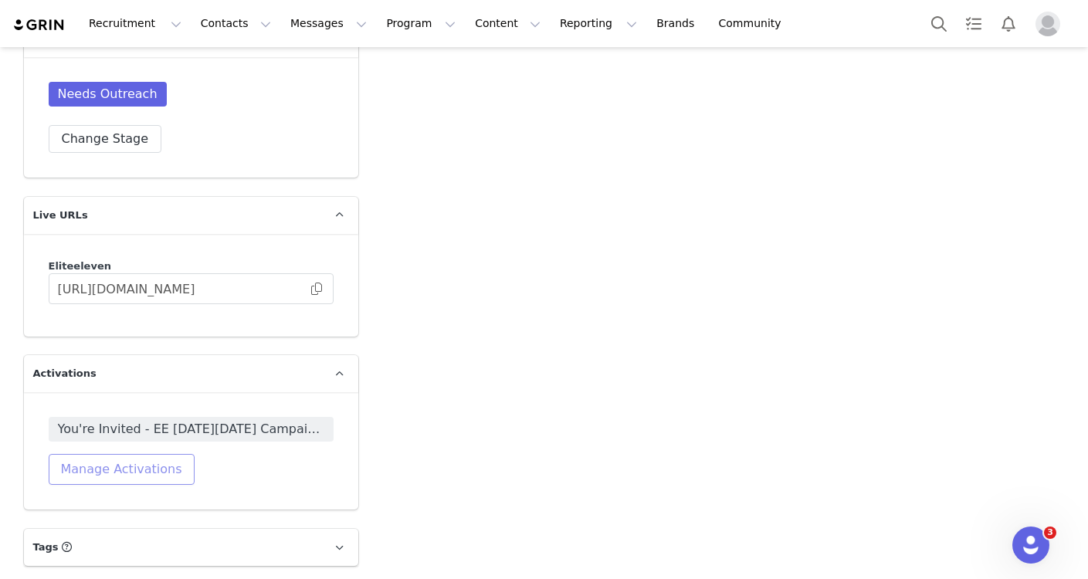
click at [116, 466] on button "Manage Activations" at bounding box center [122, 469] width 146 height 31
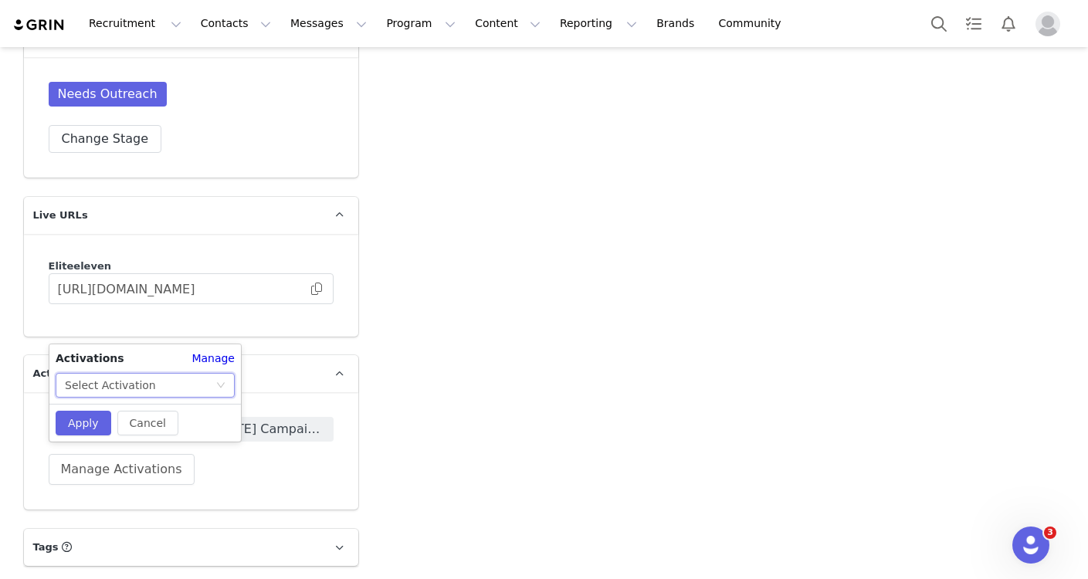
click at [131, 395] on div "Select Activation" at bounding box center [110, 385] width 91 height 23
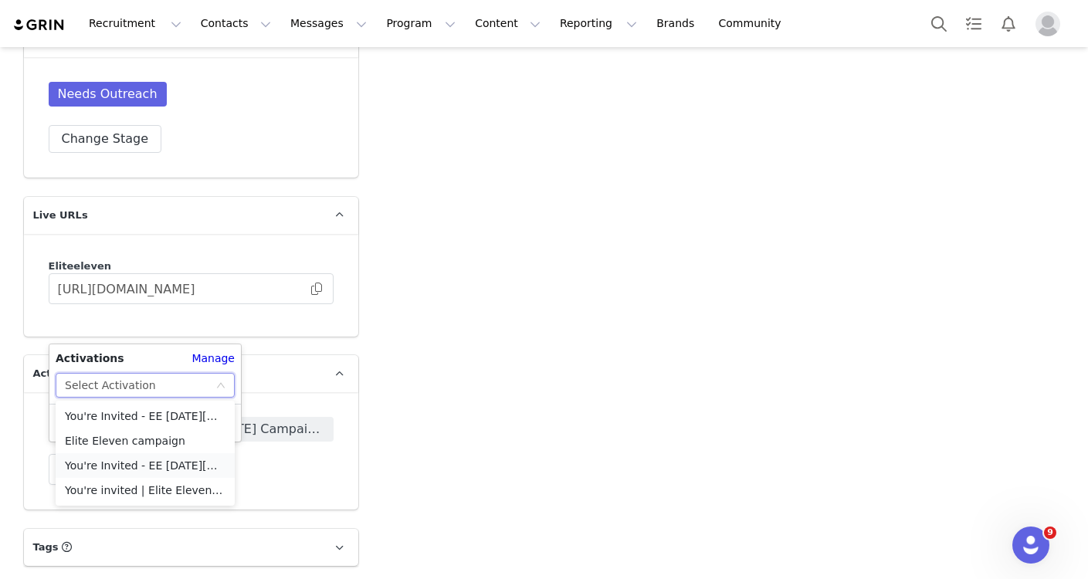
drag, startPoint x: 158, startPoint y: 415, endPoint x: 144, endPoint y: 466, distance: 52.6
click at [144, 466] on ul "You're Invited - EE [DATE][DATE] Campaign (IG) Elite Eleven campaign You're Inv…" at bounding box center [145, 453] width 179 height 105
click at [144, 466] on li "You're Invited - EE [DATE][DATE] Campaign (TT)" at bounding box center [145, 465] width 179 height 25
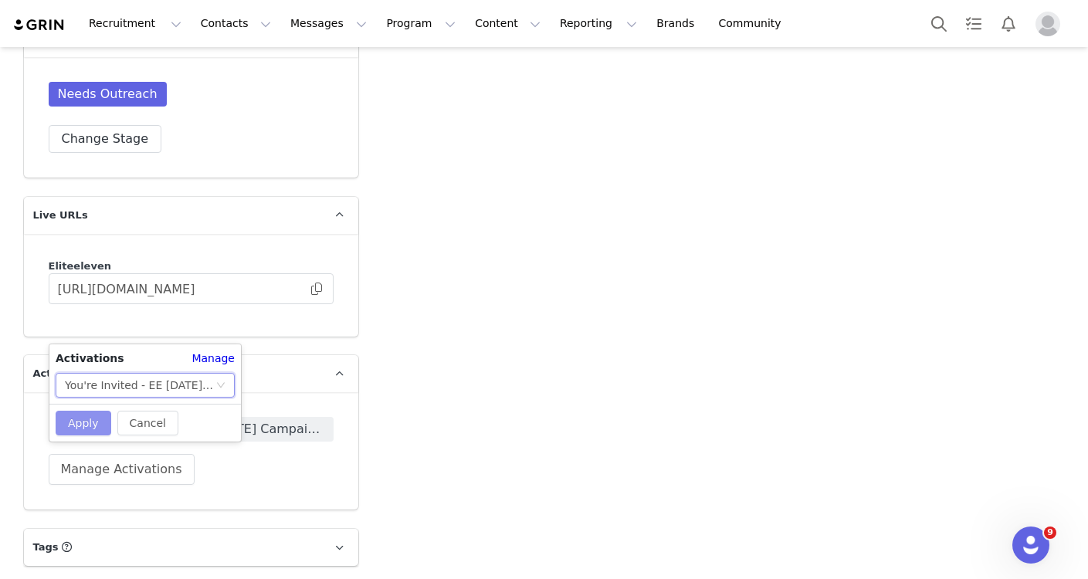
click at [94, 422] on button "Apply" at bounding box center [84, 423] width 56 height 25
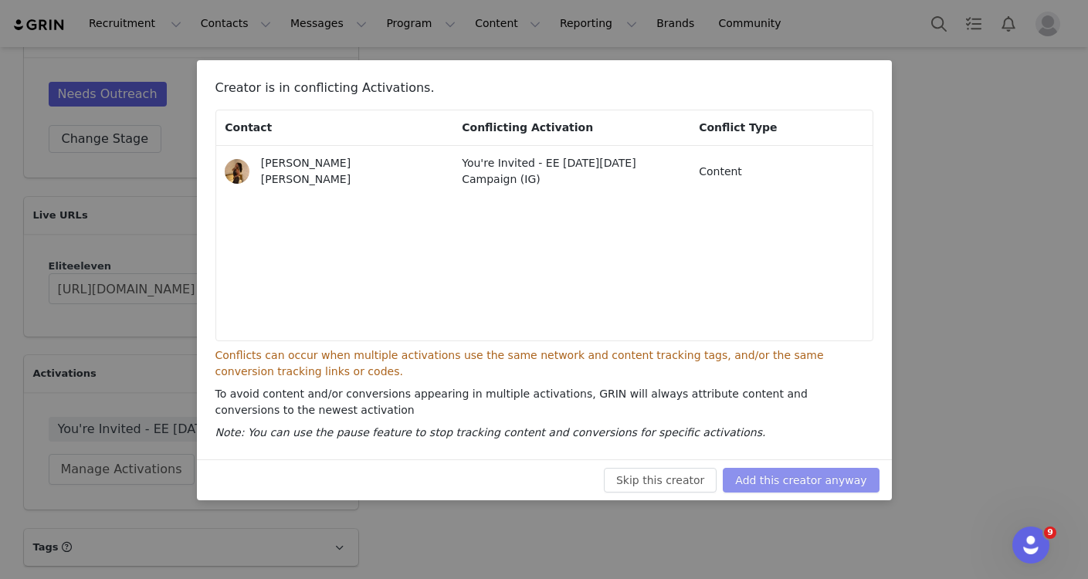
click at [793, 478] on button "Add this creator anyway" at bounding box center [801, 480] width 156 height 25
